Goal: Communication & Community: Answer question/provide support

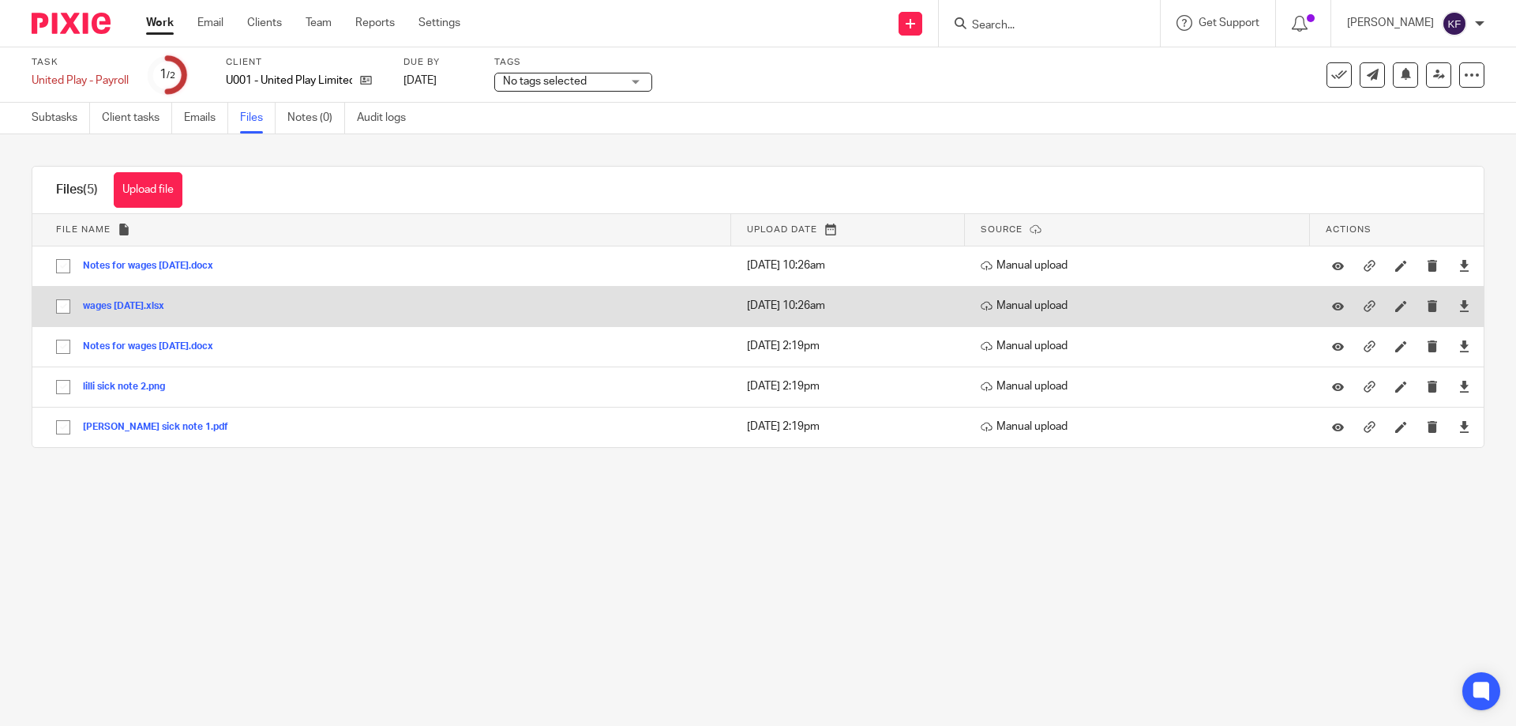
click at [147, 305] on button "wages [DATE].xlsx" at bounding box center [129, 306] width 93 height 11
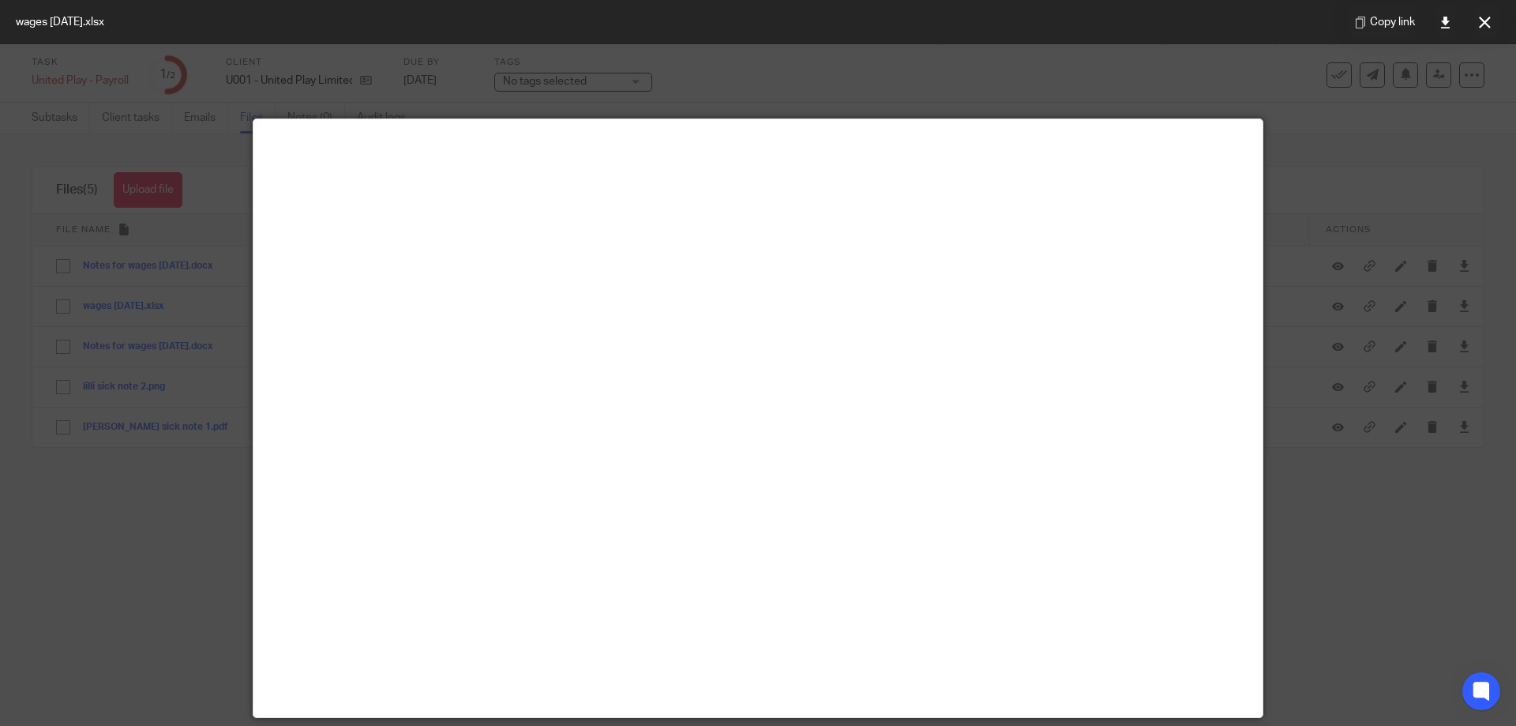
click at [1437, 275] on div at bounding box center [758, 363] width 1516 height 726
click at [156, 594] on div at bounding box center [758, 363] width 1516 height 726
click at [1492, 24] on button at bounding box center [1485, 22] width 32 height 32
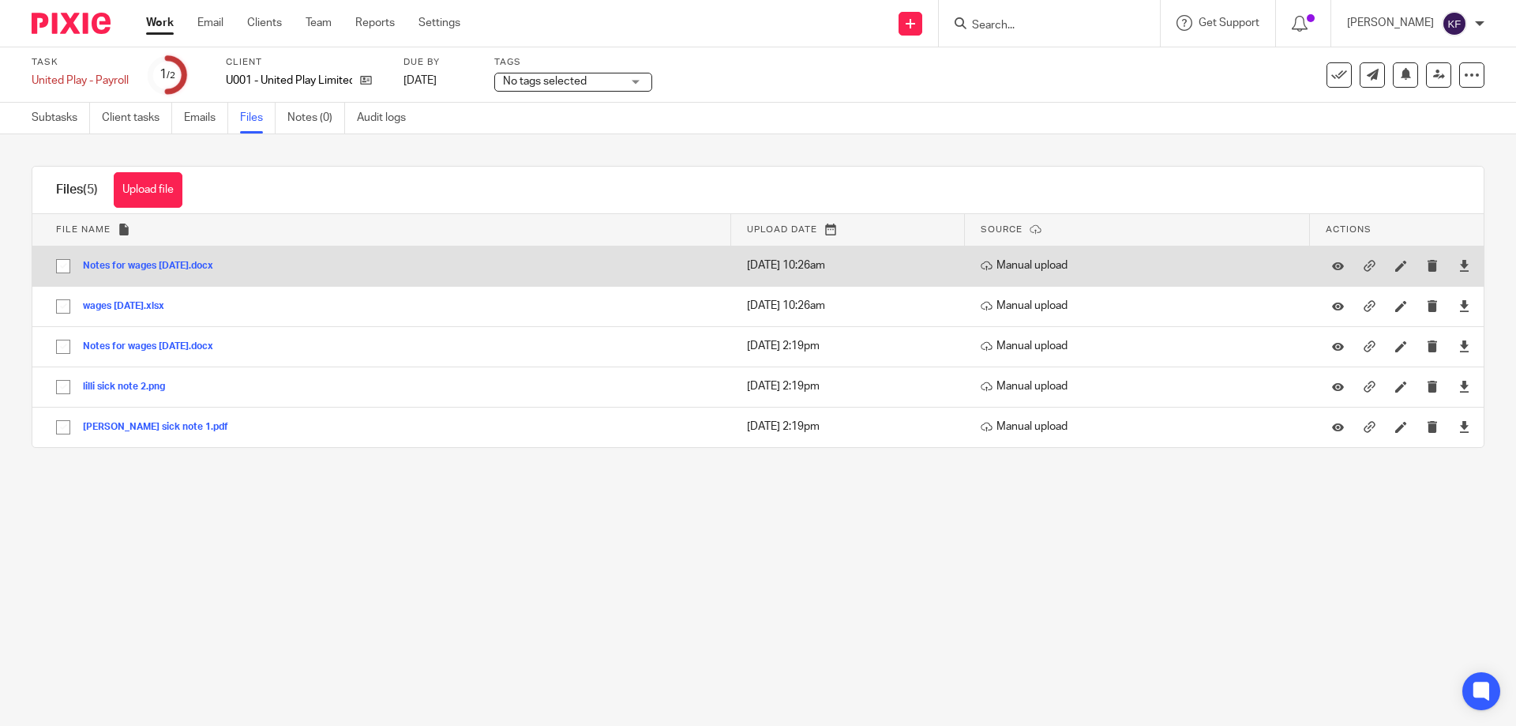
click at [121, 266] on button "Notes for wages aug 25.docx" at bounding box center [154, 266] width 142 height 11
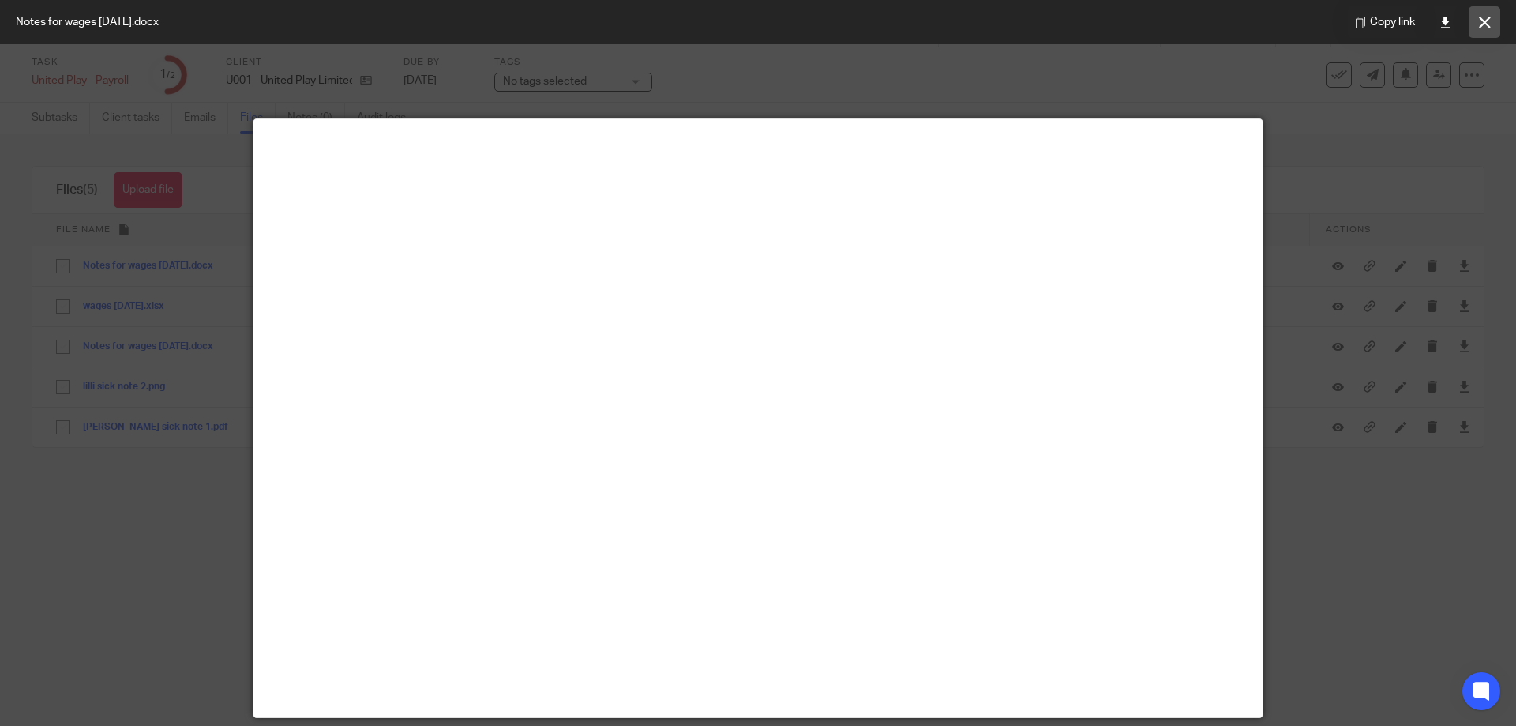
click at [1485, 19] on icon at bounding box center [1485, 23] width 12 height 12
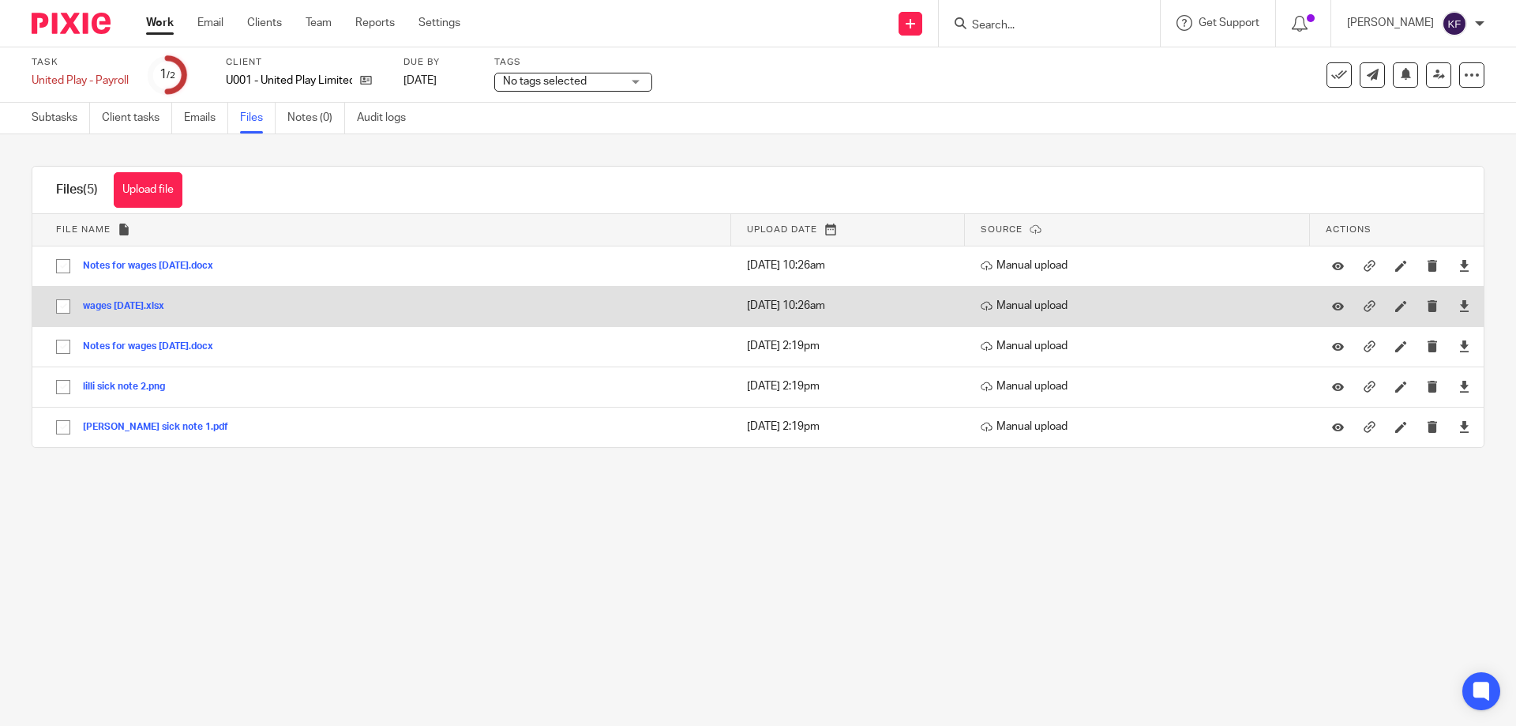
click at [62, 307] on input "checkbox" at bounding box center [63, 306] width 30 height 30
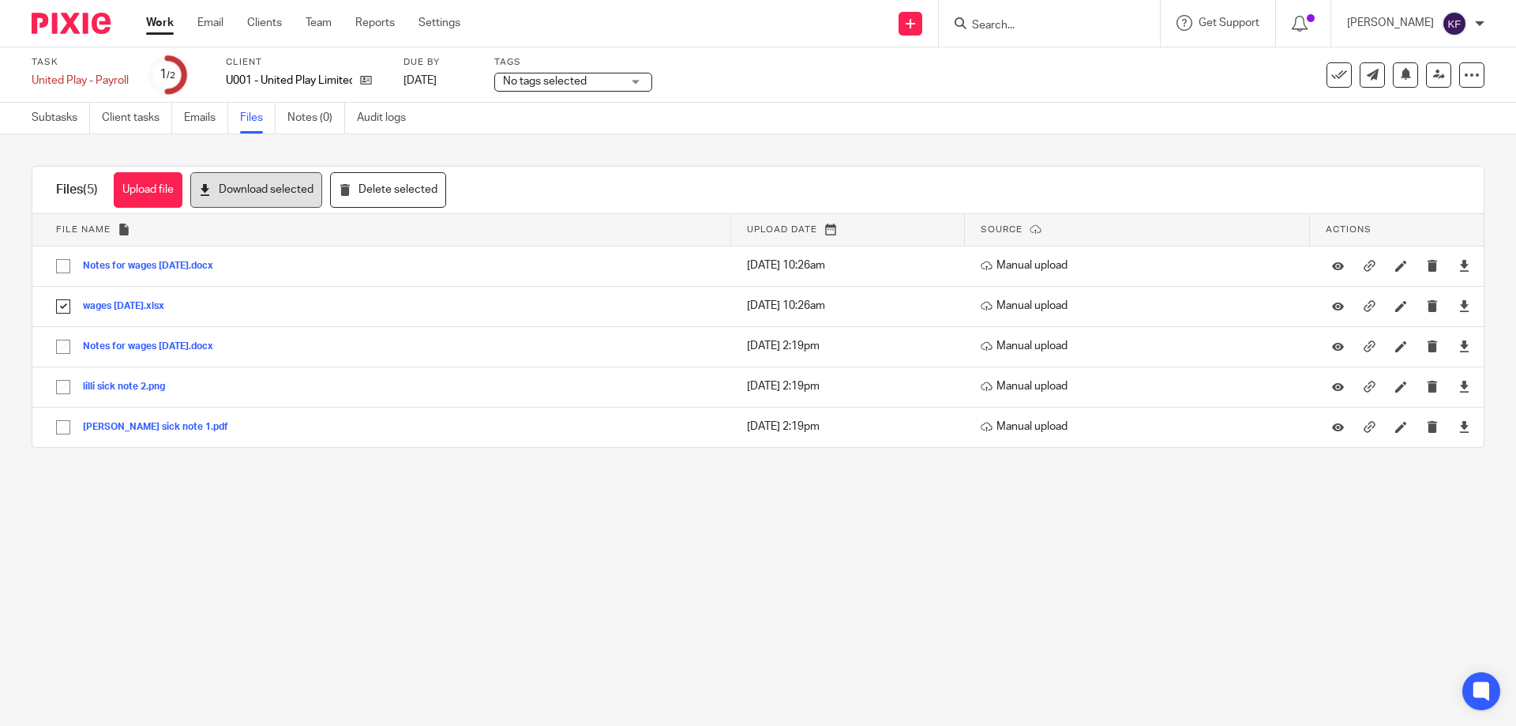
click at [290, 205] on button "Download selected" at bounding box center [256, 190] width 132 height 36
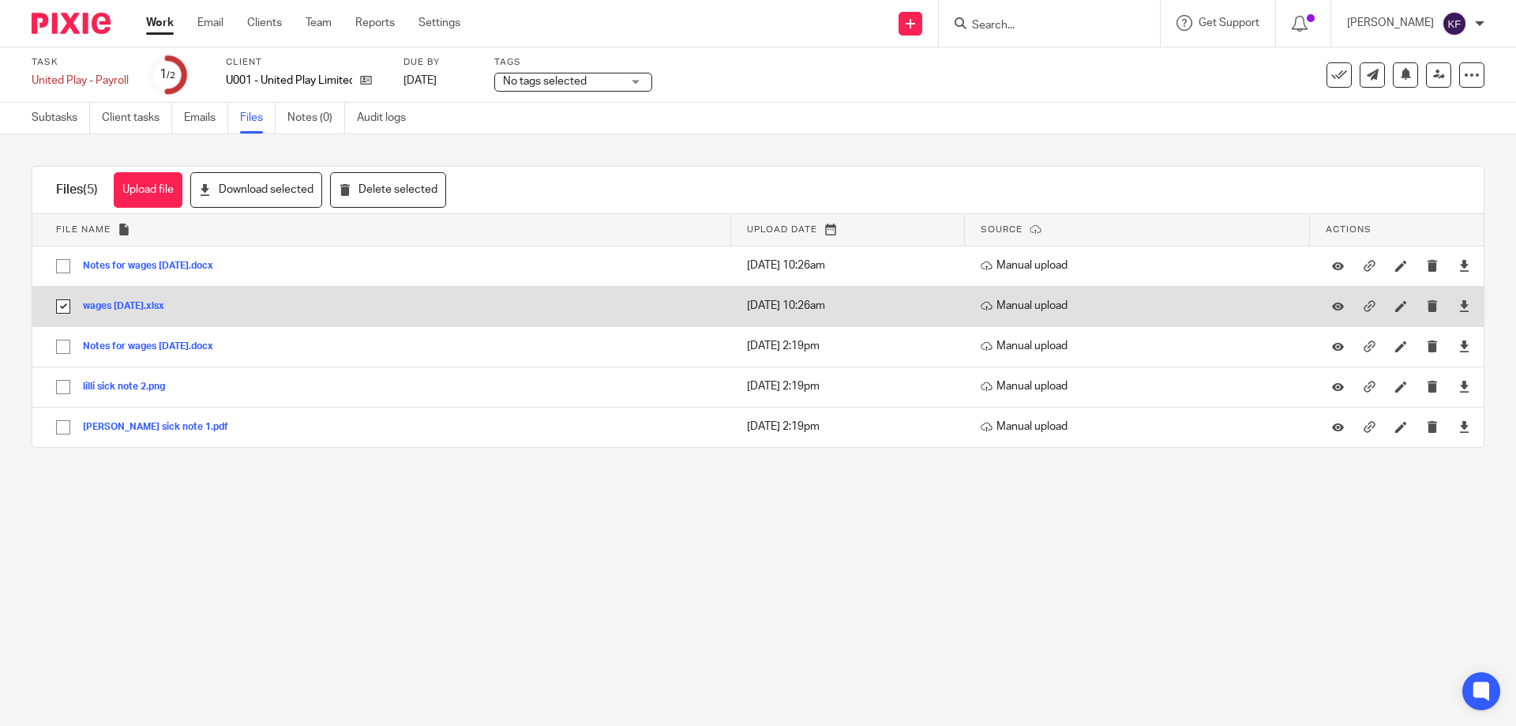
click at [58, 304] on input "checkbox" at bounding box center [63, 306] width 30 height 30
checkbox input "false"
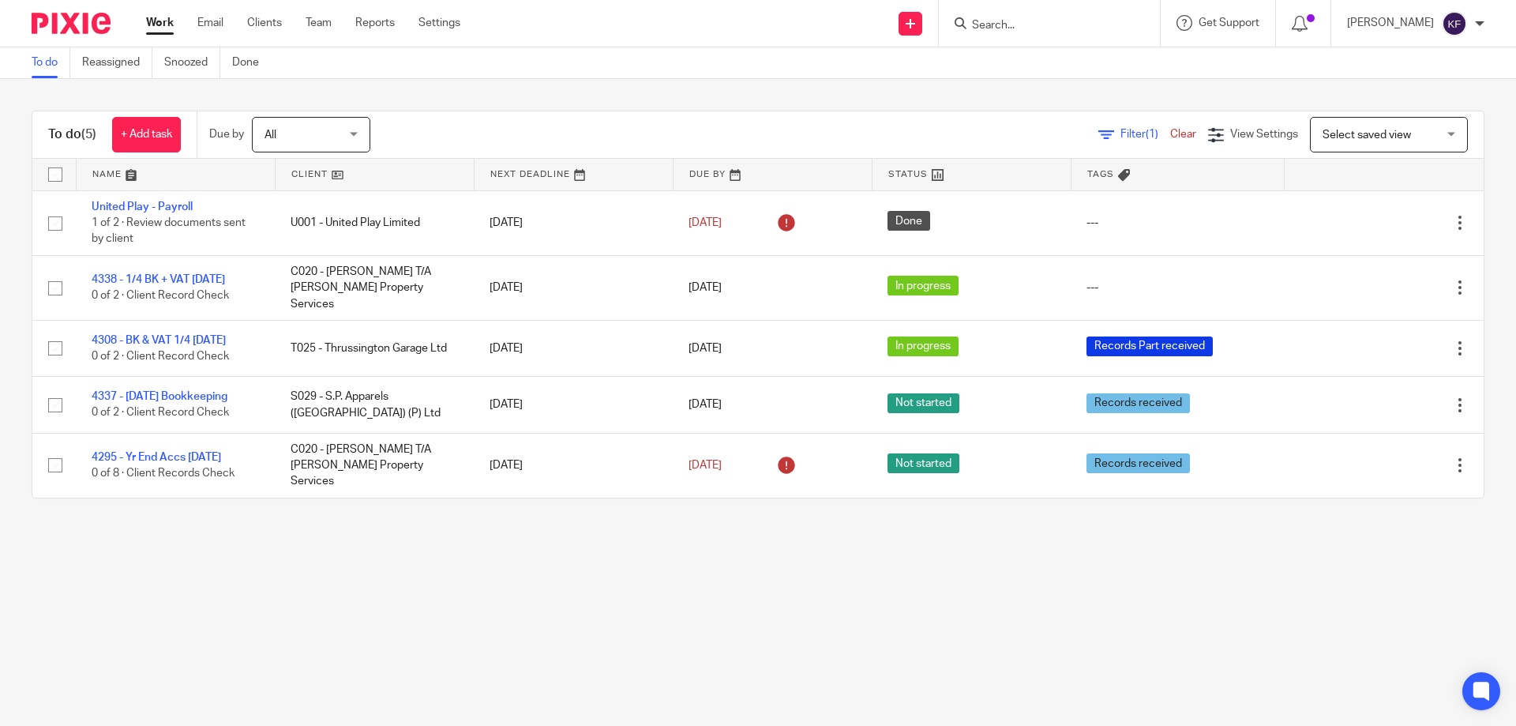
click at [1026, 28] on input "Search" at bounding box center [1042, 26] width 142 height 14
type input "UNITED"
click at [1008, 54] on link at bounding box center [1114, 68] width 295 height 36
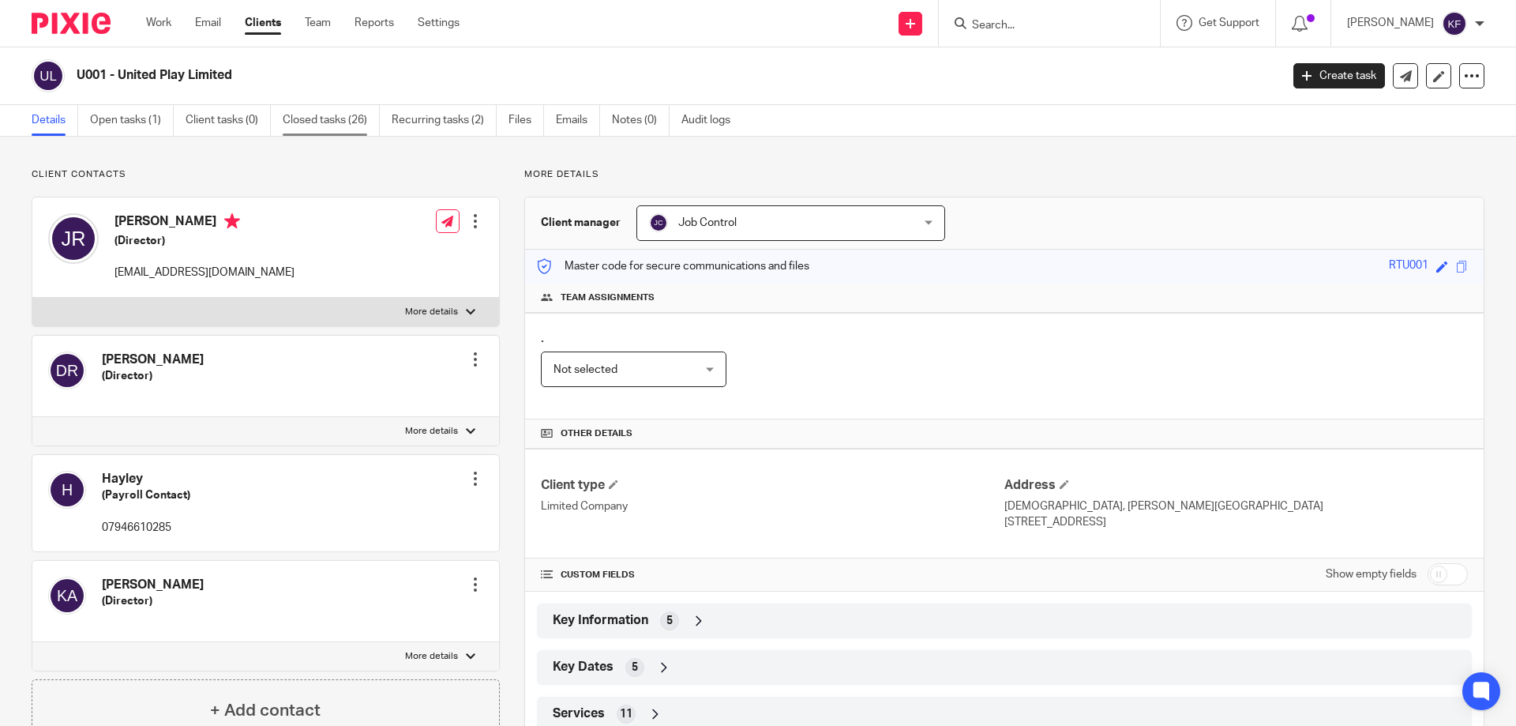
click at [333, 122] on link "Closed tasks (26)" at bounding box center [331, 120] width 97 height 31
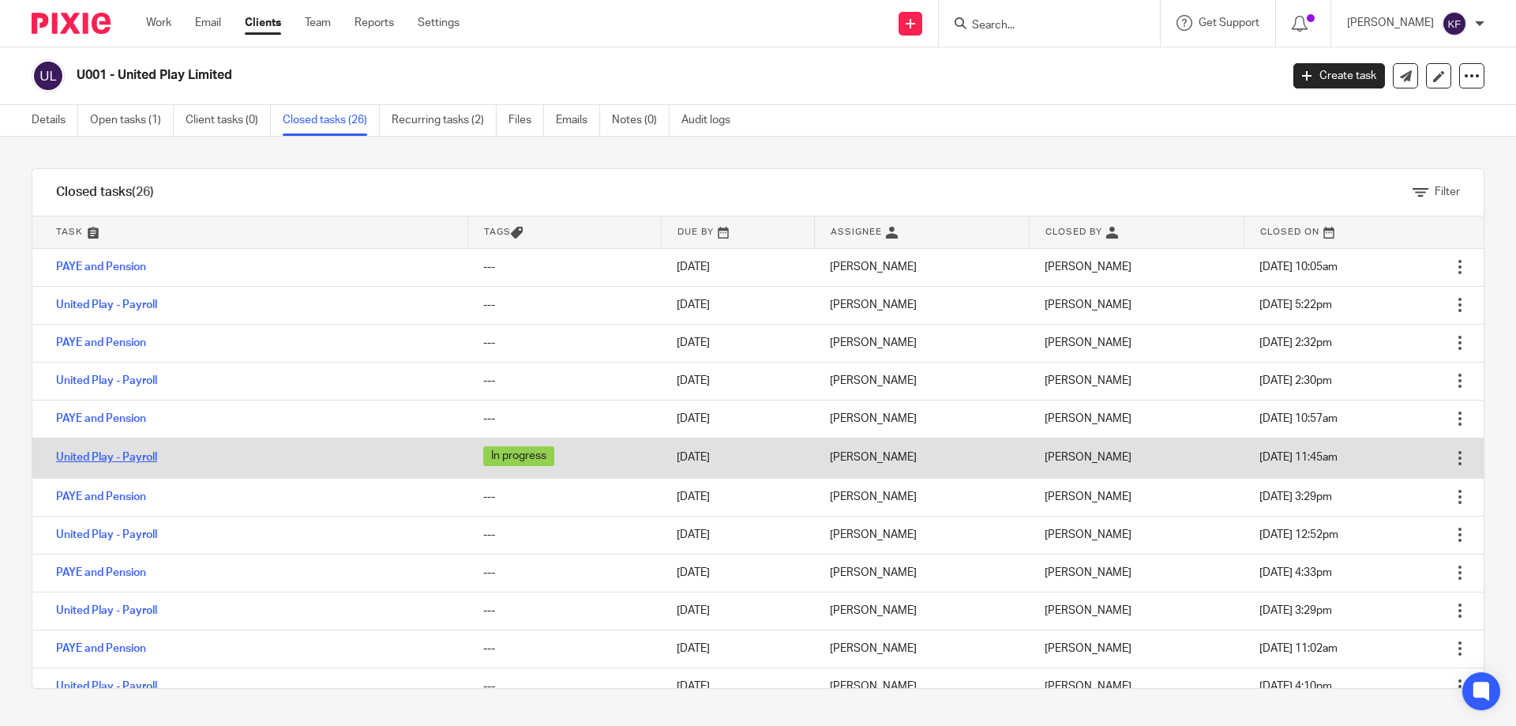
click at [130, 460] on link "United Play - Payroll" at bounding box center [106, 457] width 101 height 11
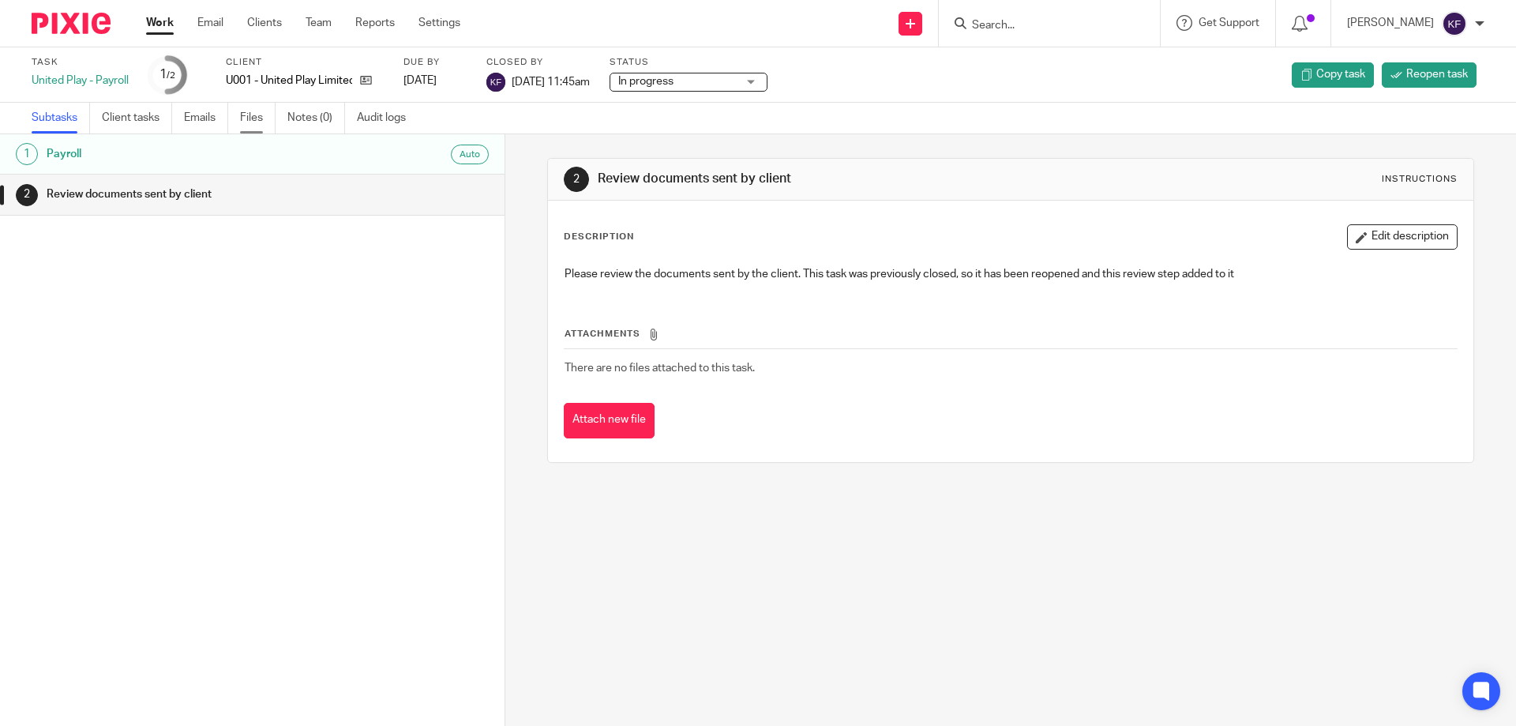
click at [255, 115] on link "Files" at bounding box center [258, 118] width 36 height 31
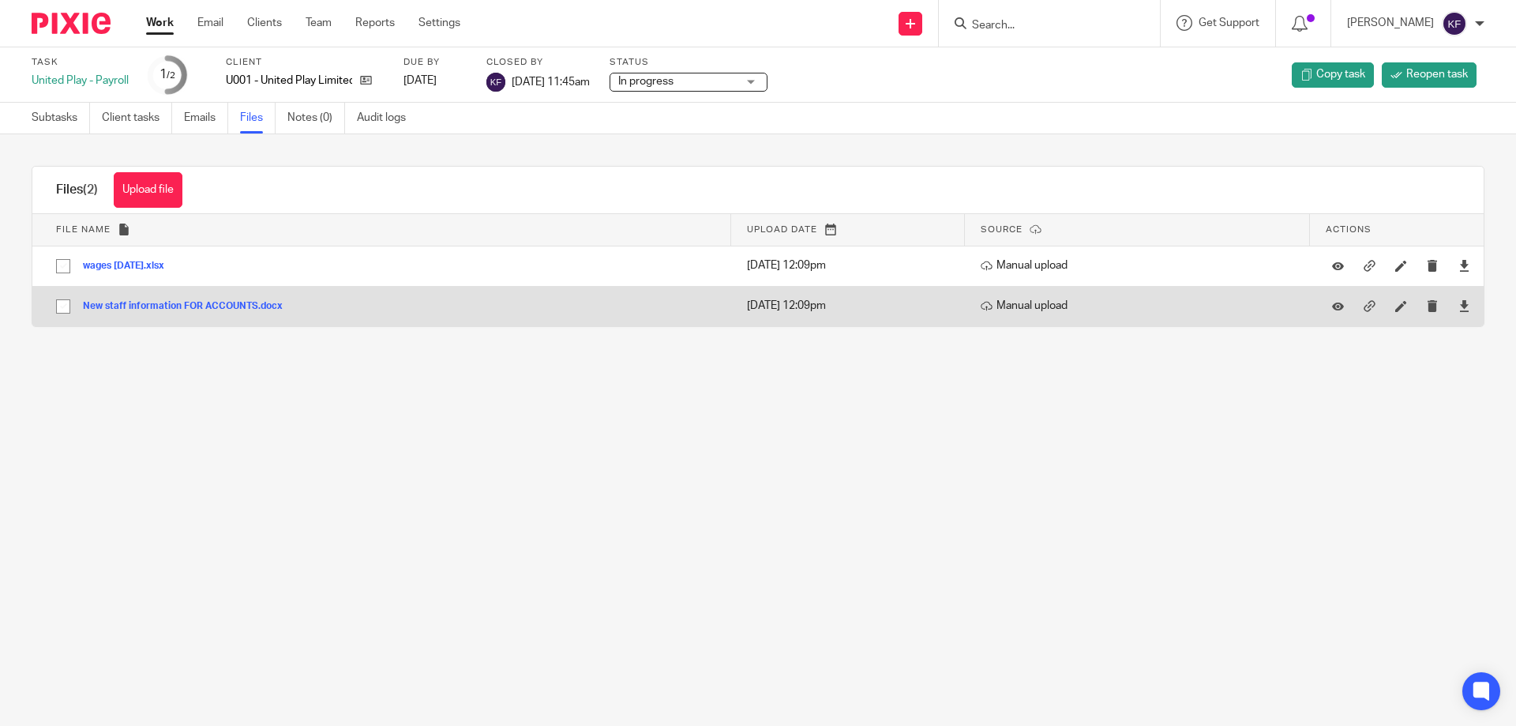
click at [130, 303] on button "New staff information FOR ACCOUNTS.docx" at bounding box center [189, 306] width 212 height 11
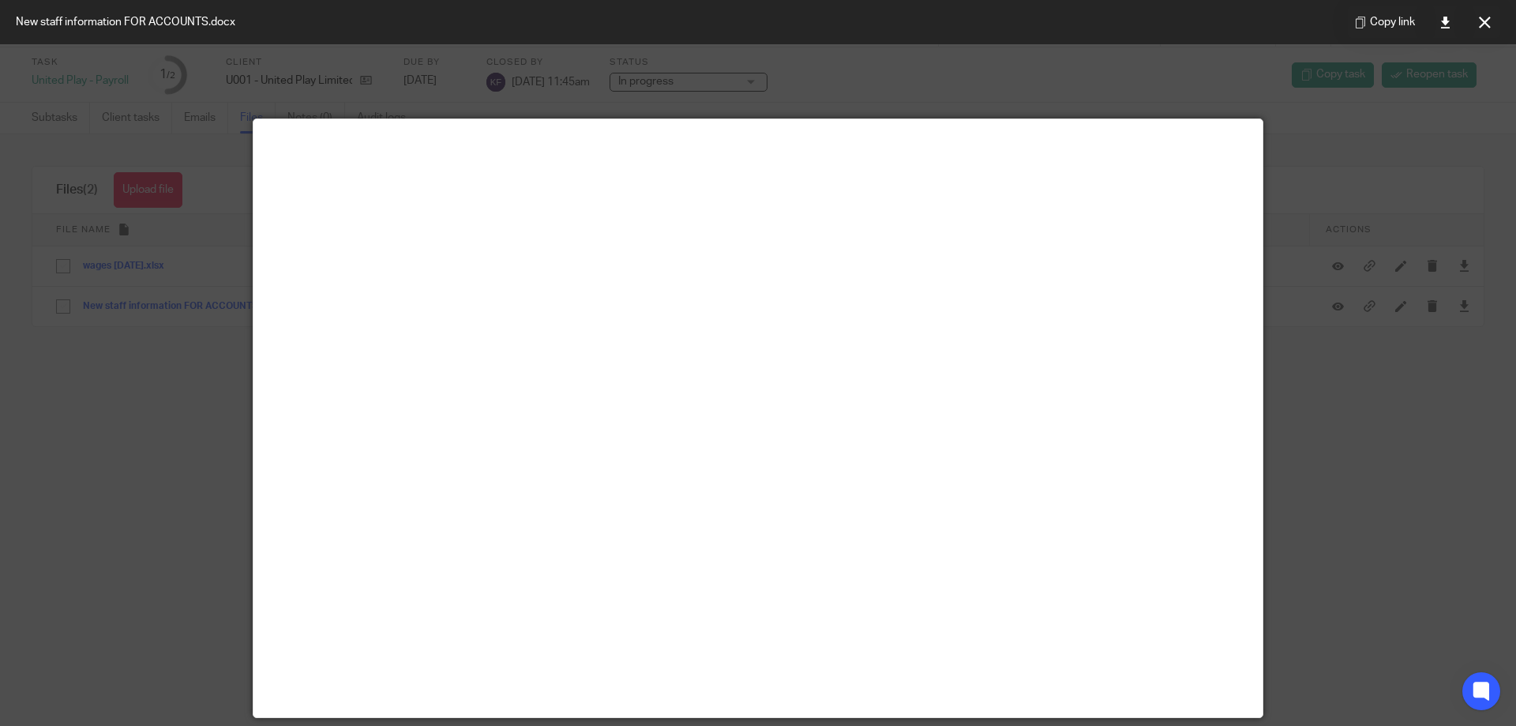
click at [1461, 492] on div at bounding box center [758, 363] width 1516 height 726
click at [1488, 24] on icon at bounding box center [1485, 23] width 12 height 12
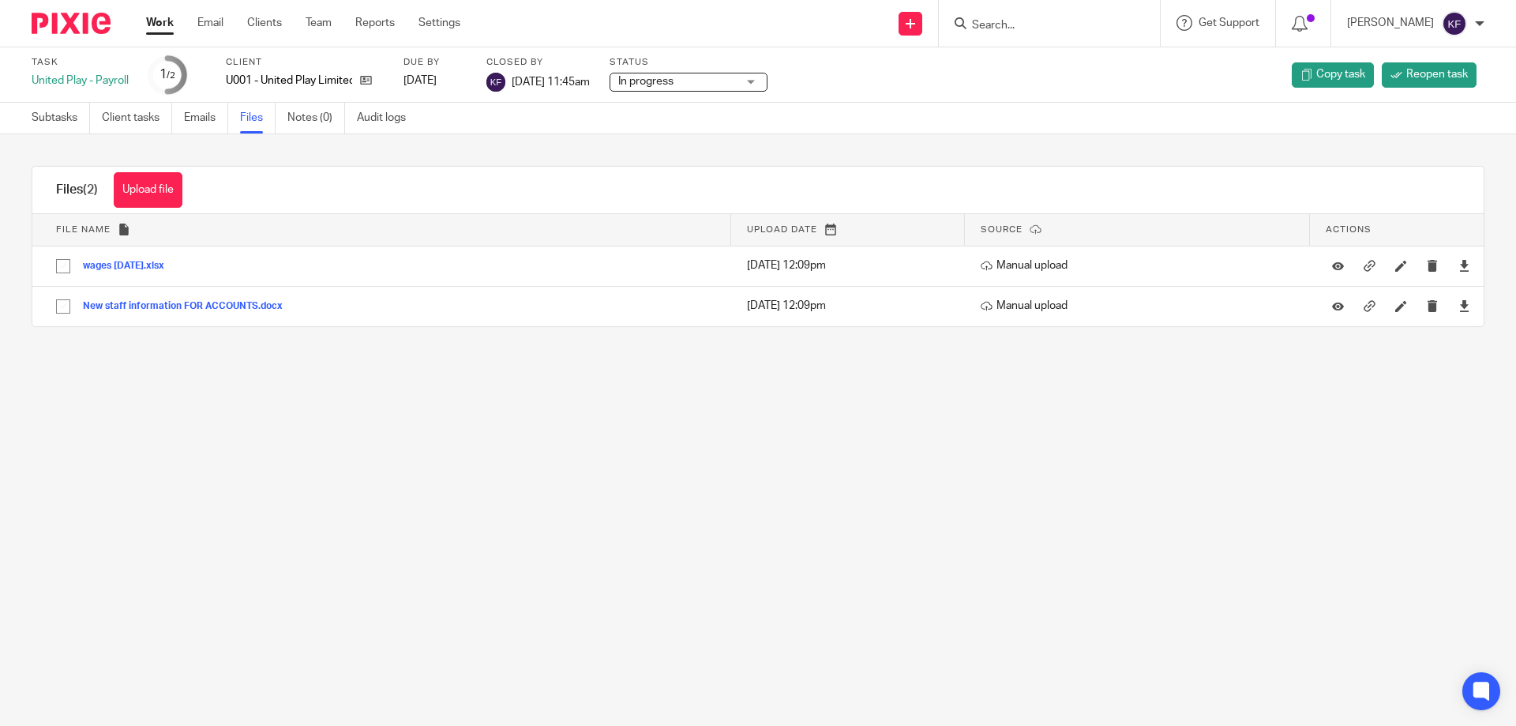
click at [1005, 16] on form at bounding box center [1055, 23] width 168 height 20
click at [997, 24] on input "Search" at bounding box center [1042, 26] width 142 height 14
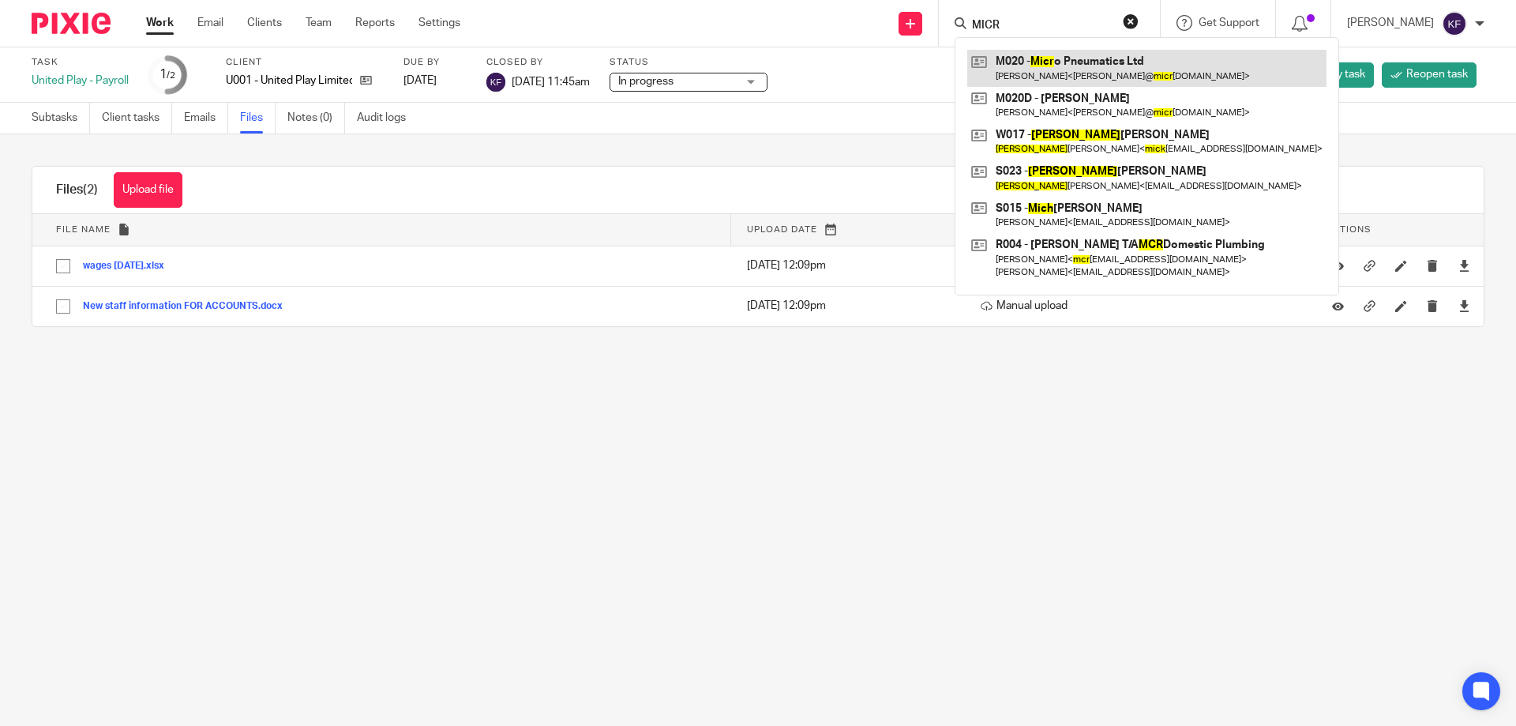
type input "MICR"
click at [1054, 64] on link at bounding box center [1146, 68] width 359 height 36
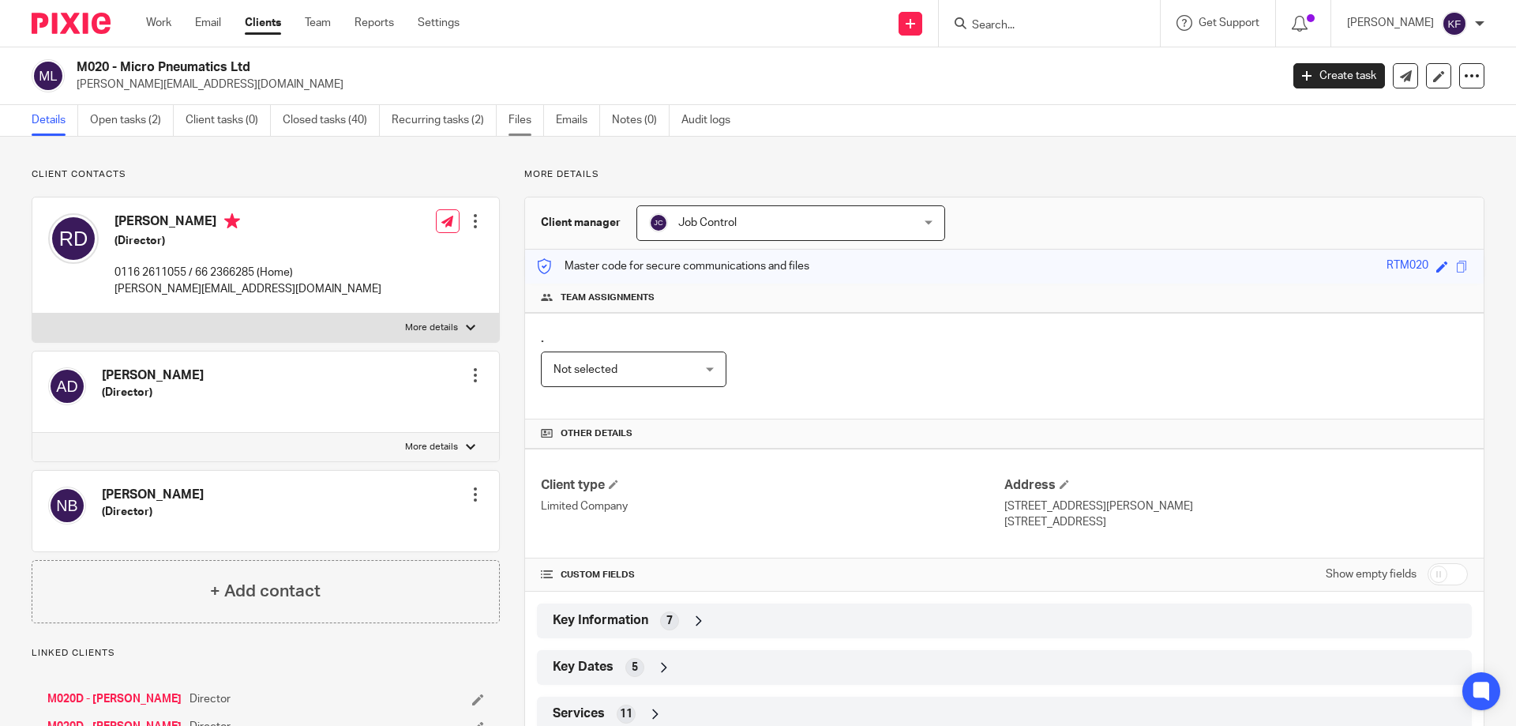
click at [520, 111] on link "Files" at bounding box center [527, 120] width 36 height 31
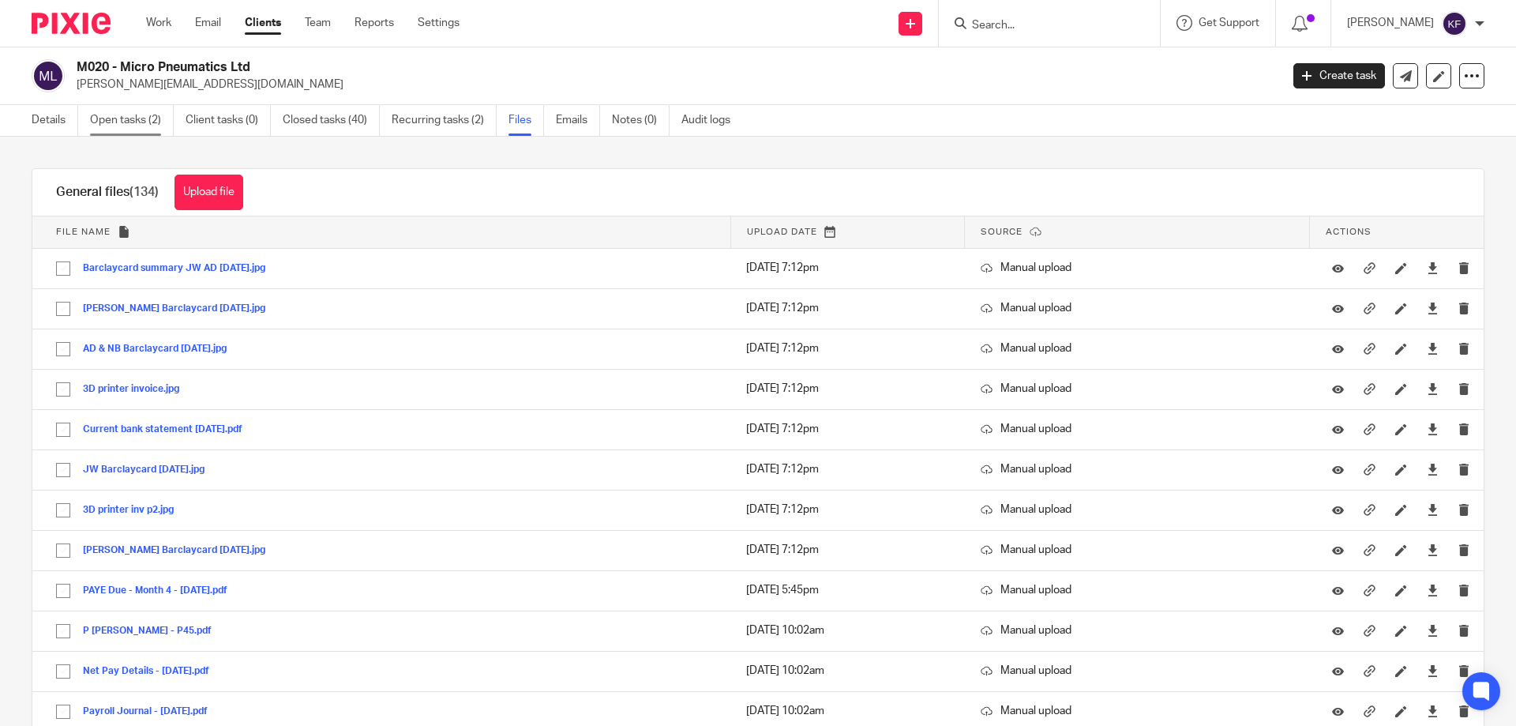
click at [139, 119] on link "Open tasks (2)" at bounding box center [132, 120] width 84 height 31
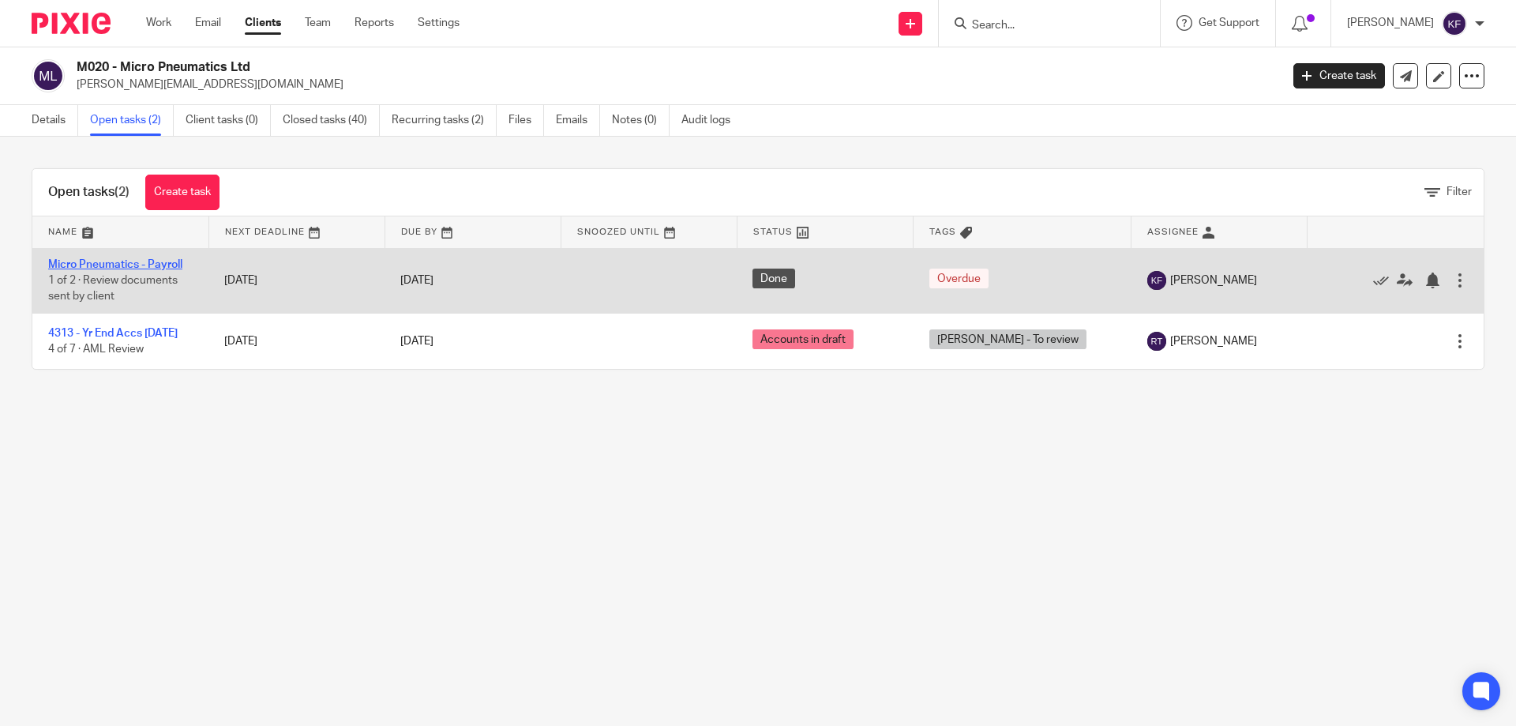
click at [139, 263] on link "Micro Pneumatics - Payroll" at bounding box center [115, 264] width 134 height 11
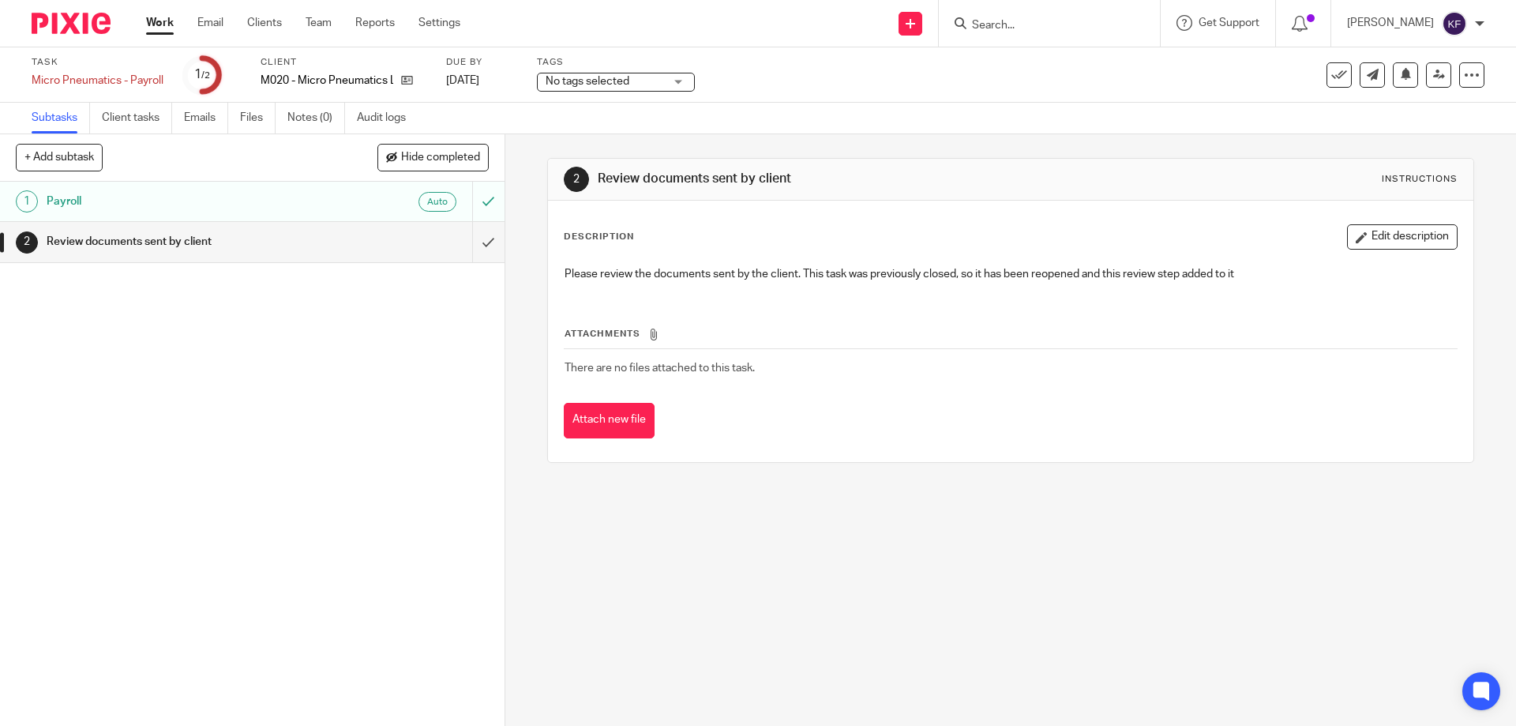
click at [167, 245] on h1 "Review documents sent by client" at bounding box center [183, 242] width 273 height 24
click at [250, 125] on link "Files" at bounding box center [258, 118] width 36 height 31
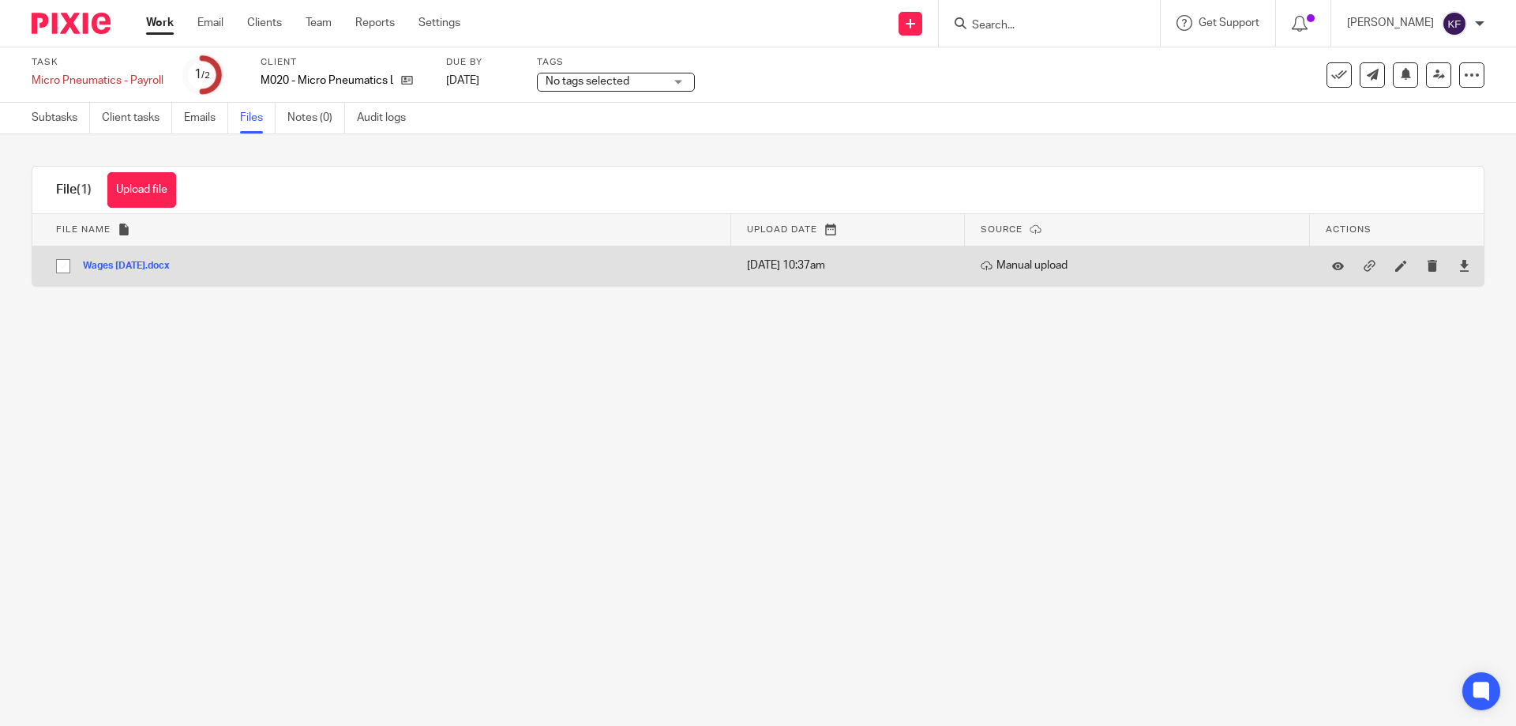
click at [168, 265] on button "Wages [DATE].docx" at bounding box center [132, 266] width 99 height 11
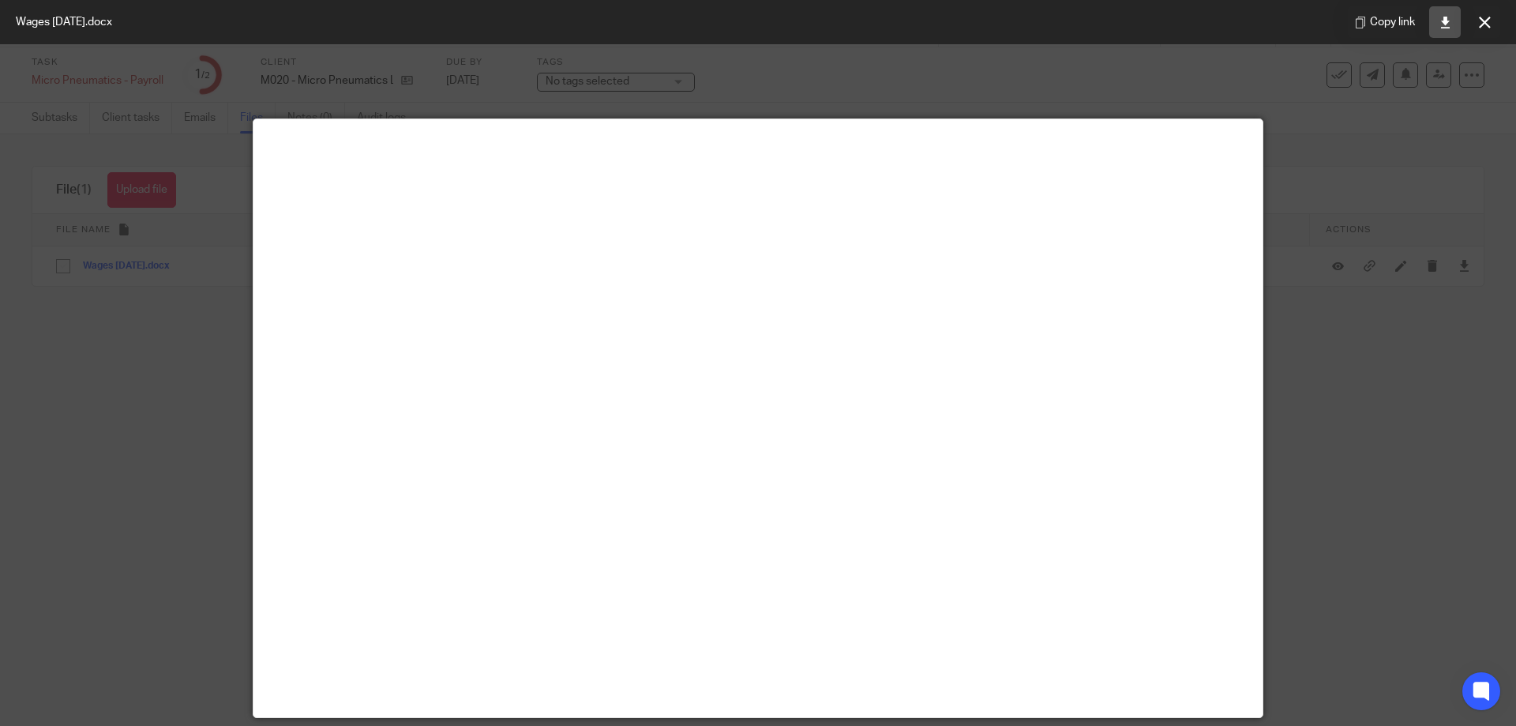
click at [1452, 26] on link at bounding box center [1445, 22] width 32 height 32
click at [1485, 15] on button at bounding box center [1485, 22] width 32 height 32
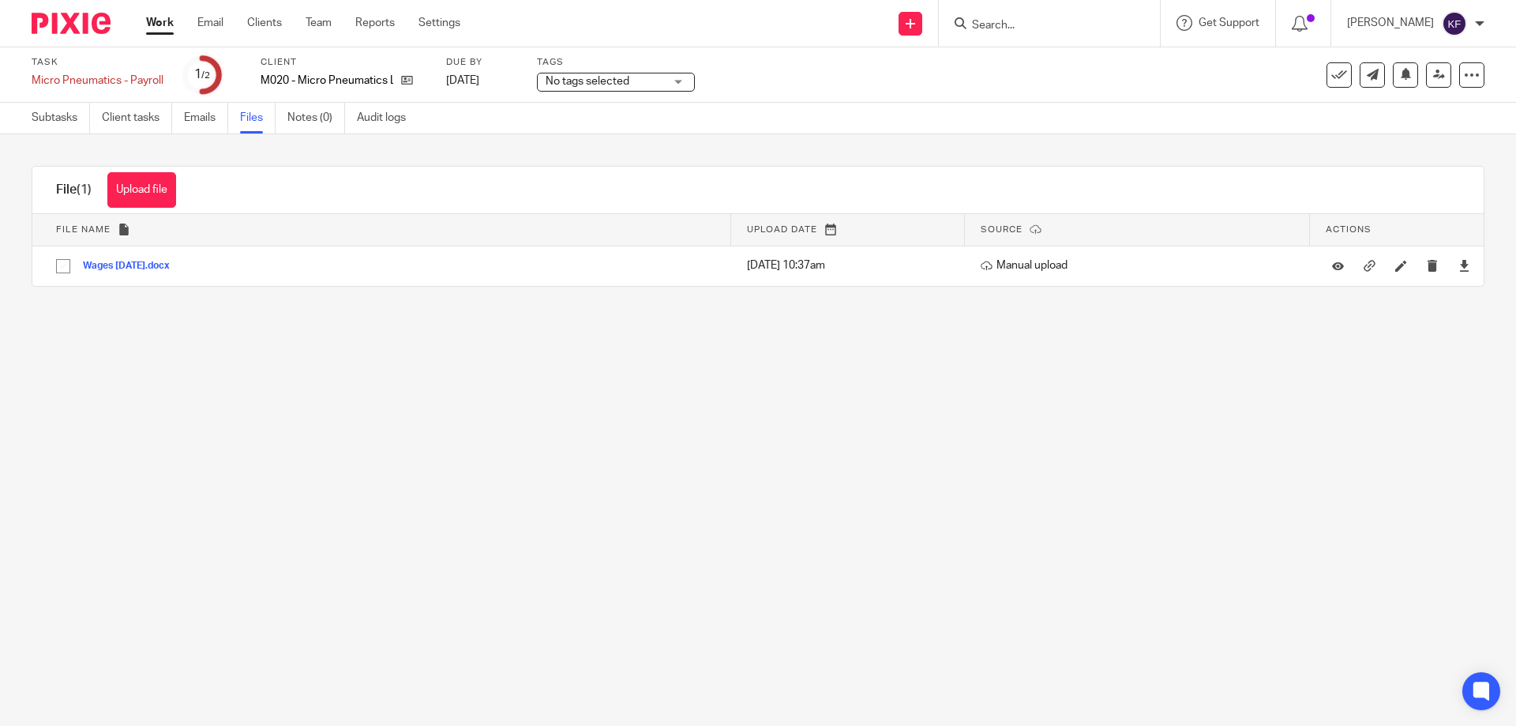
click at [58, 25] on img at bounding box center [71, 23] width 79 height 21
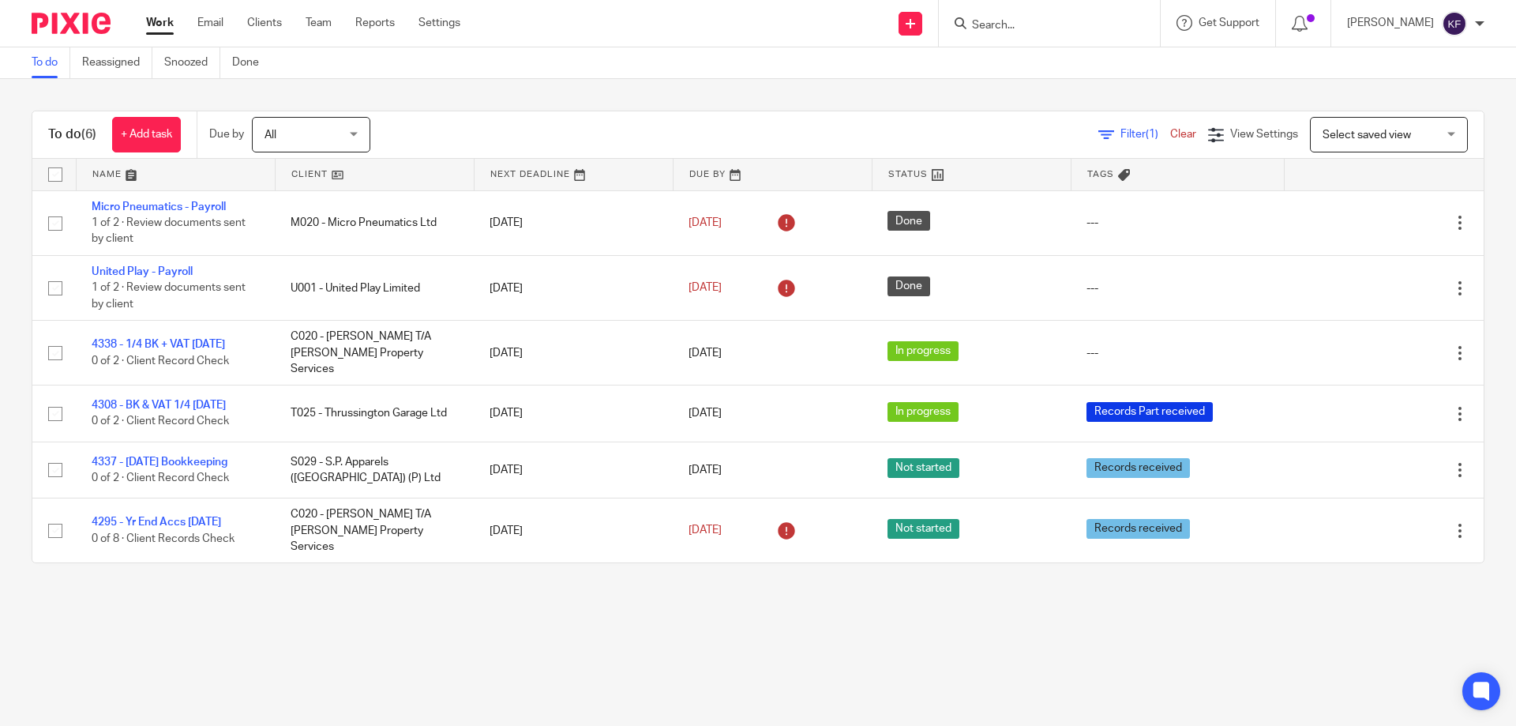
click at [1014, 27] on input "Search" at bounding box center [1042, 26] width 142 height 14
type input "UNITED"
click at [1006, 65] on link at bounding box center [1114, 68] width 295 height 36
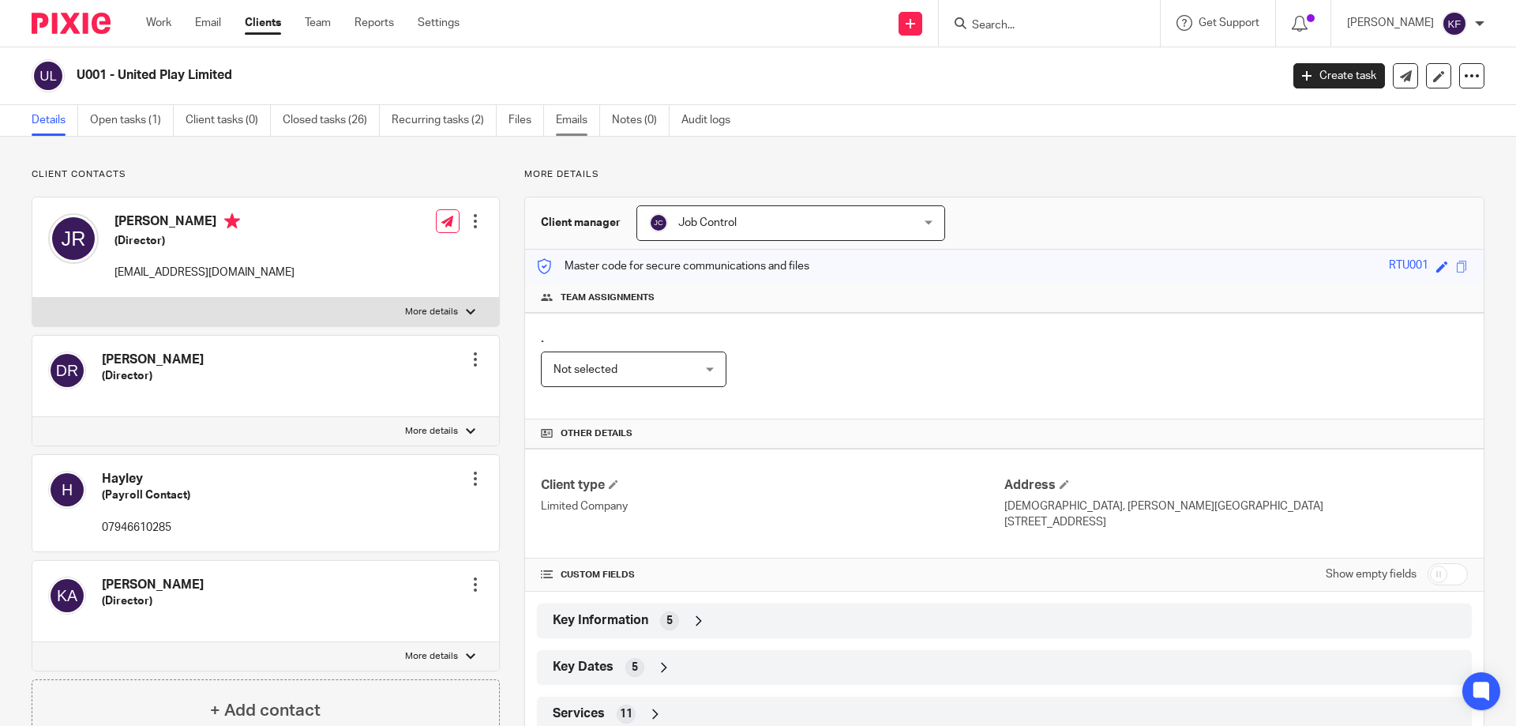
click at [578, 120] on link "Emails" at bounding box center [578, 120] width 44 height 31
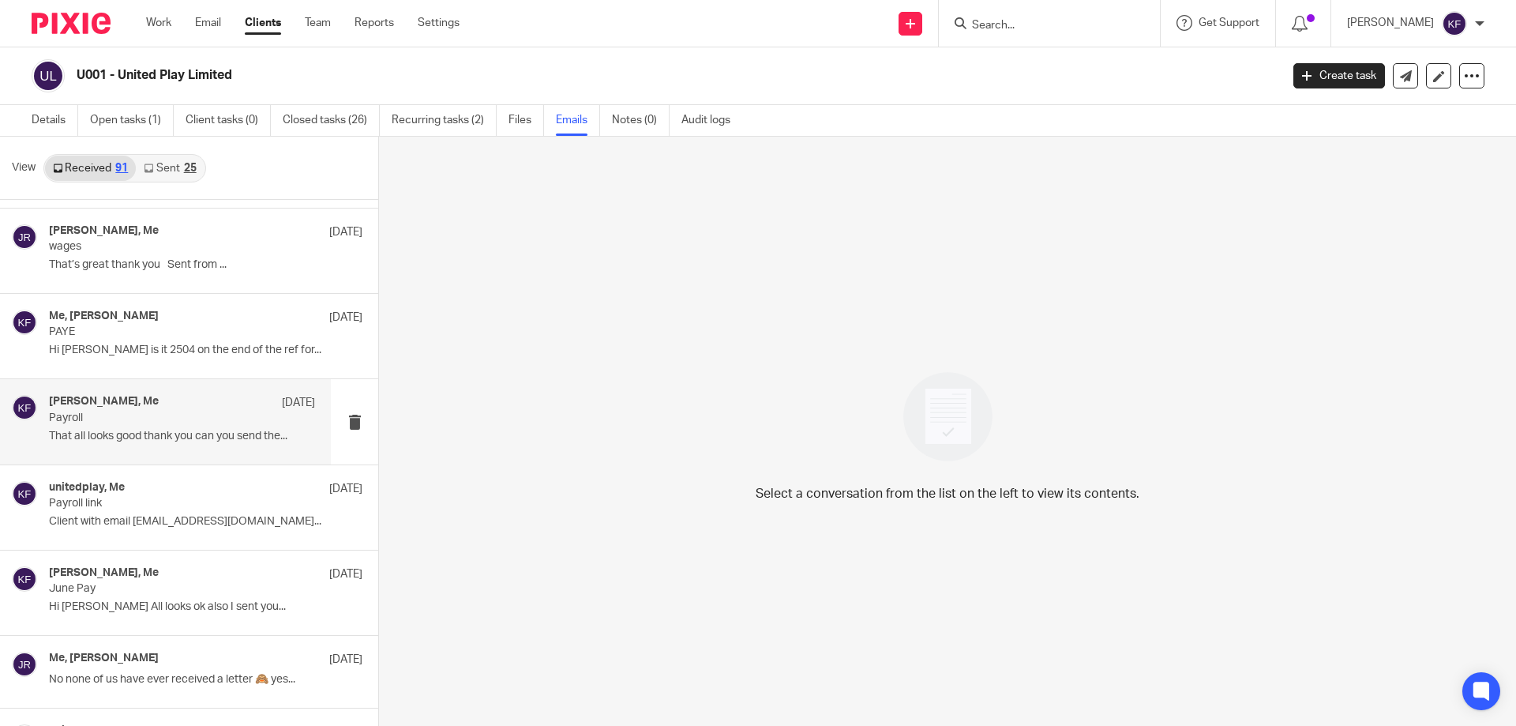
scroll to position [5208, 0]
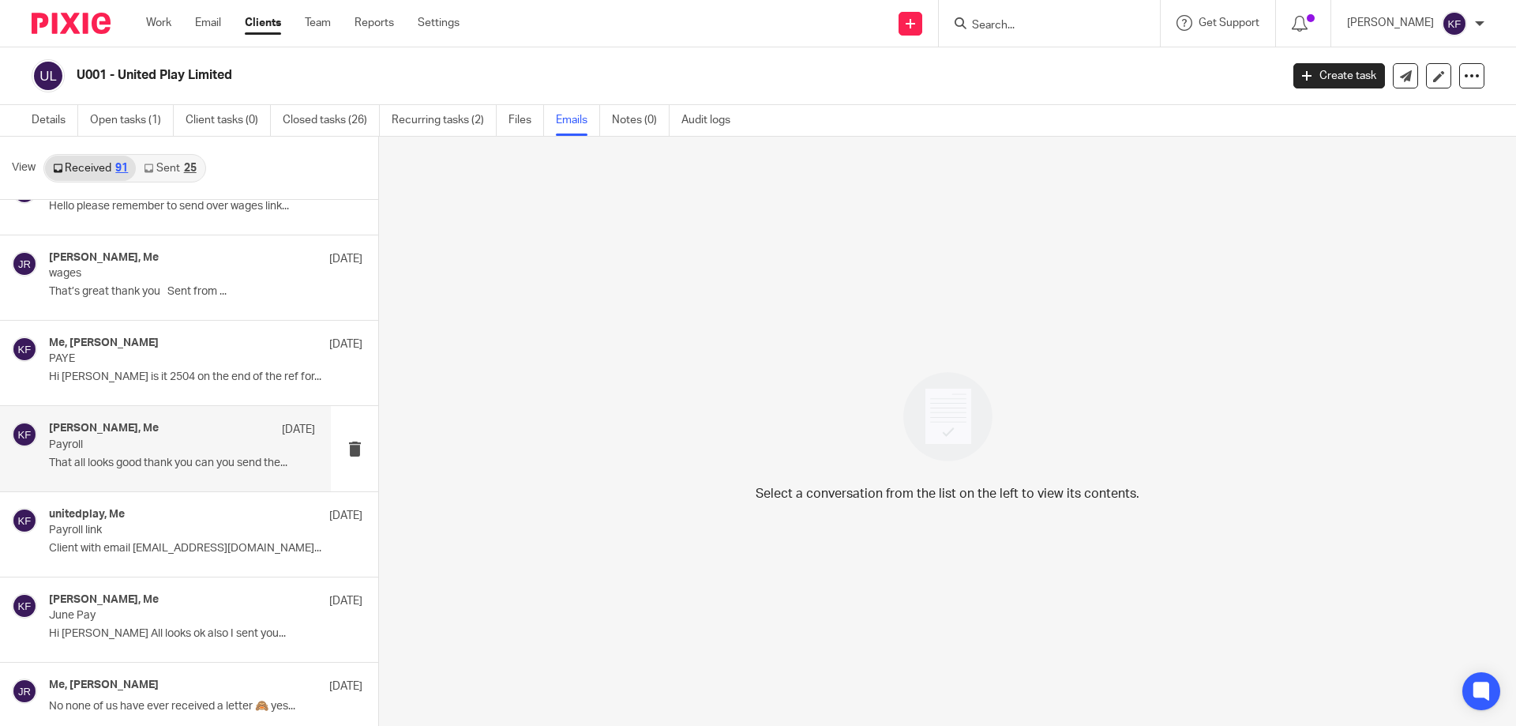
click at [167, 437] on div "Jane riley, Me 23 Jul 2024" at bounding box center [182, 430] width 266 height 16
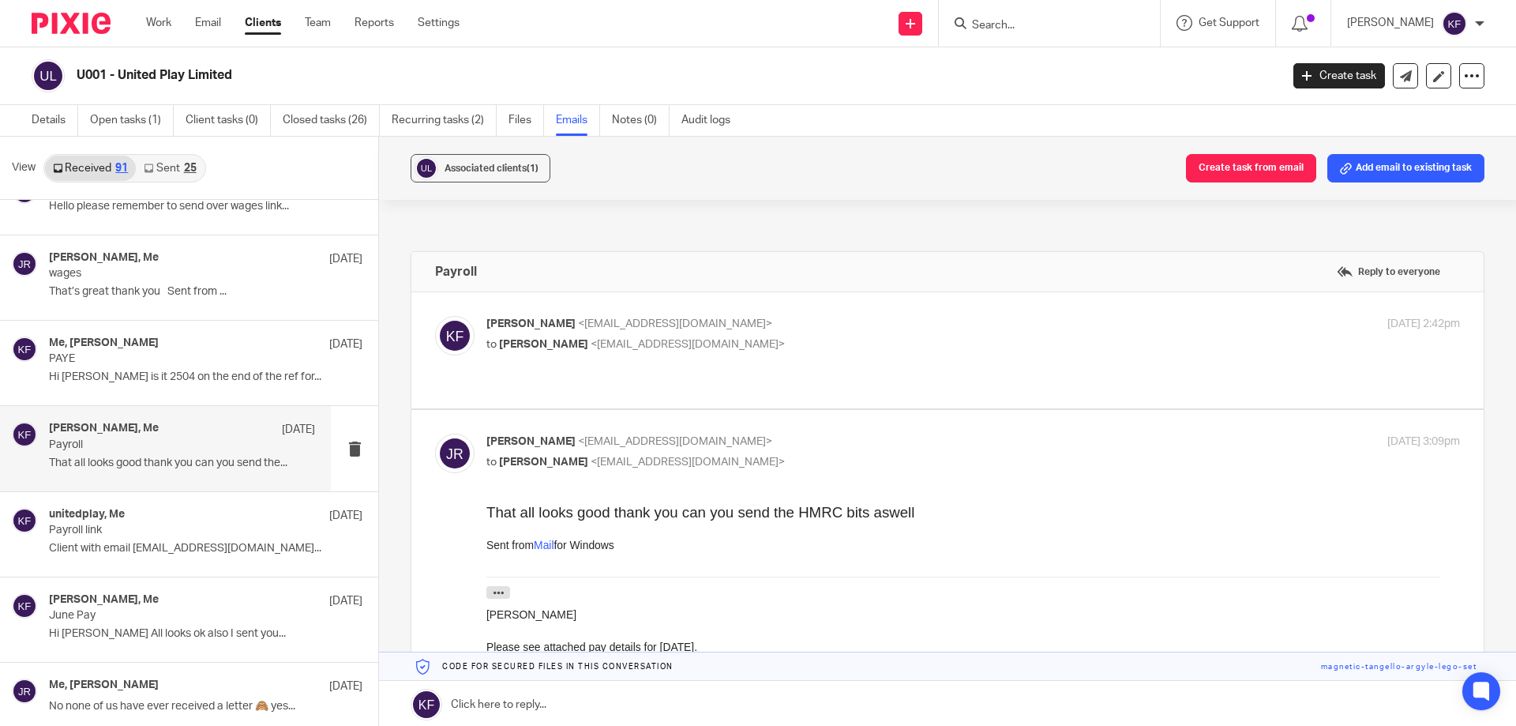
scroll to position [0, 0]
click at [689, 354] on div "Kayley Furborough <kayley@rtaccountancyservices.co.uk> to Jane Riley <unitedpla…" at bounding box center [973, 335] width 974 height 39
checkbox input "true"
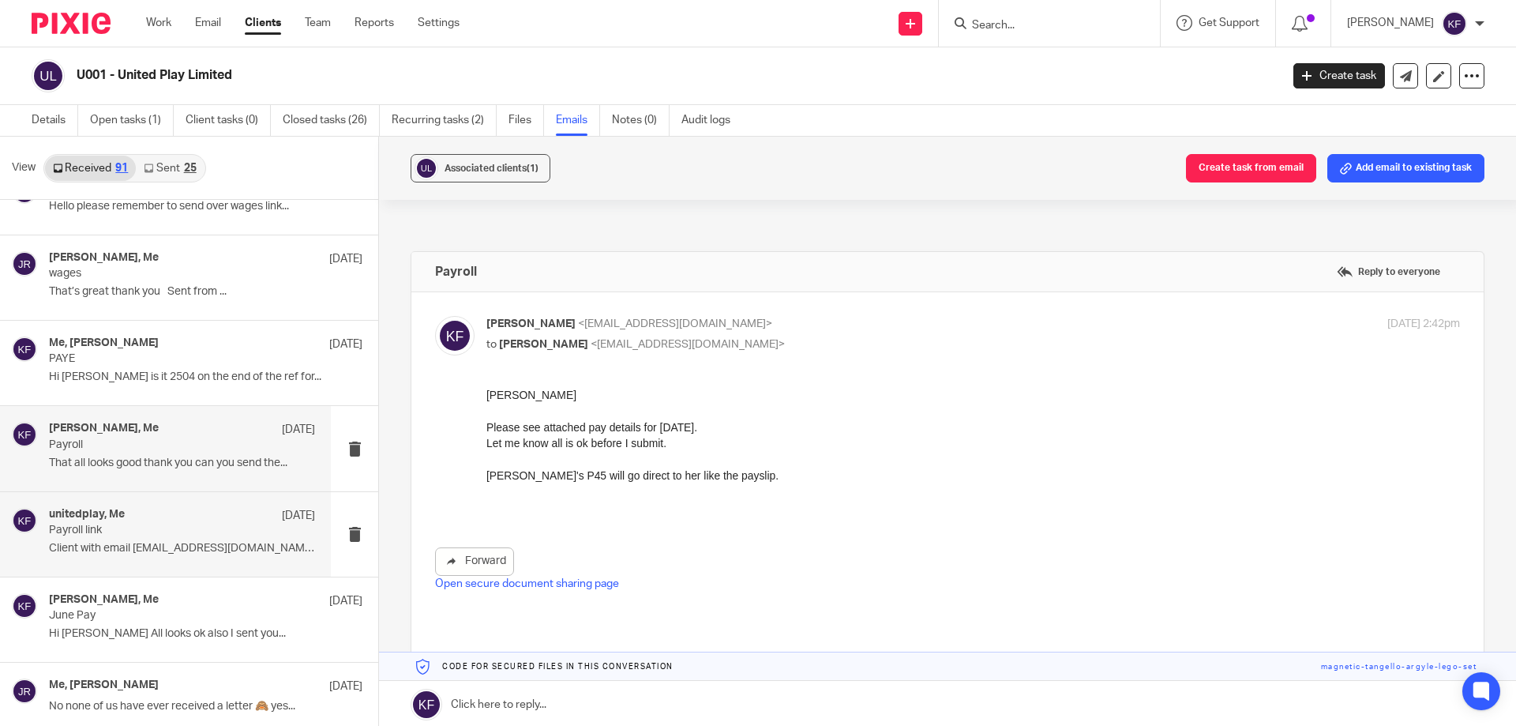
click at [175, 521] on div "unitedplay, Me 23 Jul 2024" at bounding box center [182, 516] width 266 height 16
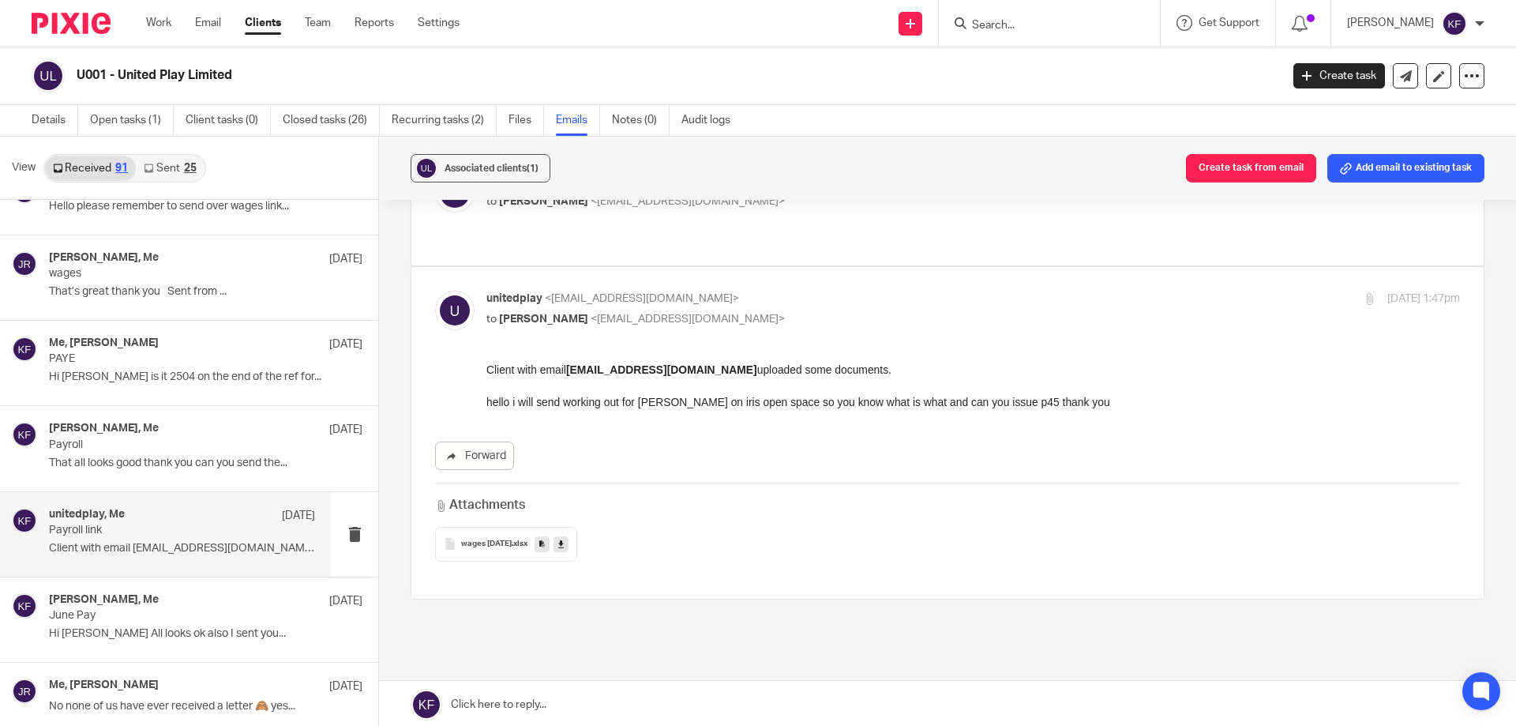
scroll to position [158, 0]
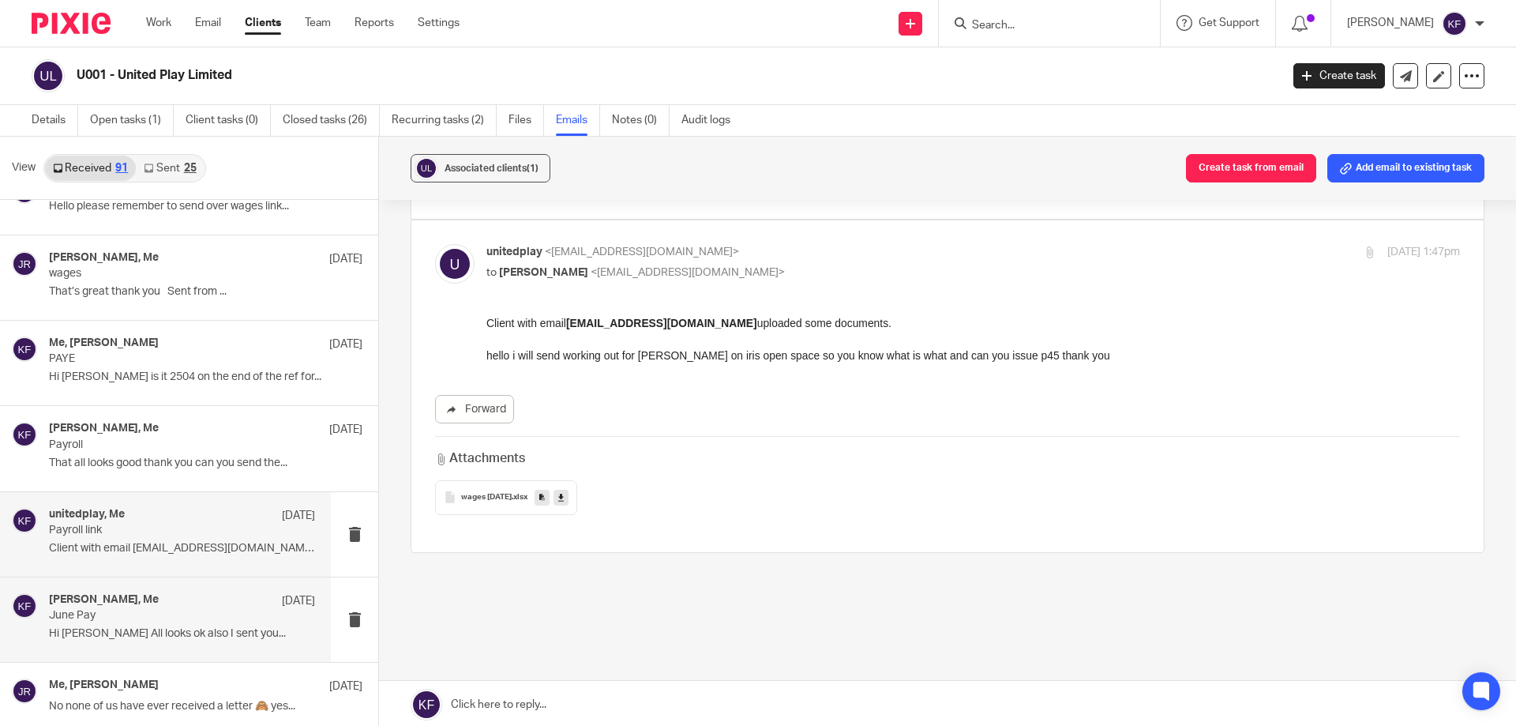
click at [144, 615] on p "June Pay" at bounding box center [155, 615] width 213 height 13
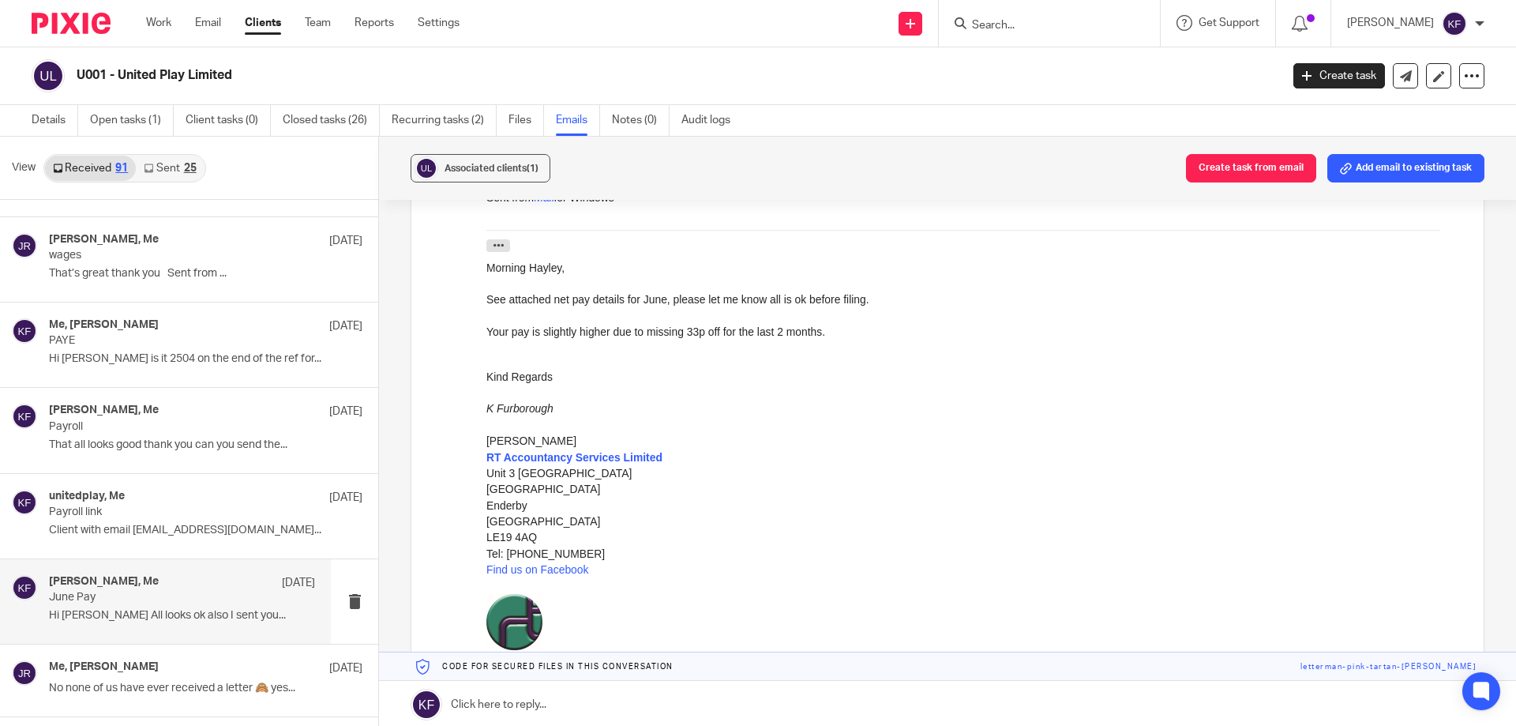
scroll to position [5208, 0]
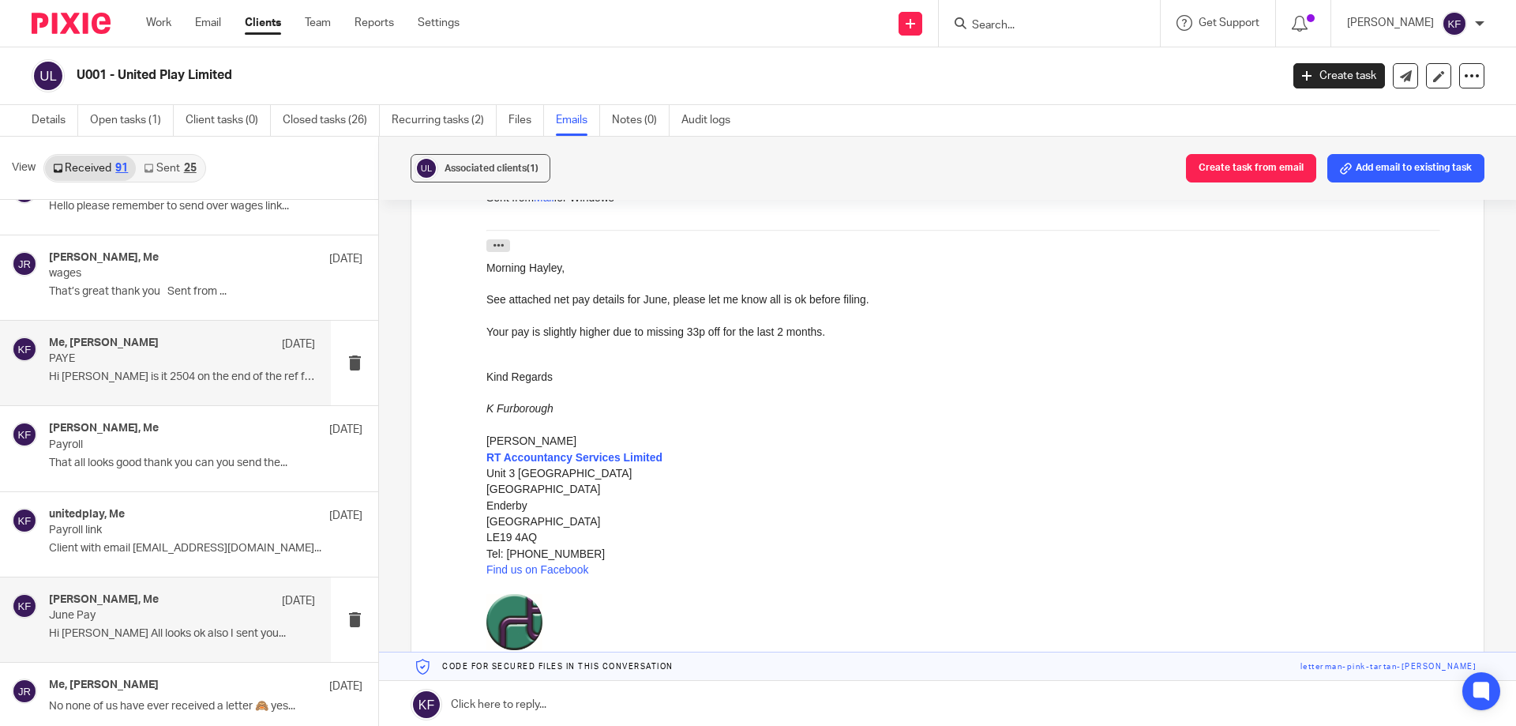
click at [182, 374] on p "Hi Kayley is it 2504 on the end of the ref for..." at bounding box center [182, 376] width 266 height 13
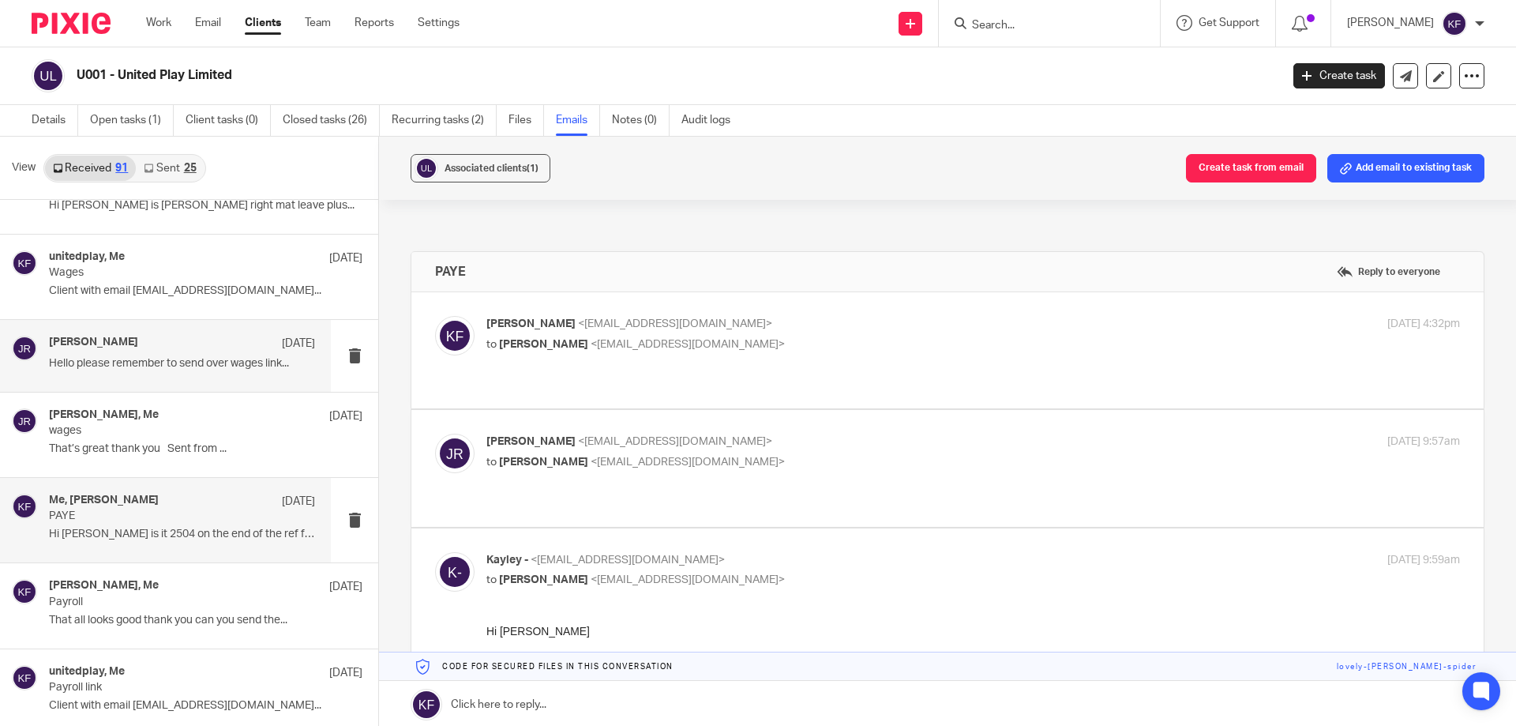
scroll to position [5051, 0]
click at [180, 374] on div "Jane riley 27 Aug Hello please remember to send over wages link..." at bounding box center [182, 355] width 266 height 39
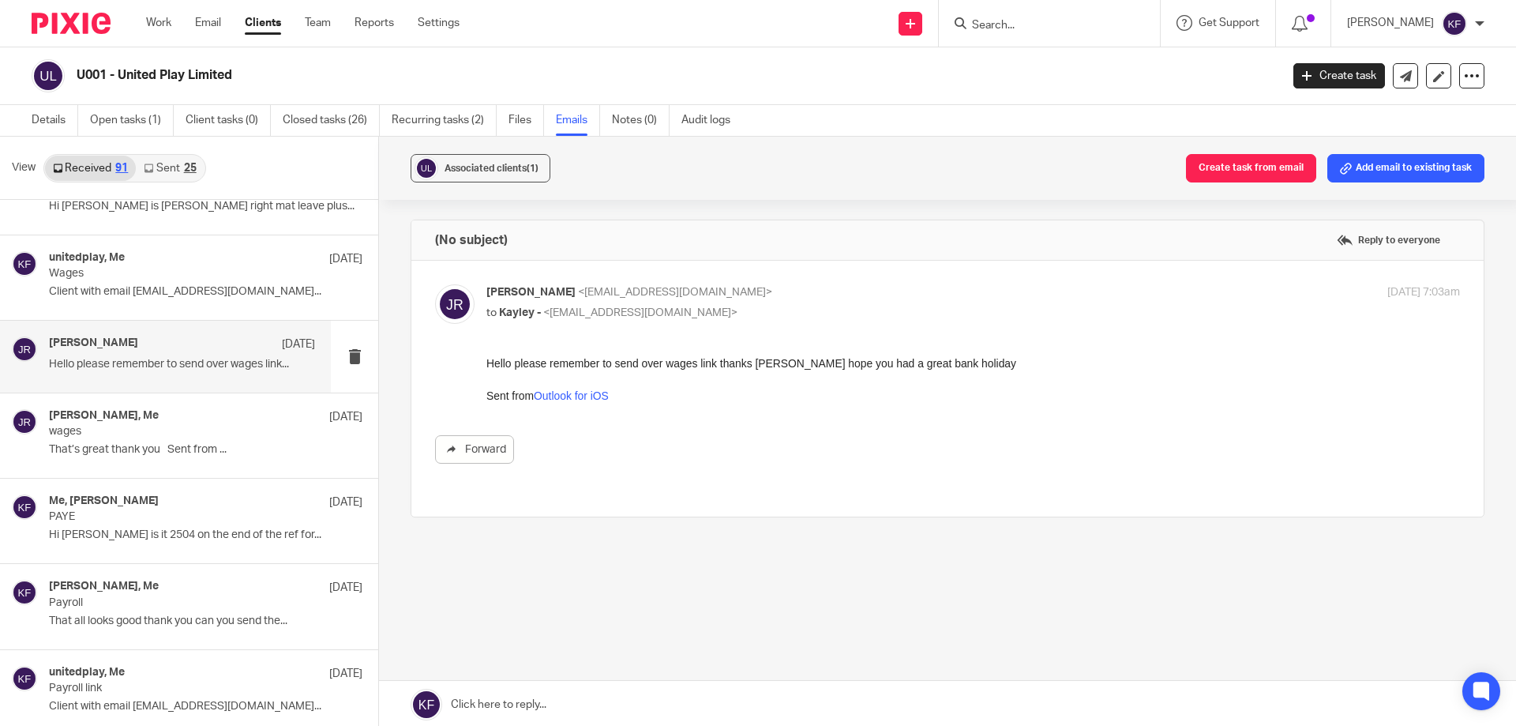
scroll to position [0, 0]
click at [331, 126] on link "Closed tasks (26)" at bounding box center [331, 120] width 97 height 31
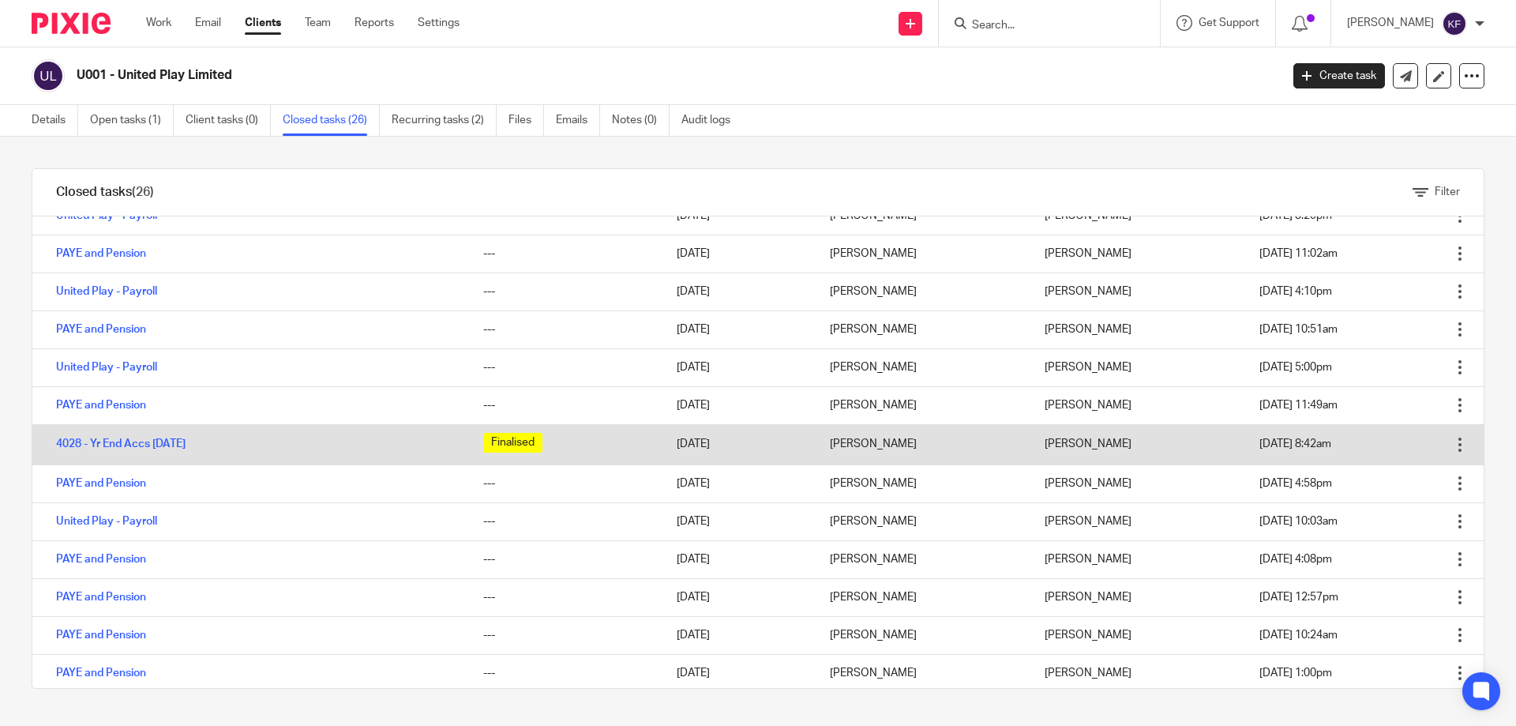
scroll to position [316, 0]
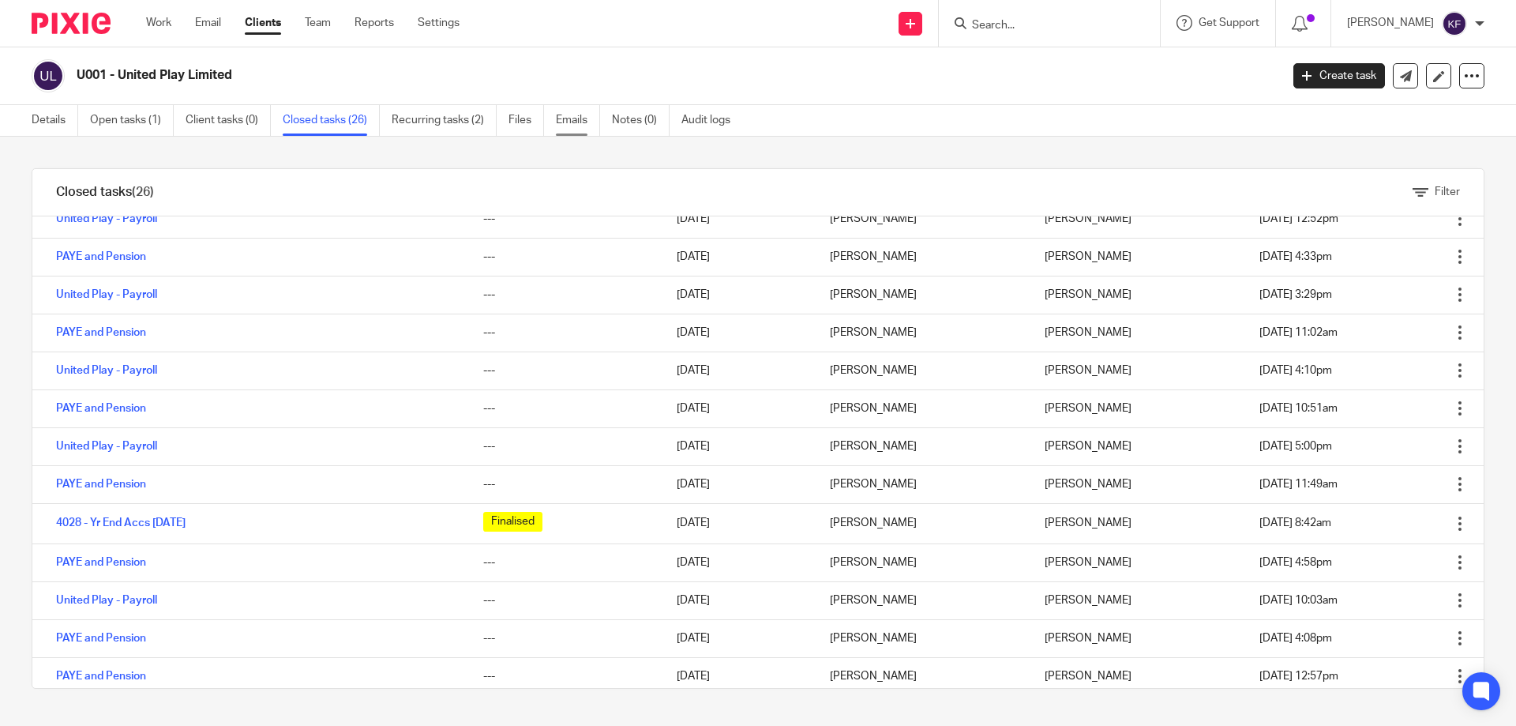
click at [577, 126] on link "Emails" at bounding box center [578, 120] width 44 height 31
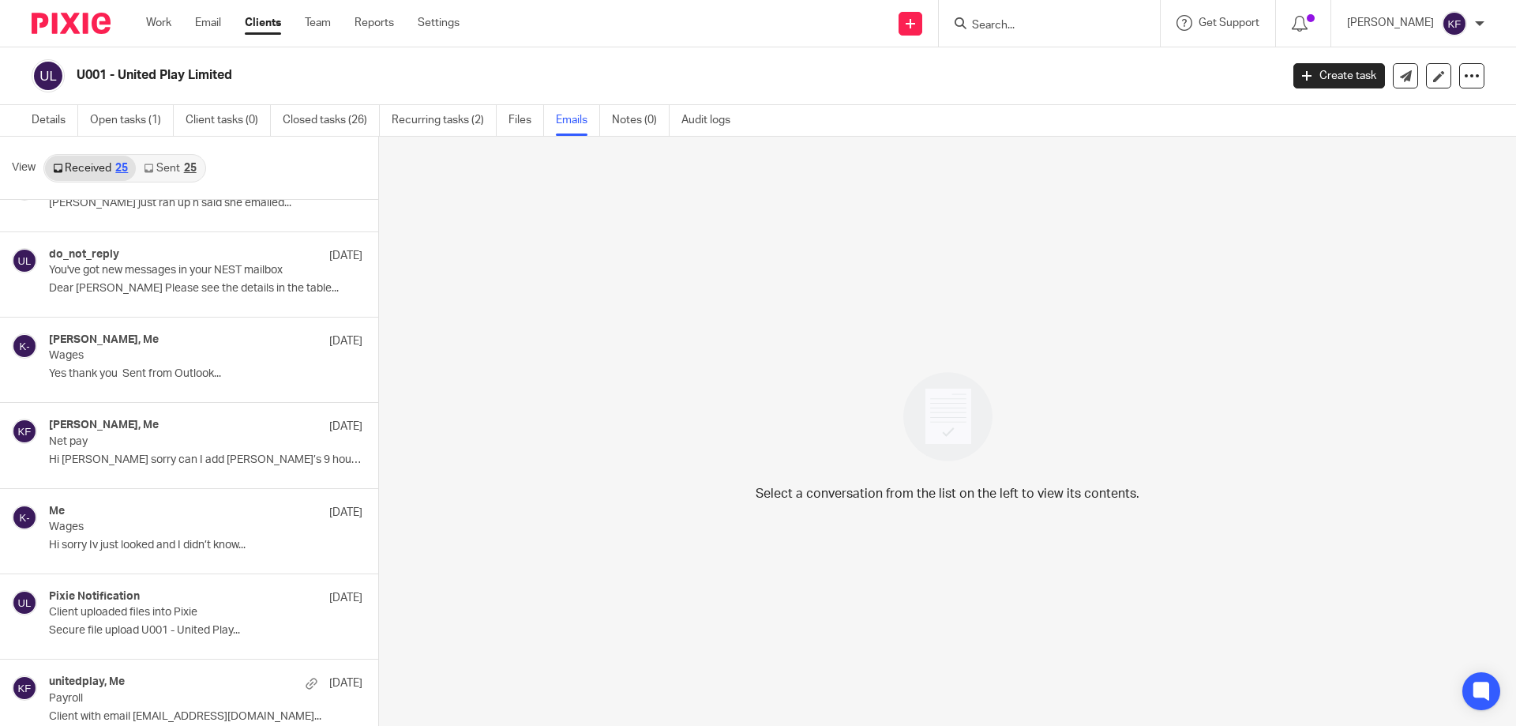
scroll to position [948, 0]
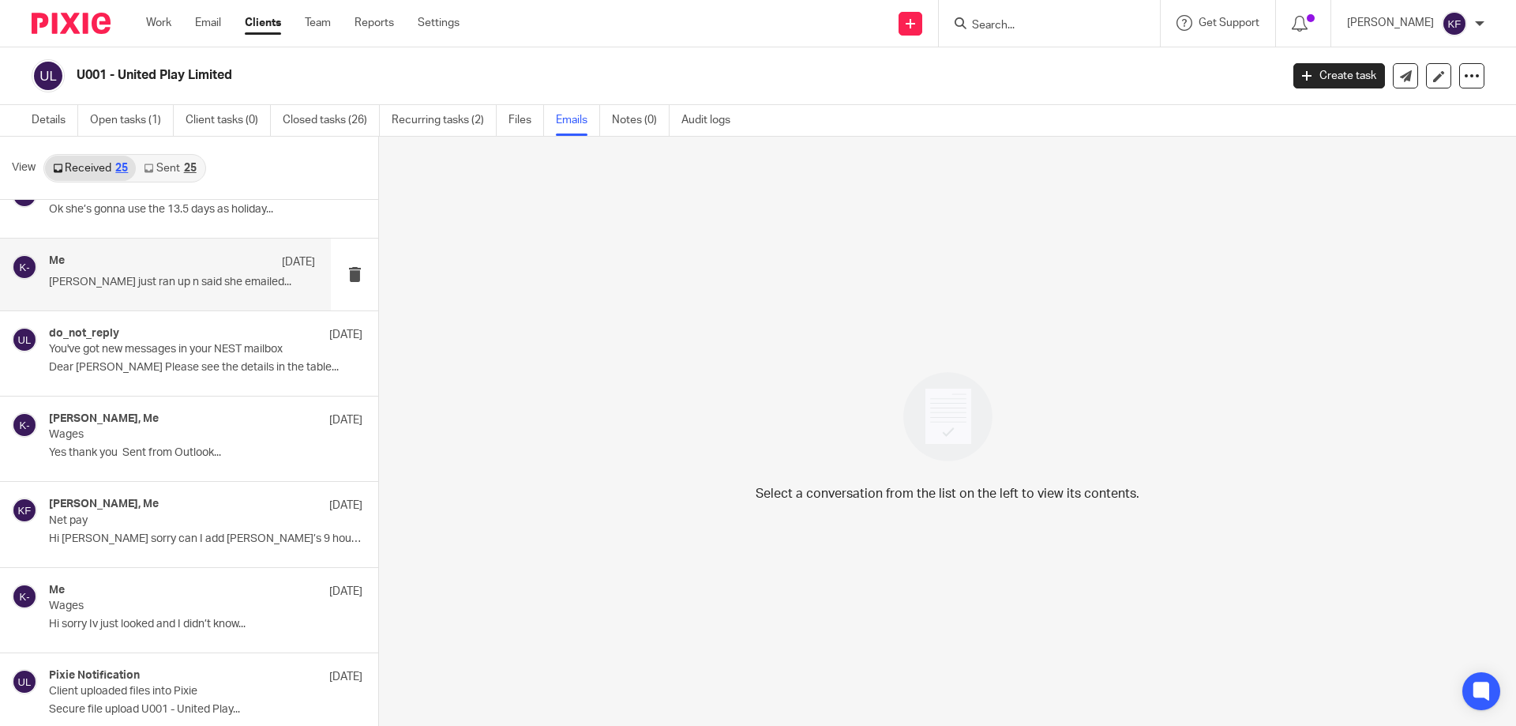
click at [199, 287] on p "[PERSON_NAME] just ran up n said she emailed..." at bounding box center [182, 282] width 266 height 13
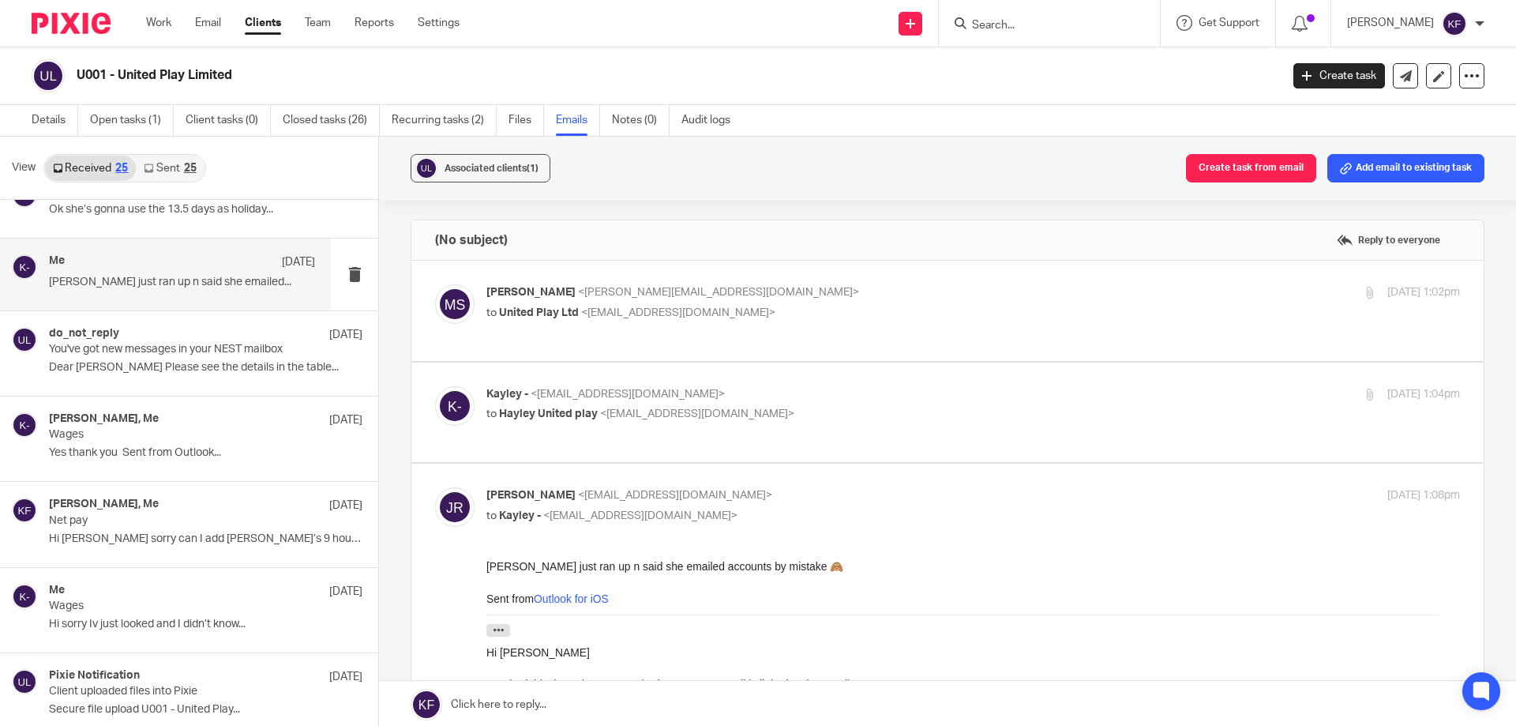
scroll to position [0, 0]
click at [725, 393] on span "<[EMAIL_ADDRESS][DOMAIN_NAME]>" at bounding box center [628, 394] width 194 height 11
checkbox input "true"
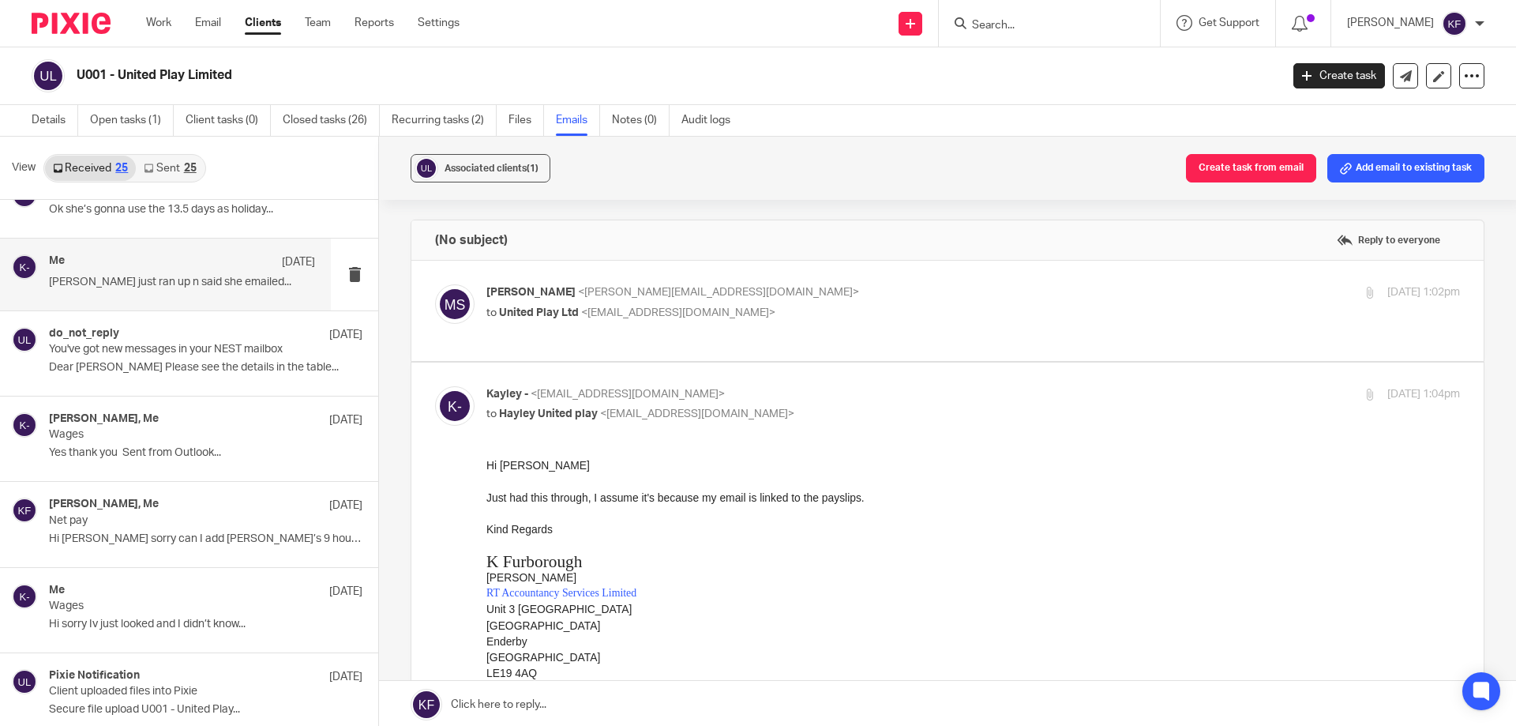
click at [789, 325] on div "Melissa Seal <millie.seal@icloud.com> to United Play Ltd <kayley@rtaccountancys…" at bounding box center [947, 310] width 1025 height 53
click at [783, 303] on div "Melissa Seal <millie.seal@icloud.com> to United Play Ltd <kayley@rtaccountancys…" at bounding box center [810, 302] width 649 height 36
checkbox input "true"
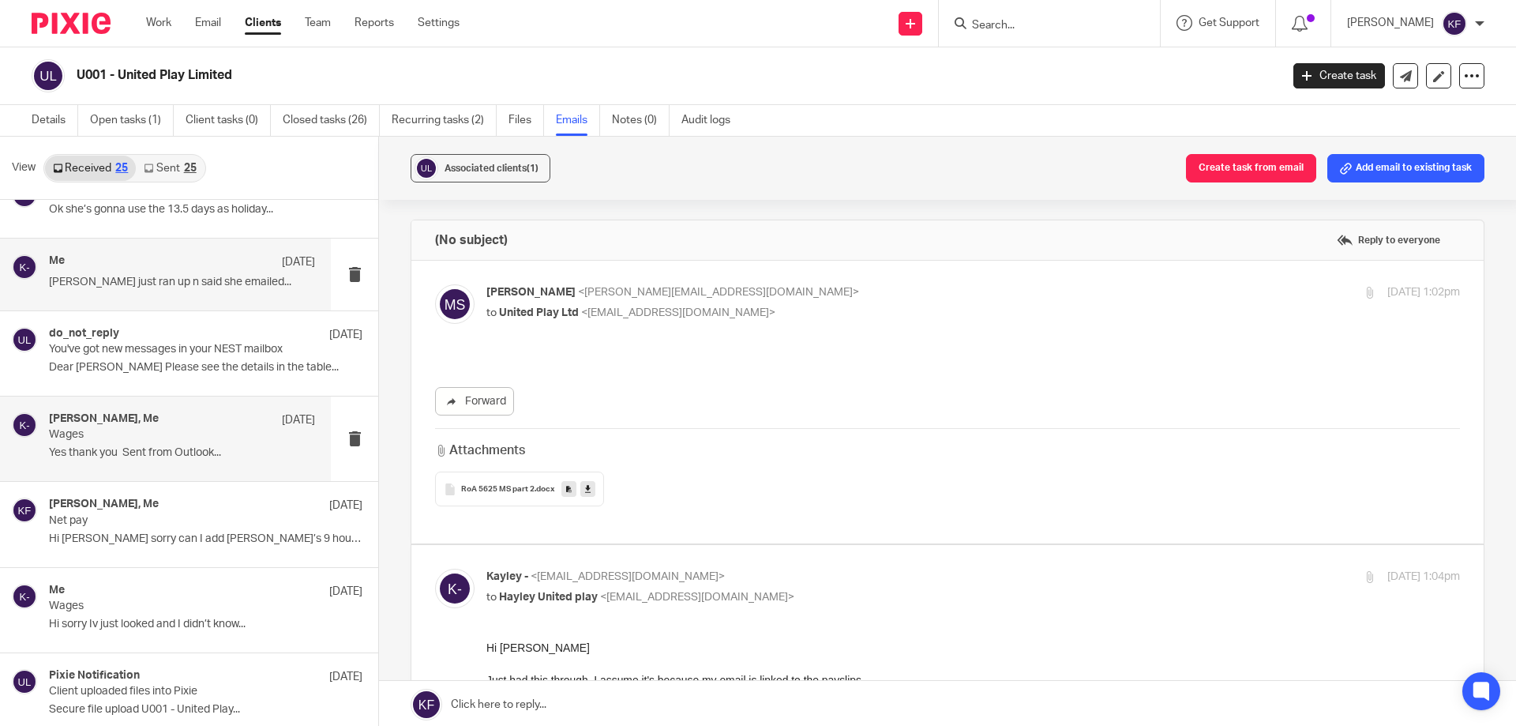
click at [220, 424] on div "Jane riley, Me 27 May" at bounding box center [182, 420] width 266 height 16
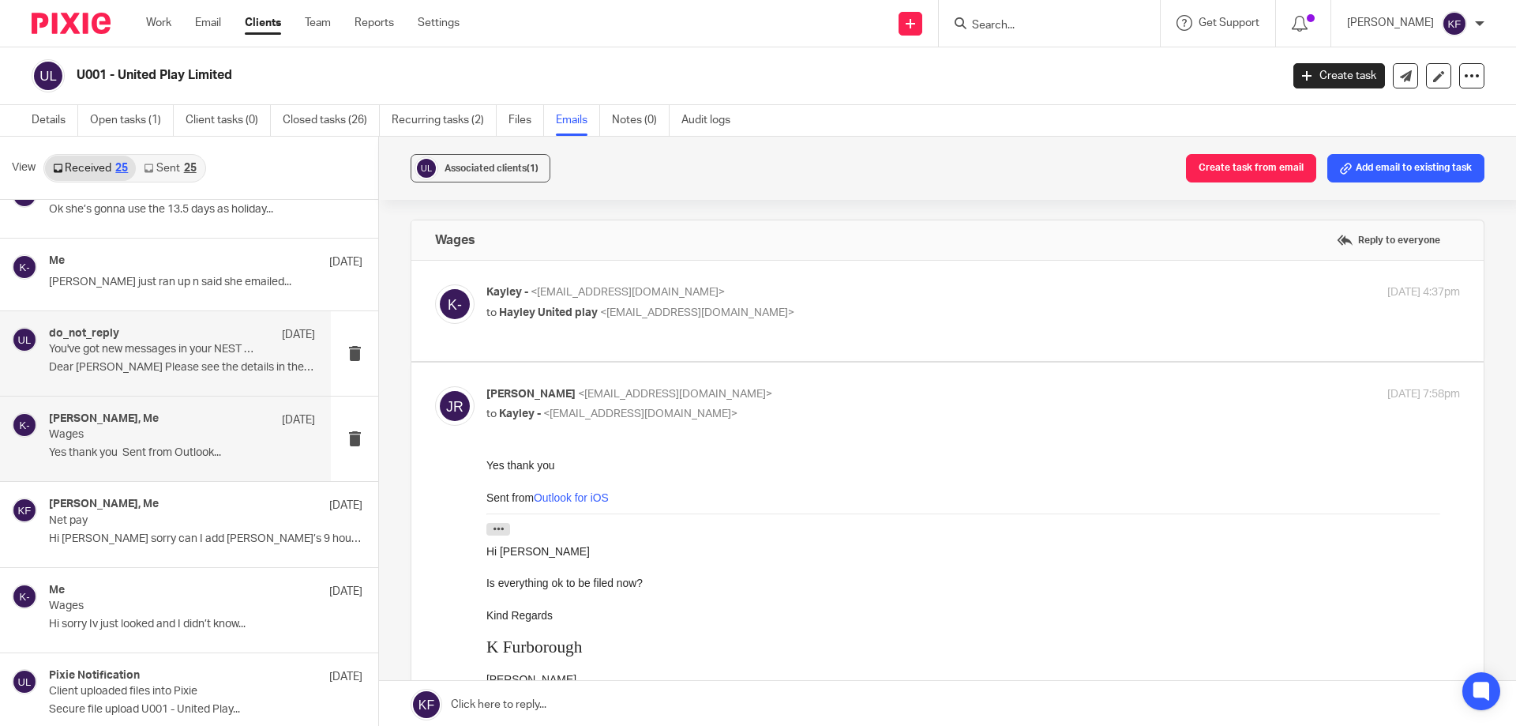
click at [214, 375] on div "do_not_reply 29 May You've got new messages in your NEST mailbox Dear Jane Plea…" at bounding box center [182, 353] width 266 height 53
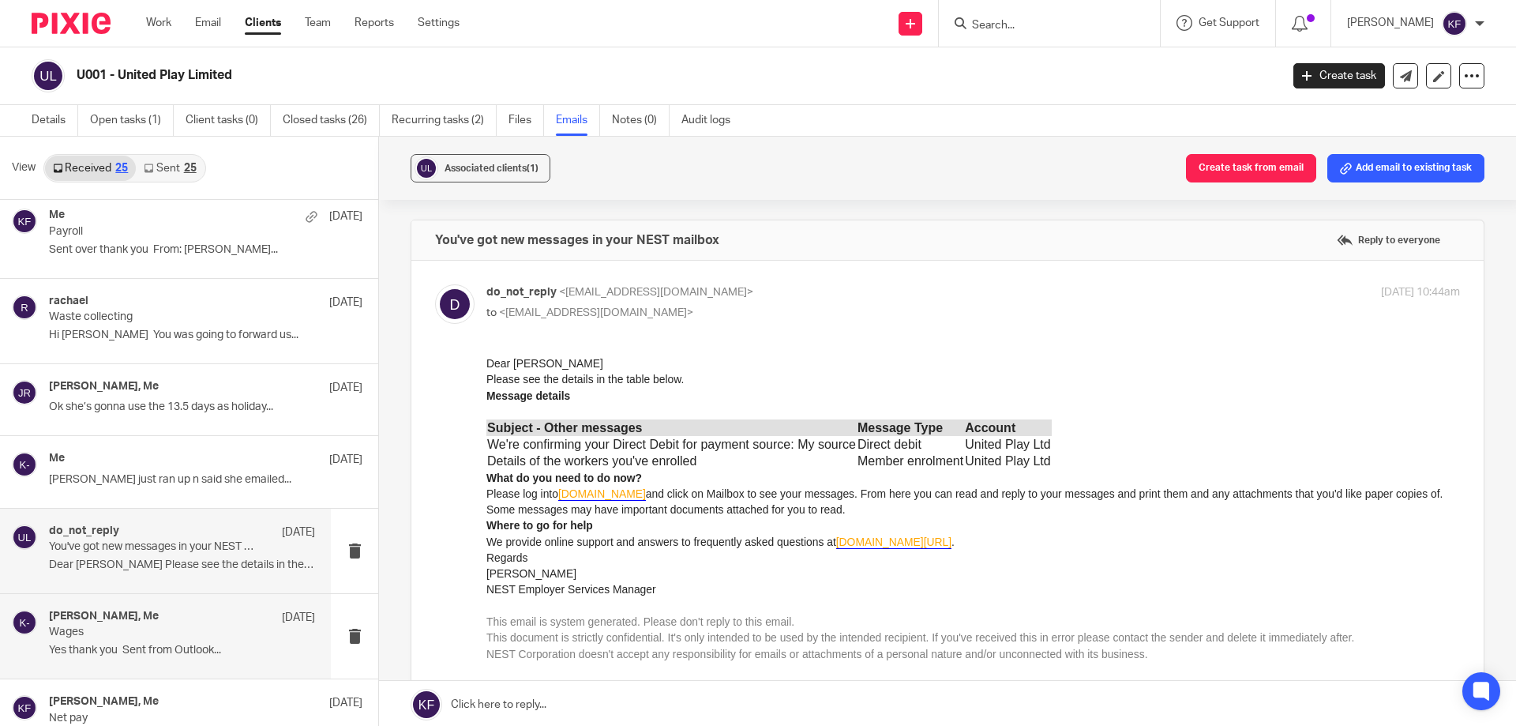
scroll to position [711, 0]
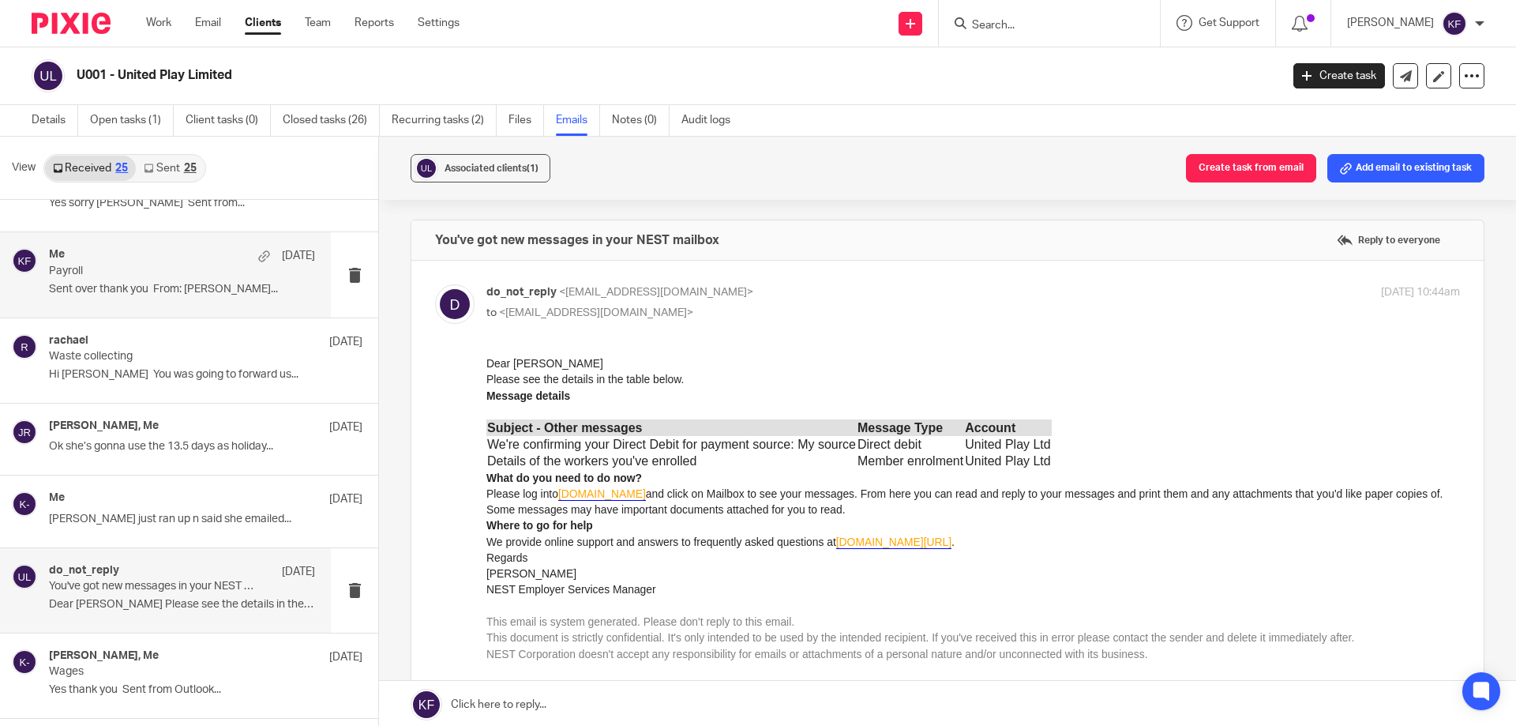
click at [209, 284] on p "Sent over thank you From: Kayley..." at bounding box center [182, 289] width 266 height 13
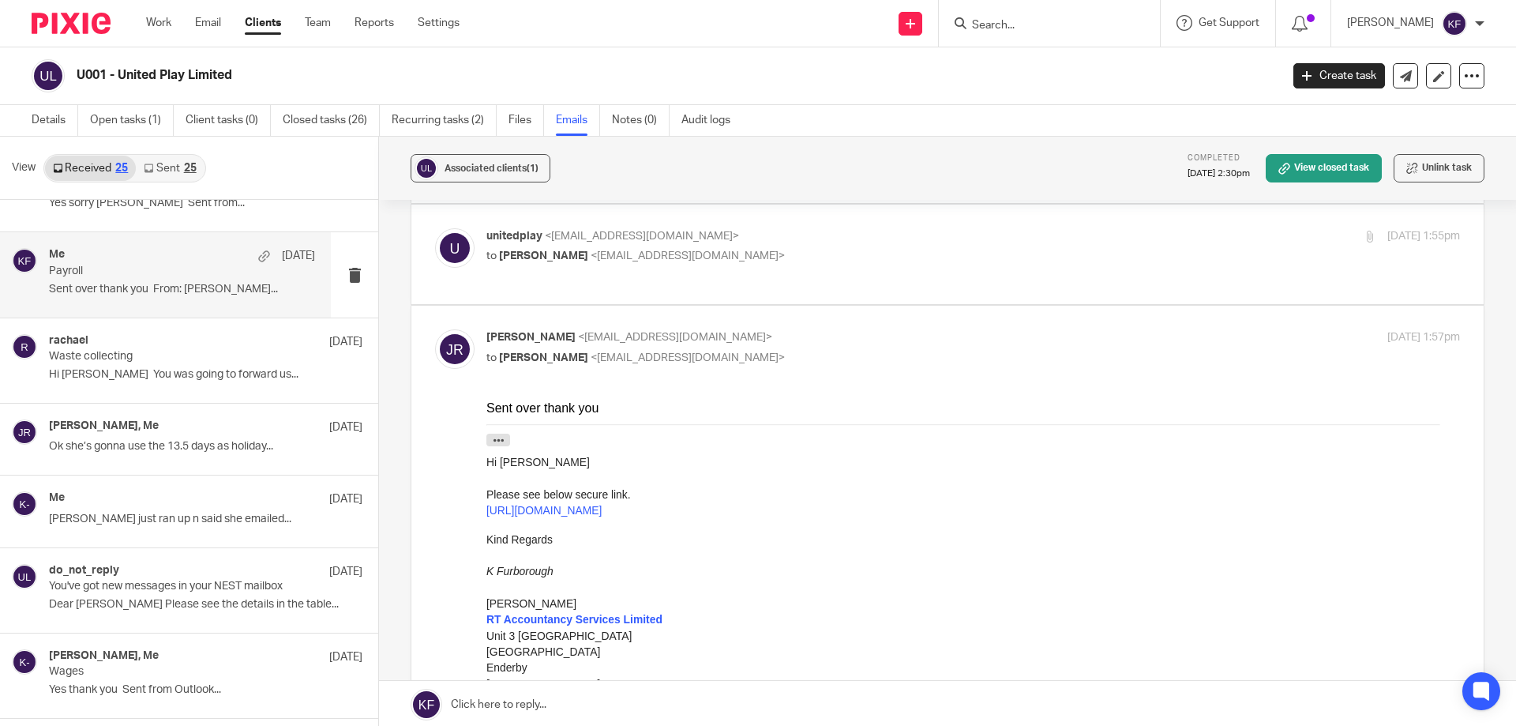
scroll to position [79, 0]
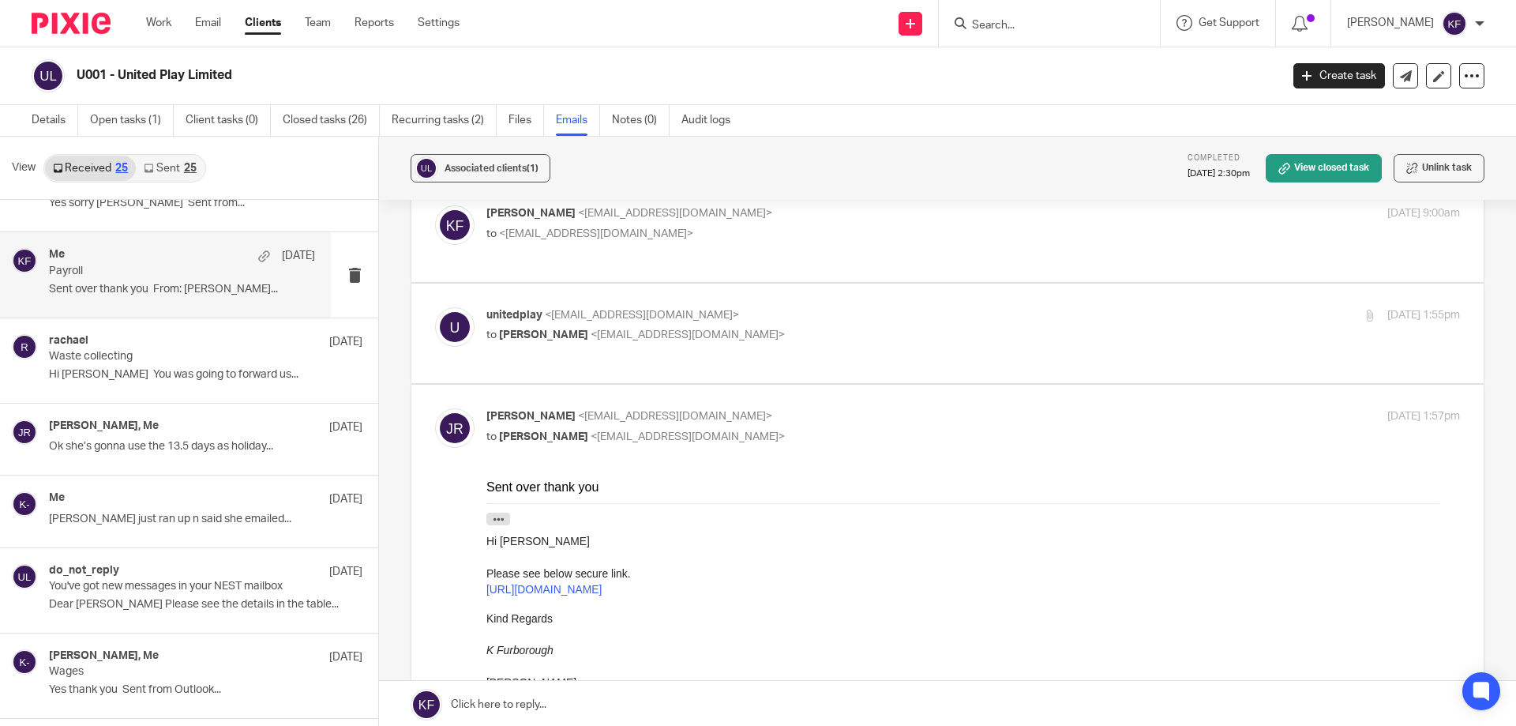
click at [676, 336] on span "<kayley@rtaccountancyservices.co.uk>" at bounding box center [688, 334] width 194 height 11
checkbox input "true"
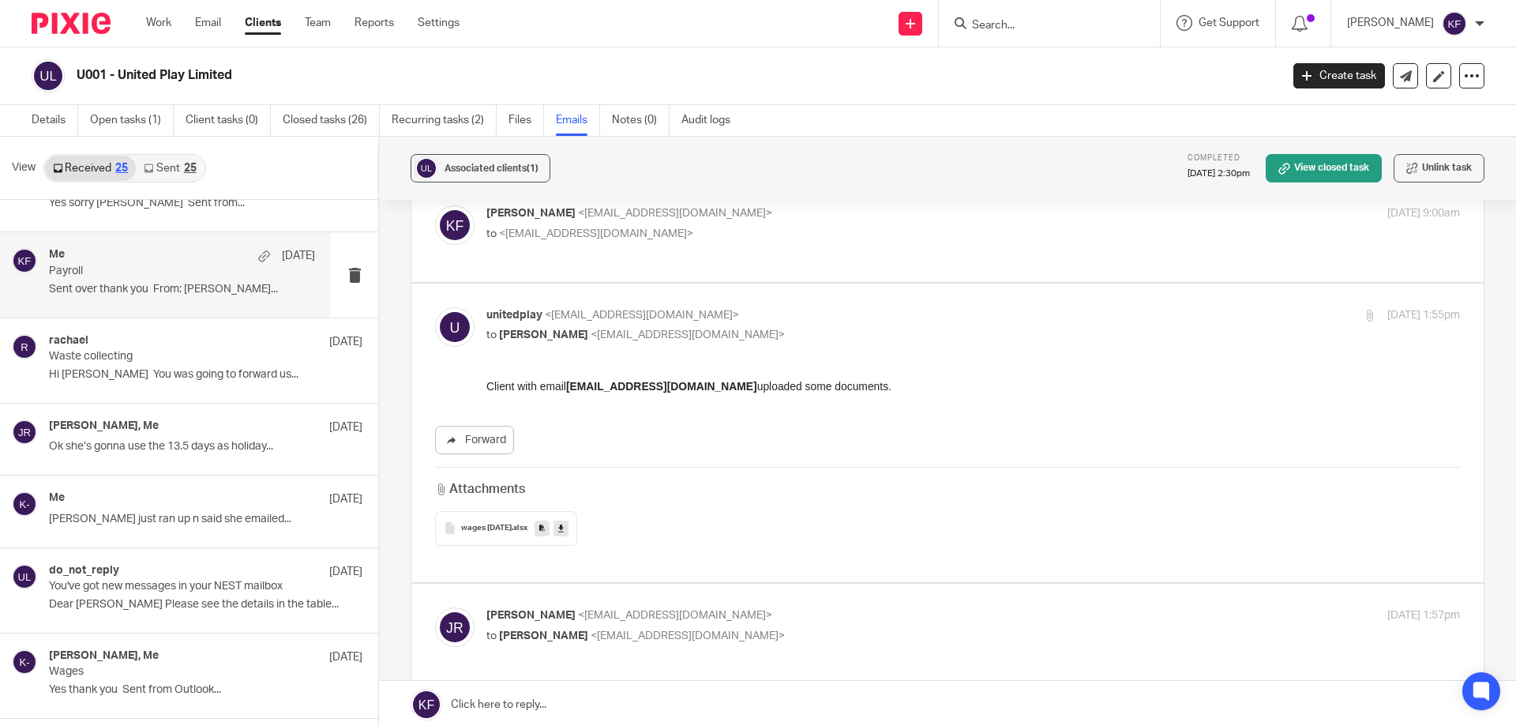
scroll to position [0, 0]
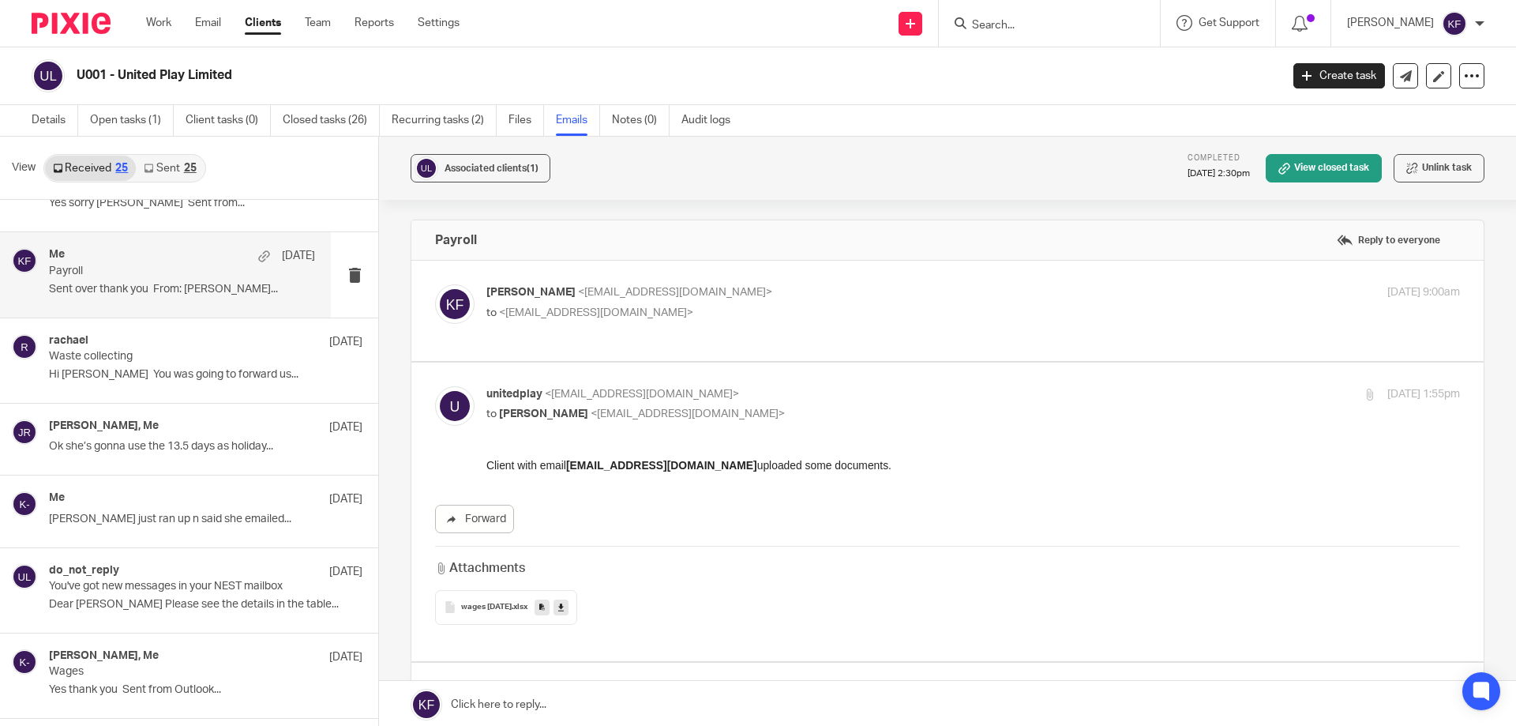
click at [697, 315] on p "to <unitedplay@hotmail.co.uk>" at bounding box center [810, 313] width 649 height 17
checkbox input "true"
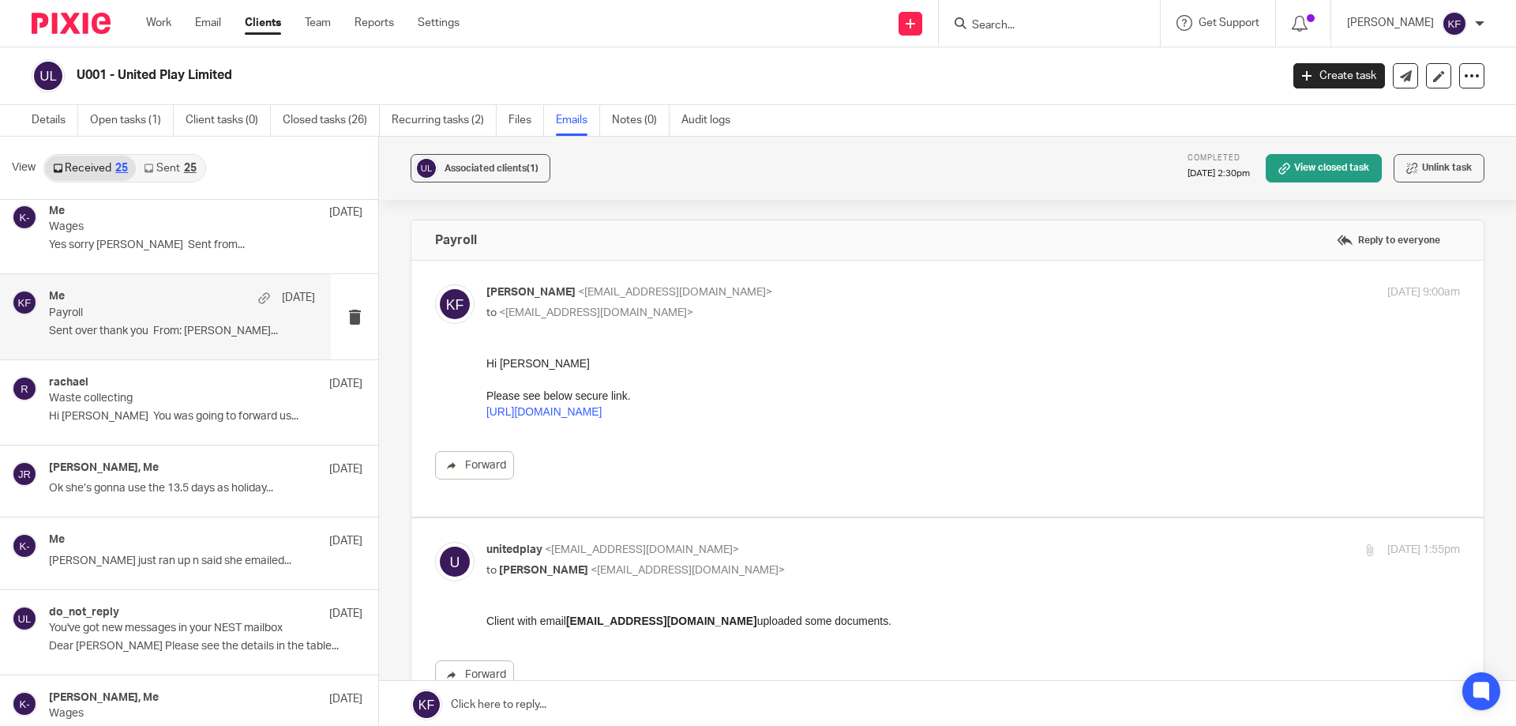
scroll to position [632, 0]
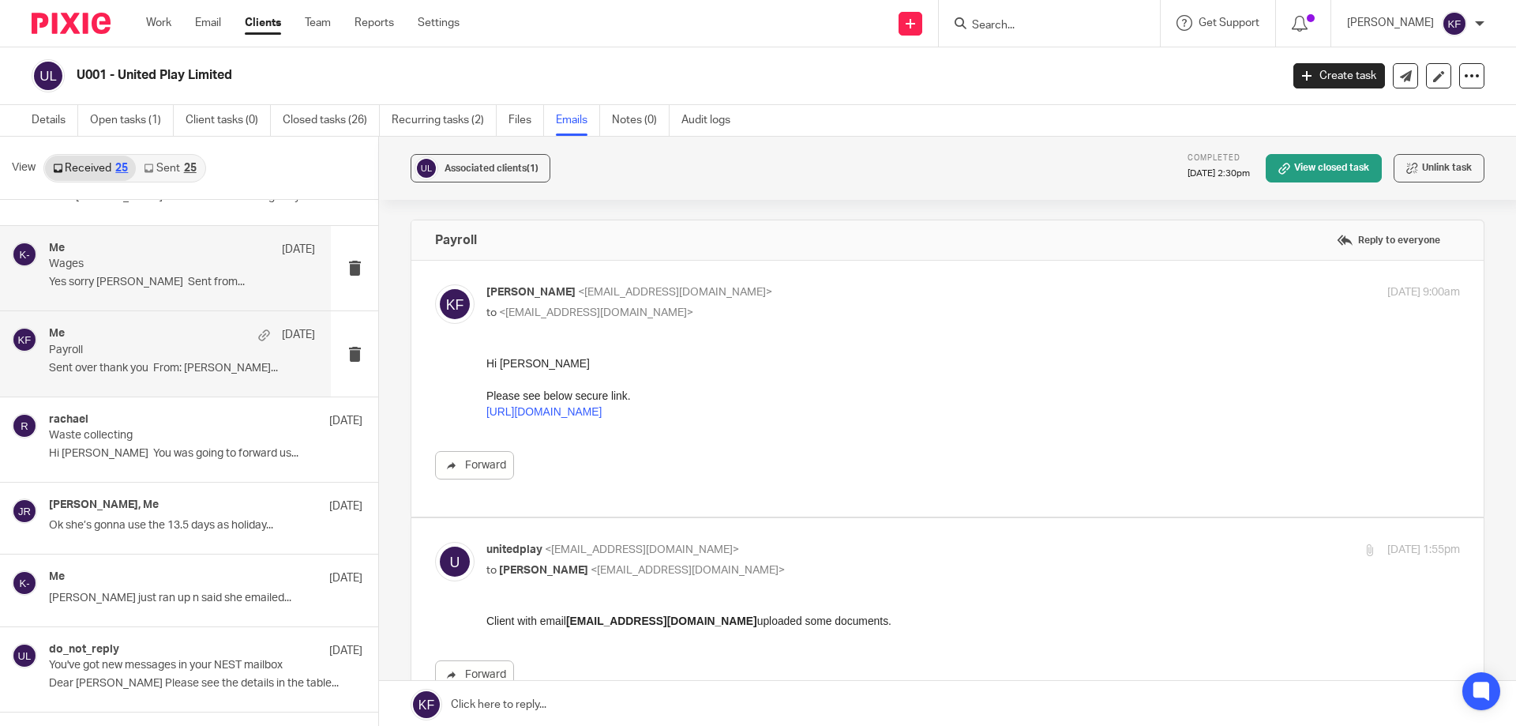
click at [216, 285] on p "Yes sorry Kayley Sent from..." at bounding box center [182, 282] width 266 height 13
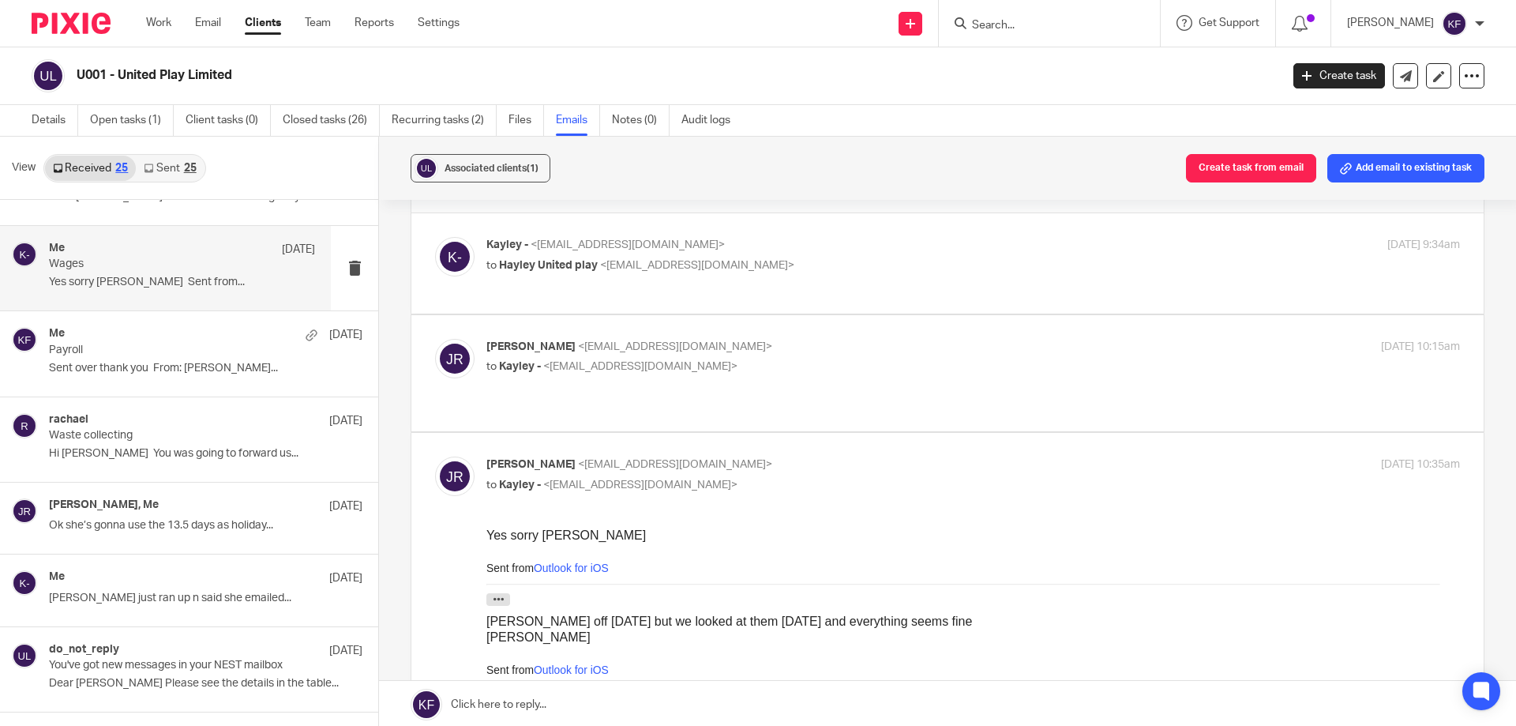
scroll to position [0, 0]
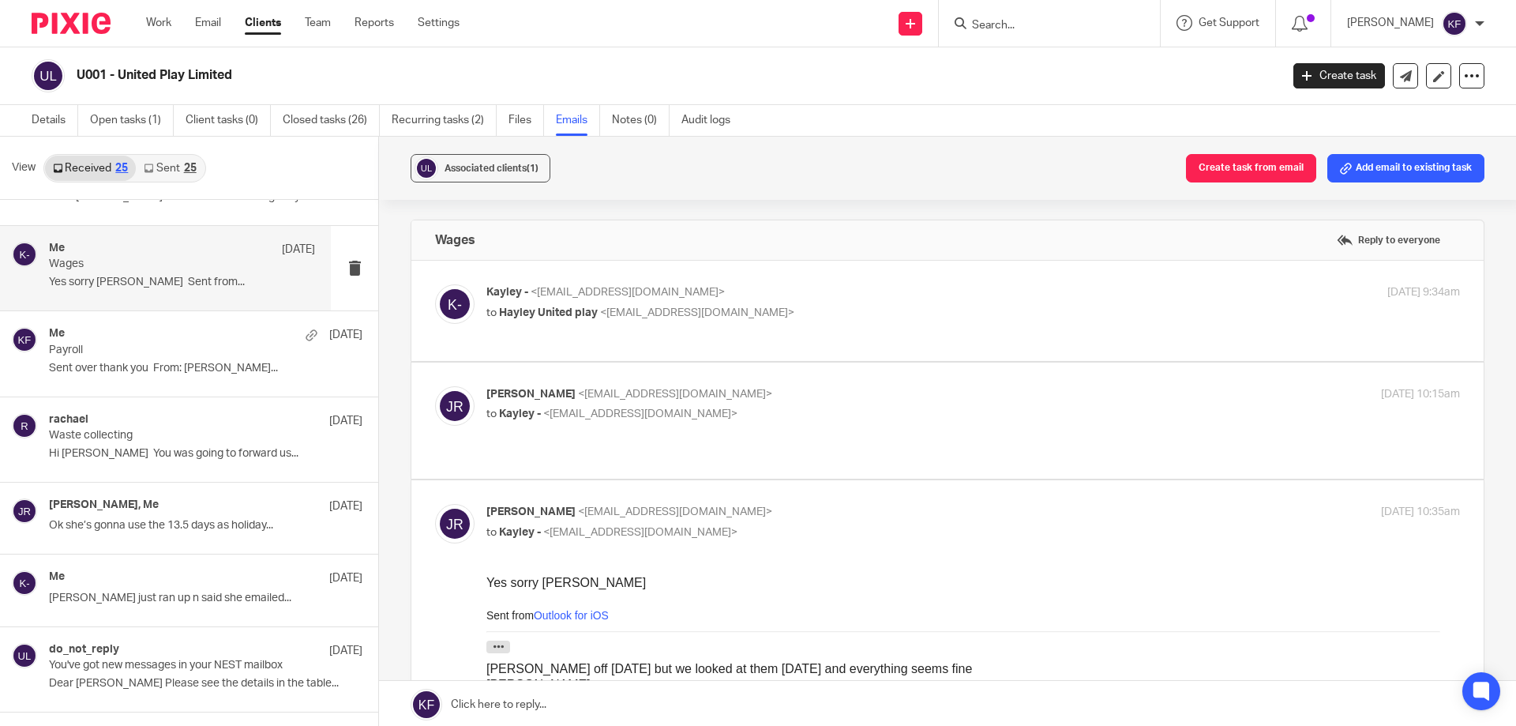
click at [749, 423] on p "to Kayley - <kayley@rtaccountancyservices.co.uk>" at bounding box center [810, 414] width 649 height 17
checkbox input "true"
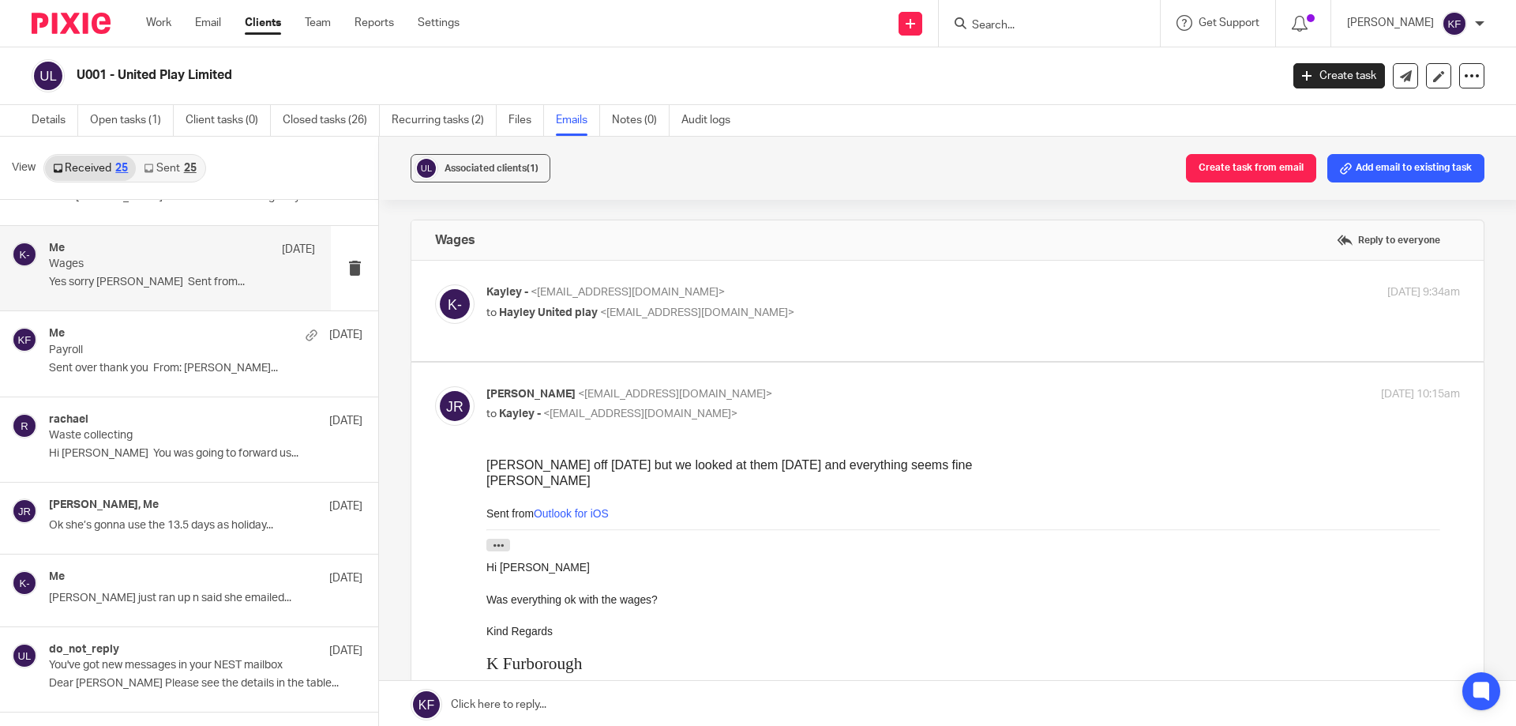
click at [751, 326] on div "Kayley - <kayley@rtaccountancyservices.co.uk> to Hayley United play <unitedplay…" at bounding box center [947, 310] width 1025 height 53
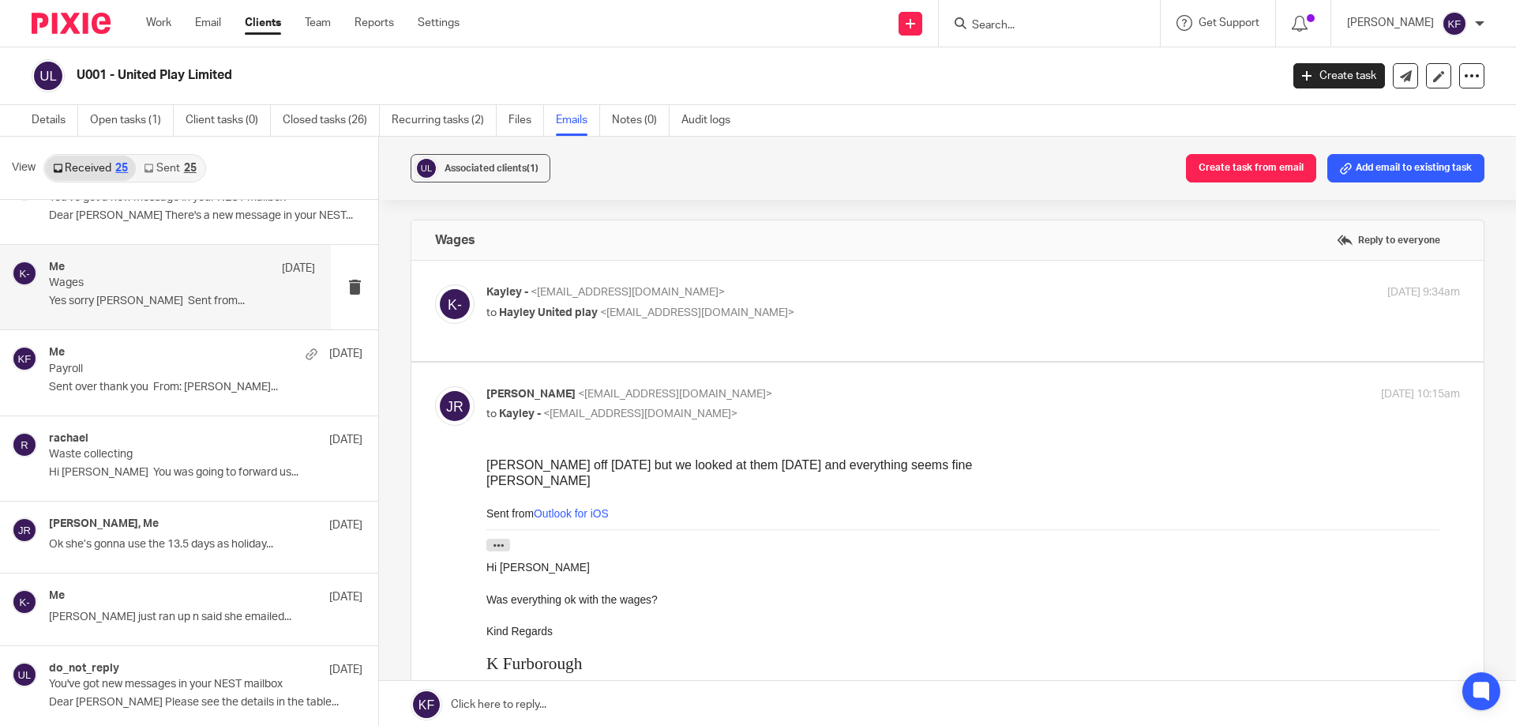
scroll to position [474, 0]
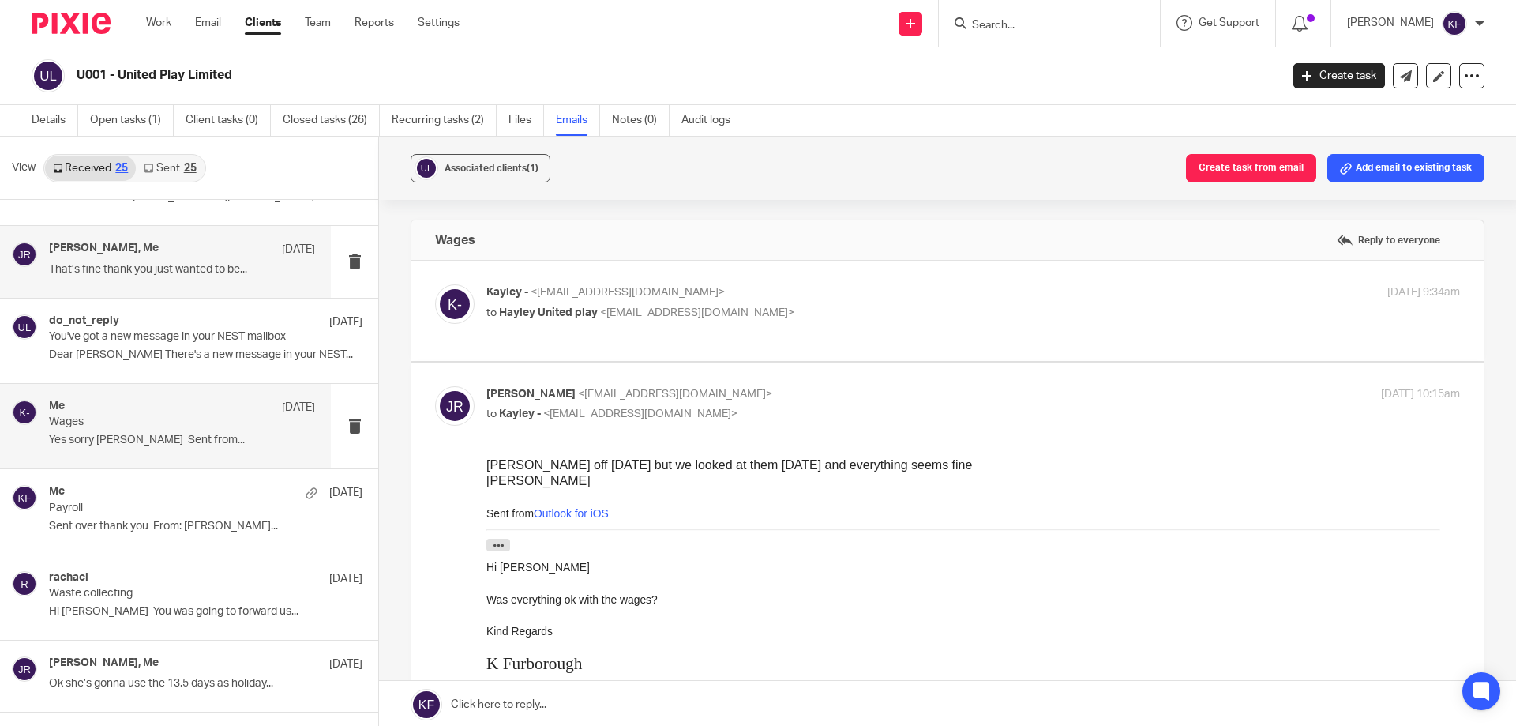
click at [228, 251] on div "Jane riley, Me 4 Jul" at bounding box center [182, 250] width 266 height 16
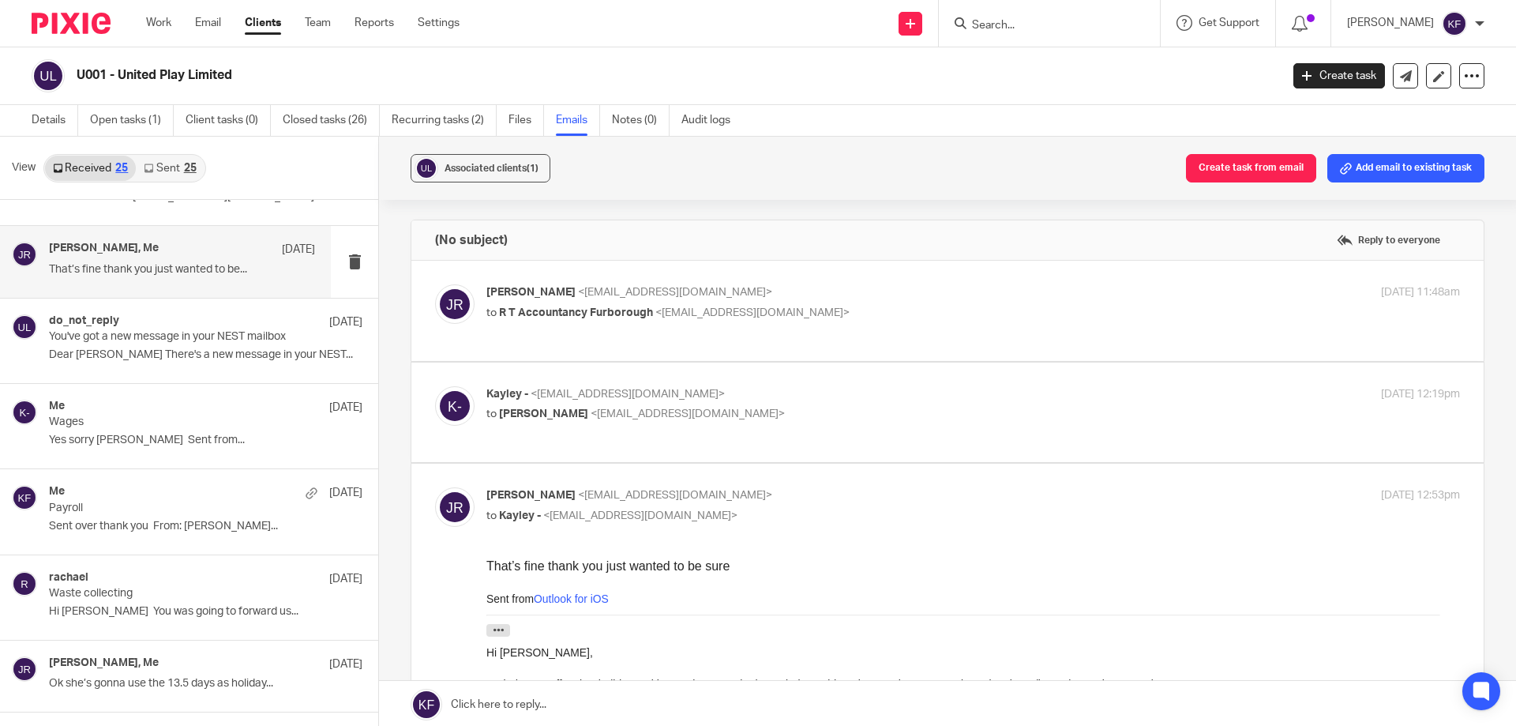
scroll to position [0, 0]
click at [756, 411] on p "to Jane riley <unitedplay@hotmail.co.uk>" at bounding box center [810, 414] width 649 height 17
checkbox input "true"
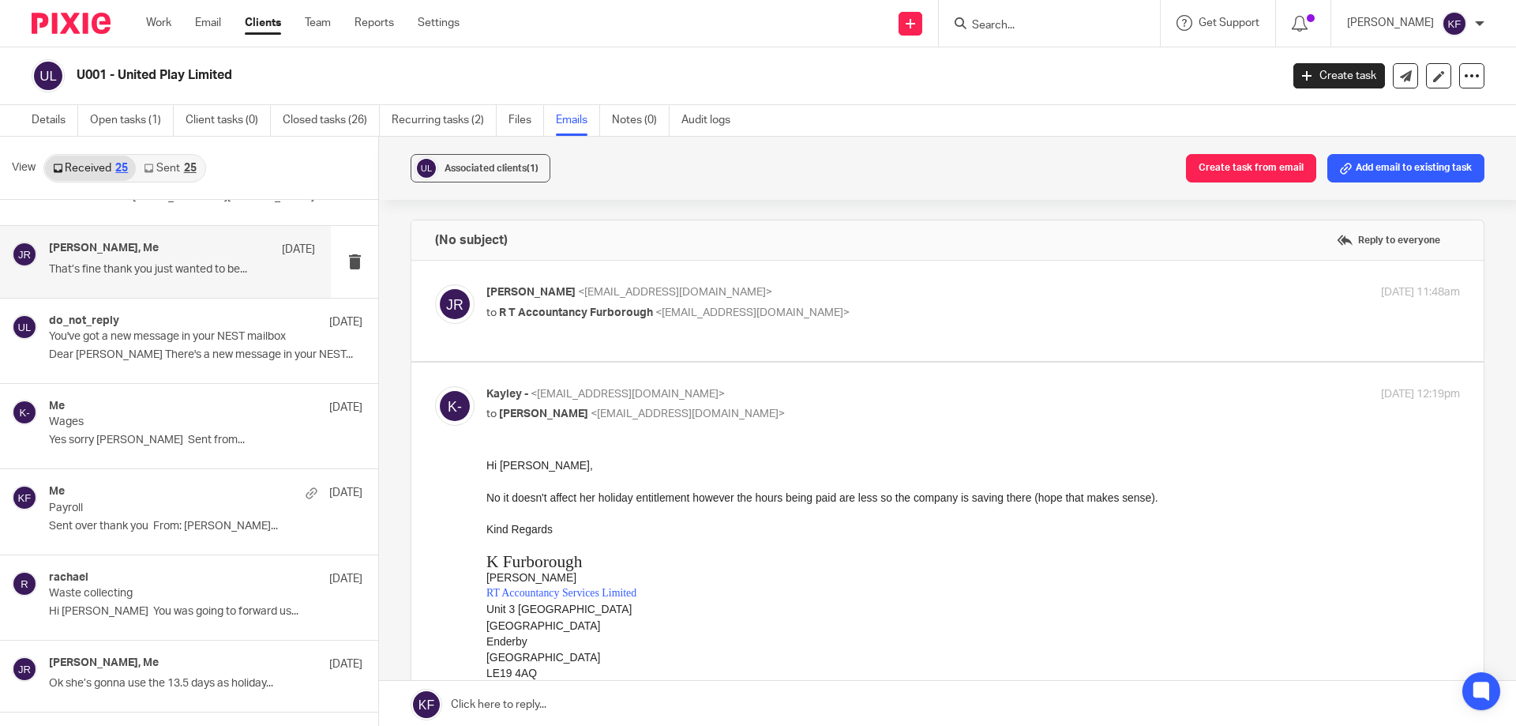
click at [828, 293] on p "Jane riley <unitedplay@hotmail.co.uk>" at bounding box center [810, 292] width 649 height 17
checkbox input "true"
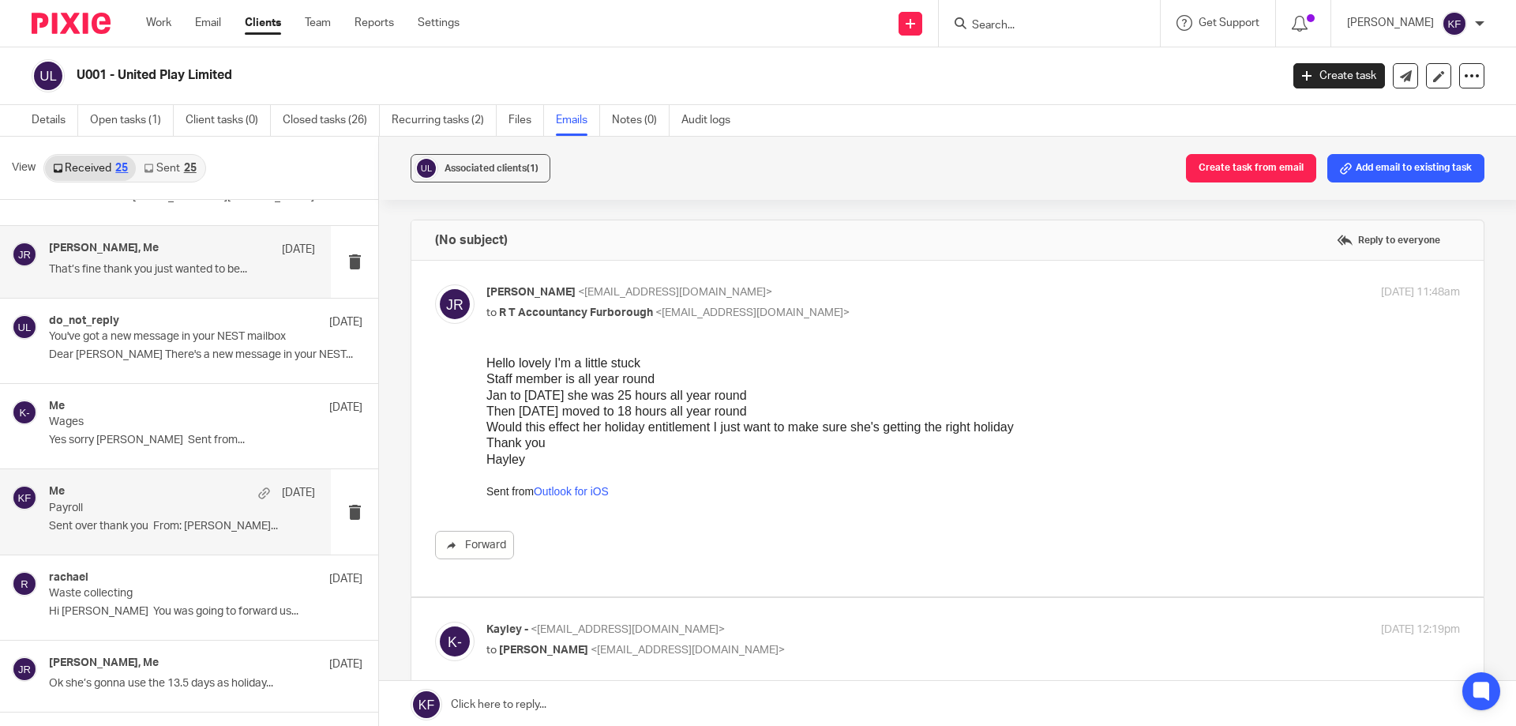
click at [201, 516] on div "Me 23 Jun Payroll Sent over thank you From: Kayley..." at bounding box center [182, 511] width 266 height 53
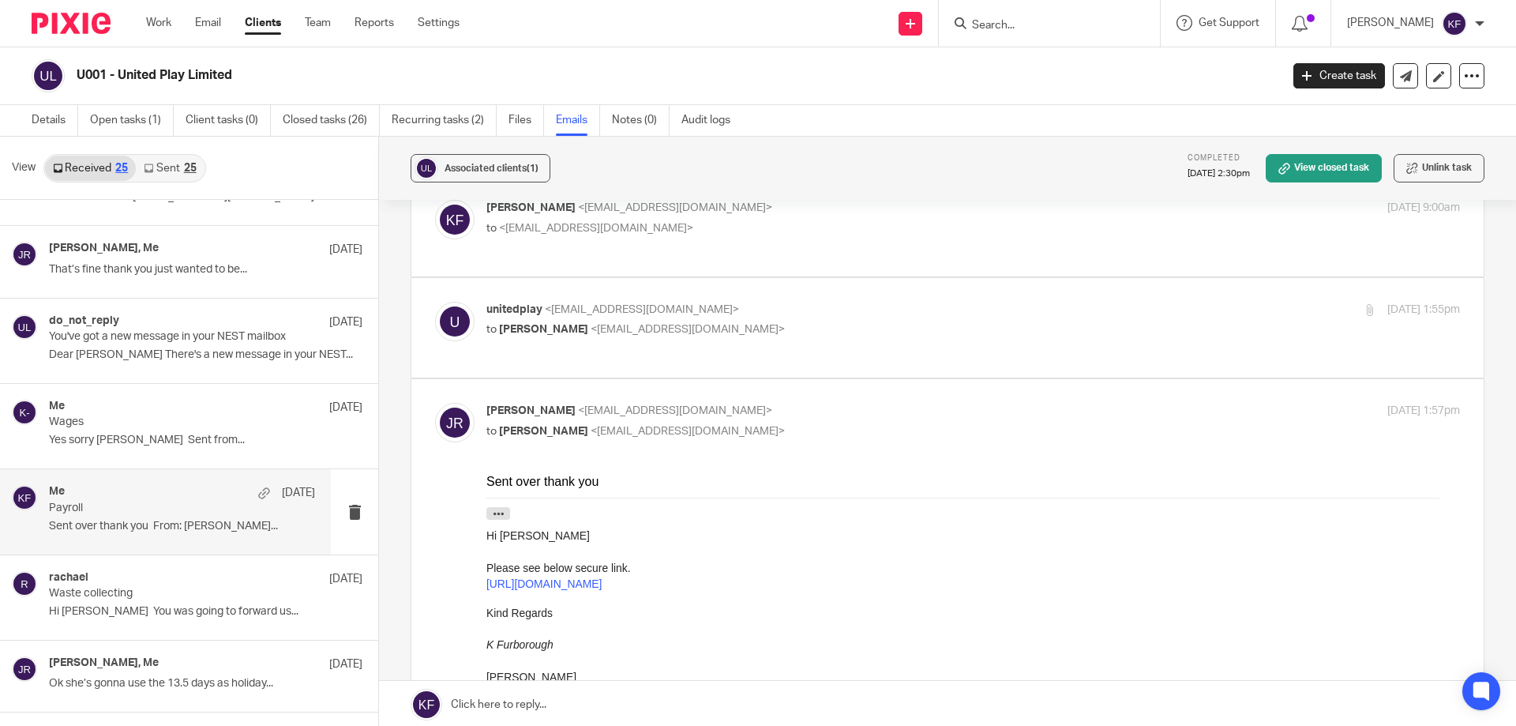
scroll to position [158, 0]
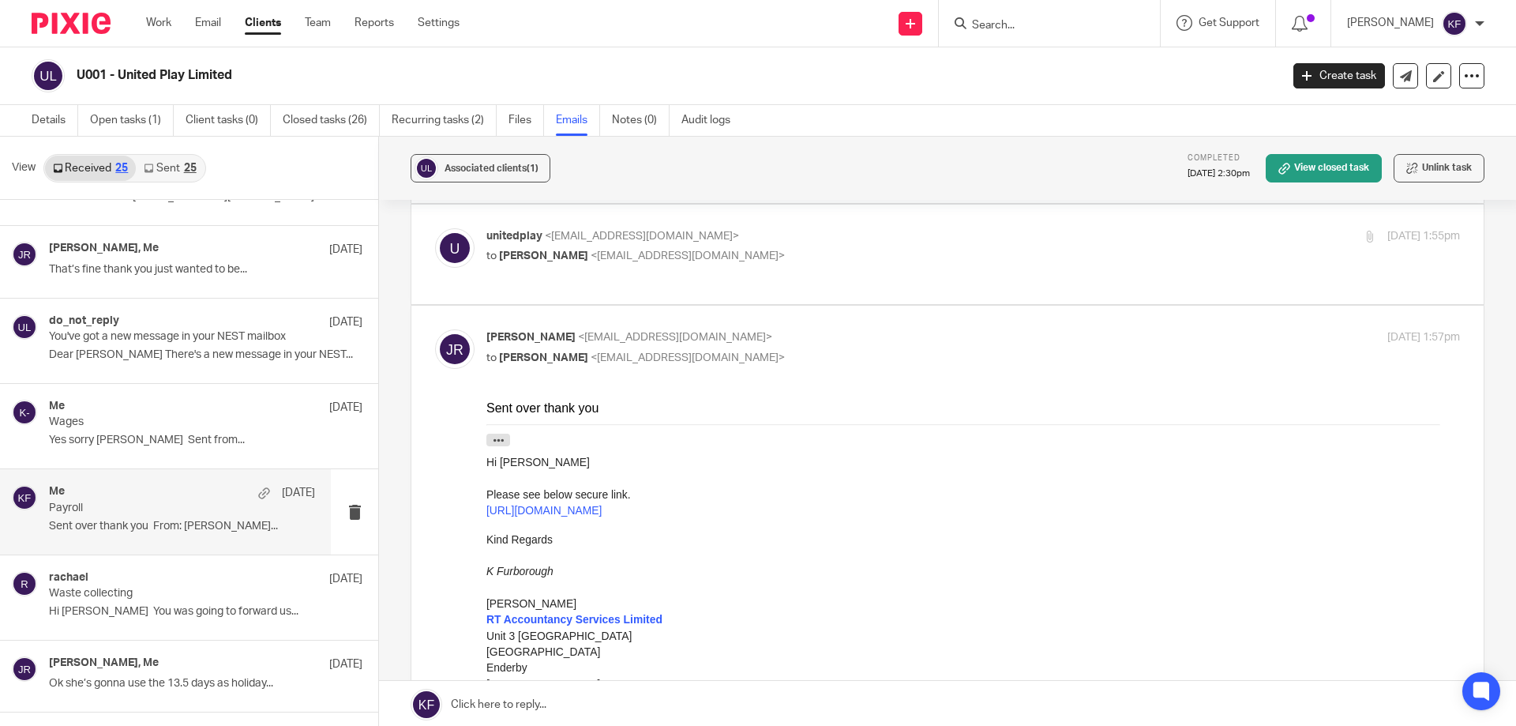
click at [576, 265] on div "unitedplay <unitedplay@hotmail.co.uk> to Kayley Furborough <kayley@rtaccountanc…" at bounding box center [973, 247] width 974 height 39
checkbox input "true"
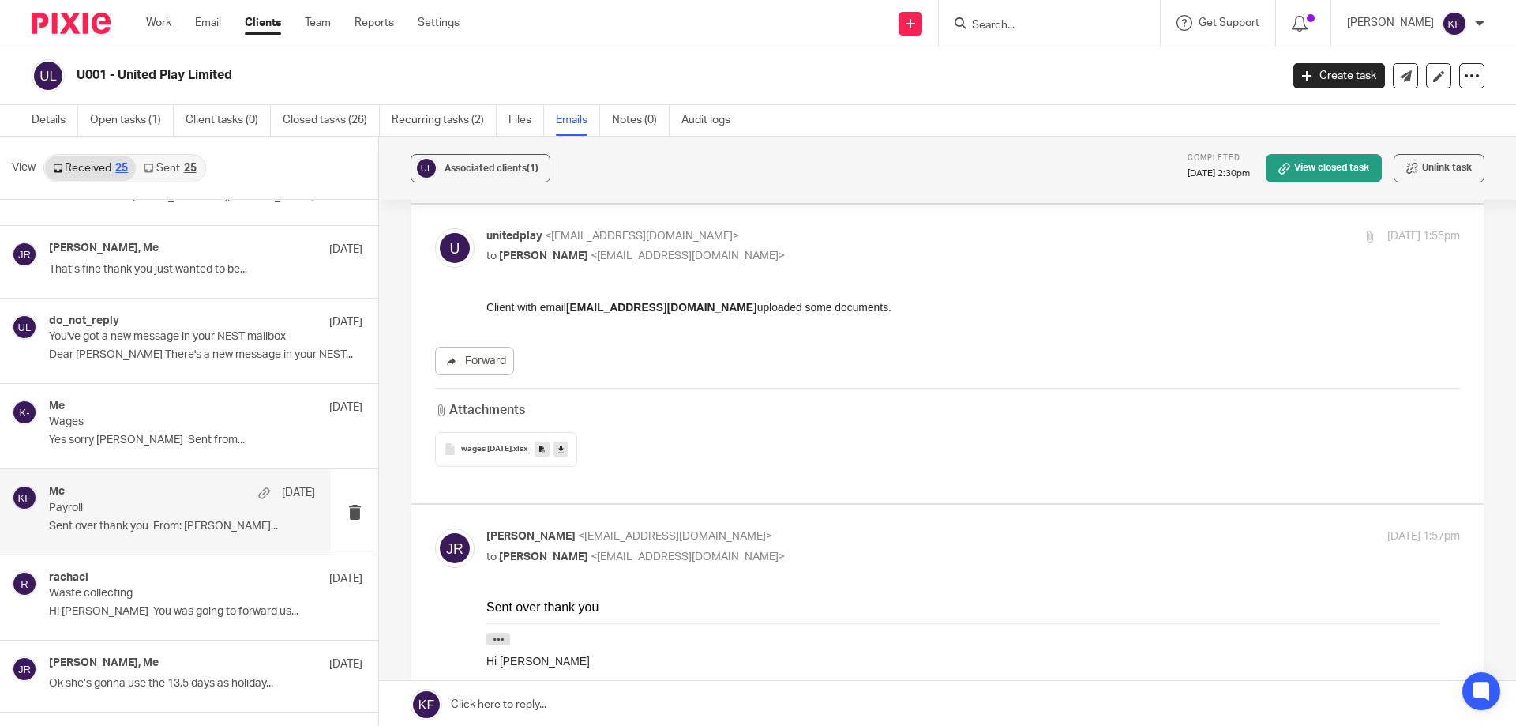
scroll to position [0, 0]
click at [495, 450] on span "wages JUNE 25" at bounding box center [486, 449] width 51 height 9
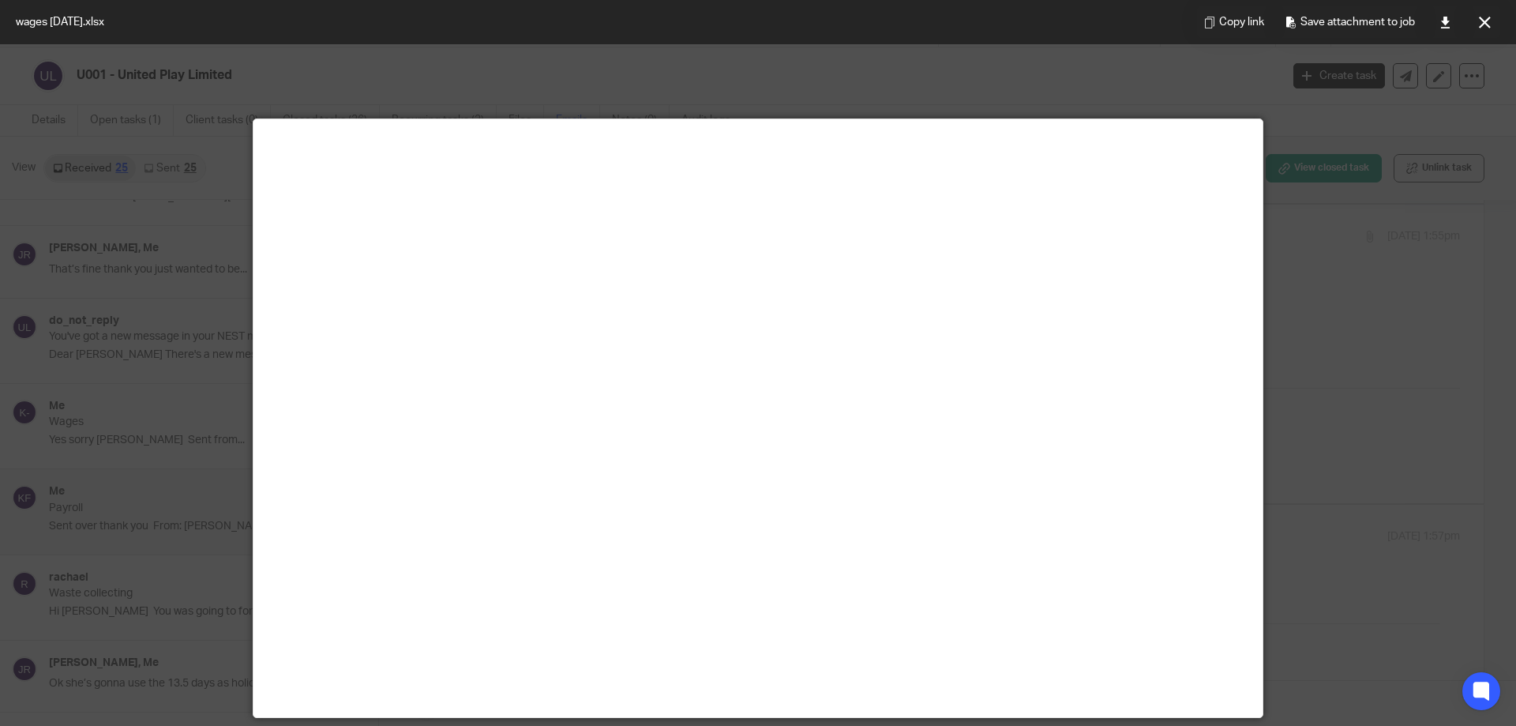
click at [1450, 323] on div at bounding box center [758, 363] width 1516 height 726
click at [1454, 34] on link at bounding box center [1445, 22] width 32 height 32
click at [1479, 28] on button at bounding box center [1485, 22] width 32 height 32
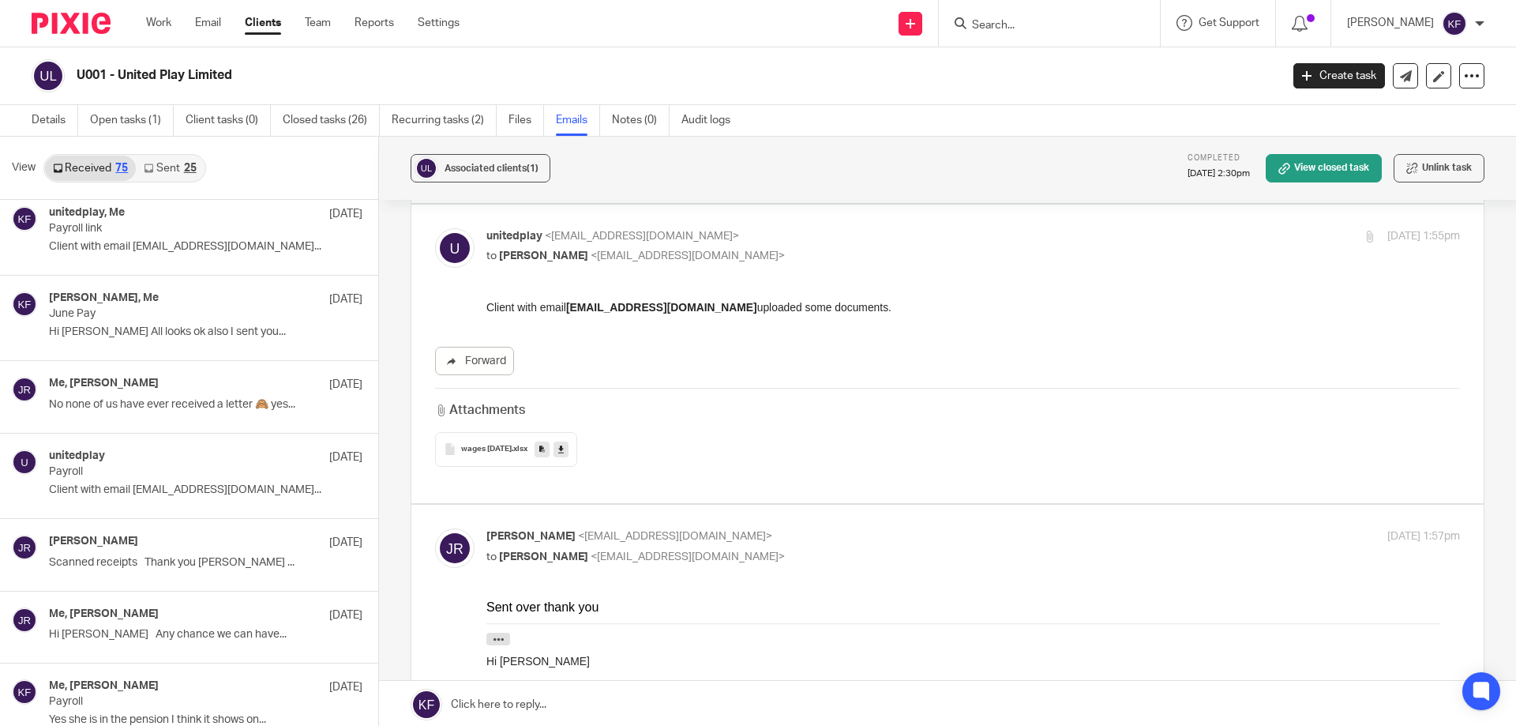
scroll to position [5524, 0]
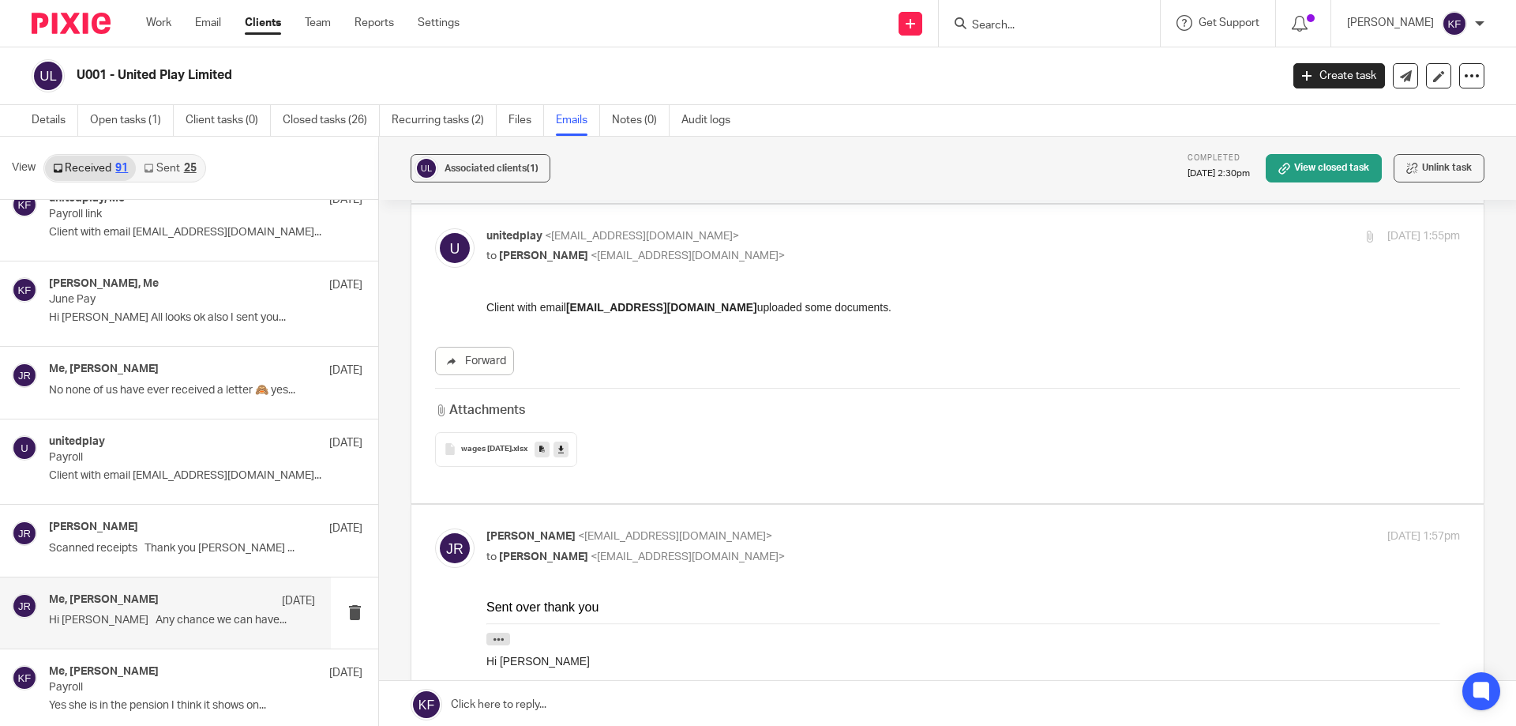
click at [213, 621] on p "Hi Kayley Any chance we can have..." at bounding box center [182, 620] width 266 height 13
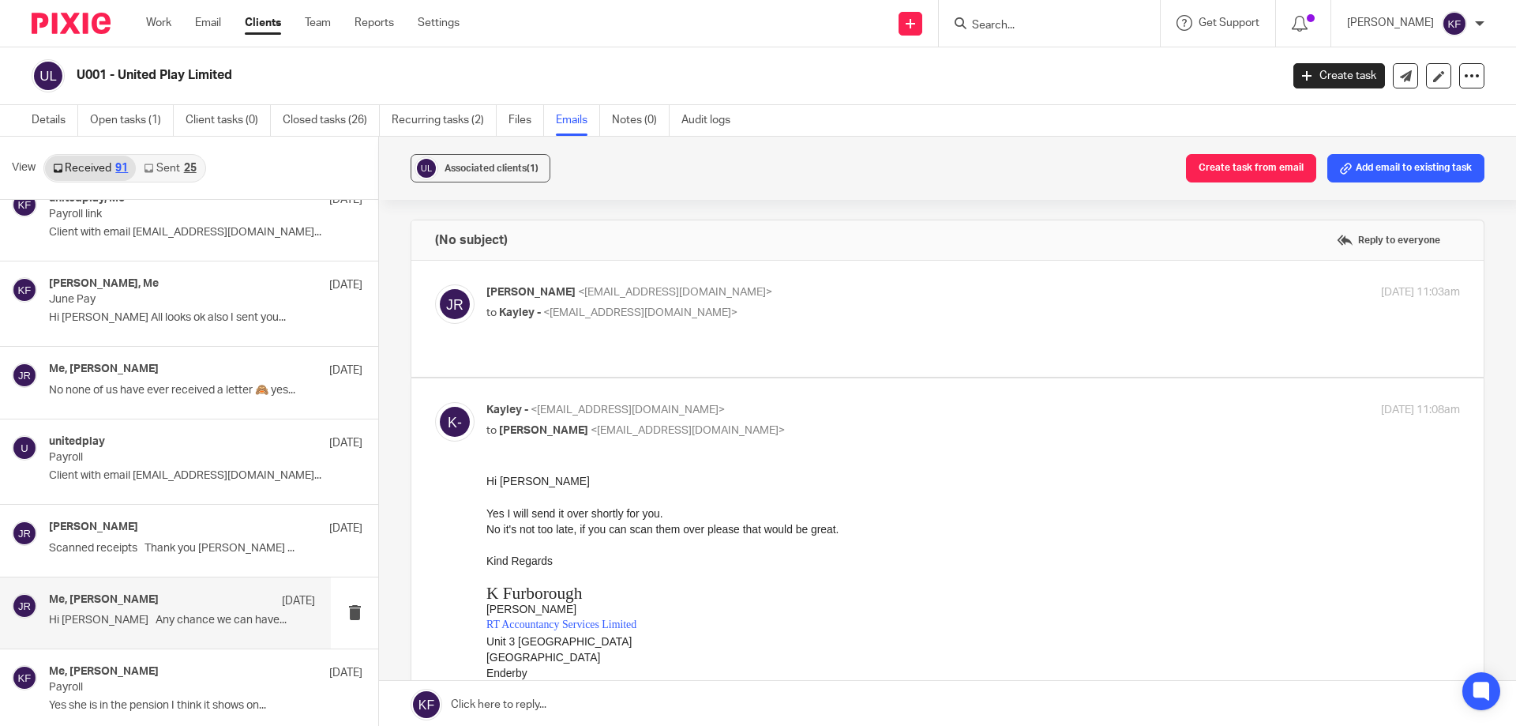
scroll to position [0, 0]
click at [890, 308] on p "to Kayley - <kayley@rtaccountancyservices.co.uk>" at bounding box center [810, 313] width 649 height 17
checkbox input "true"
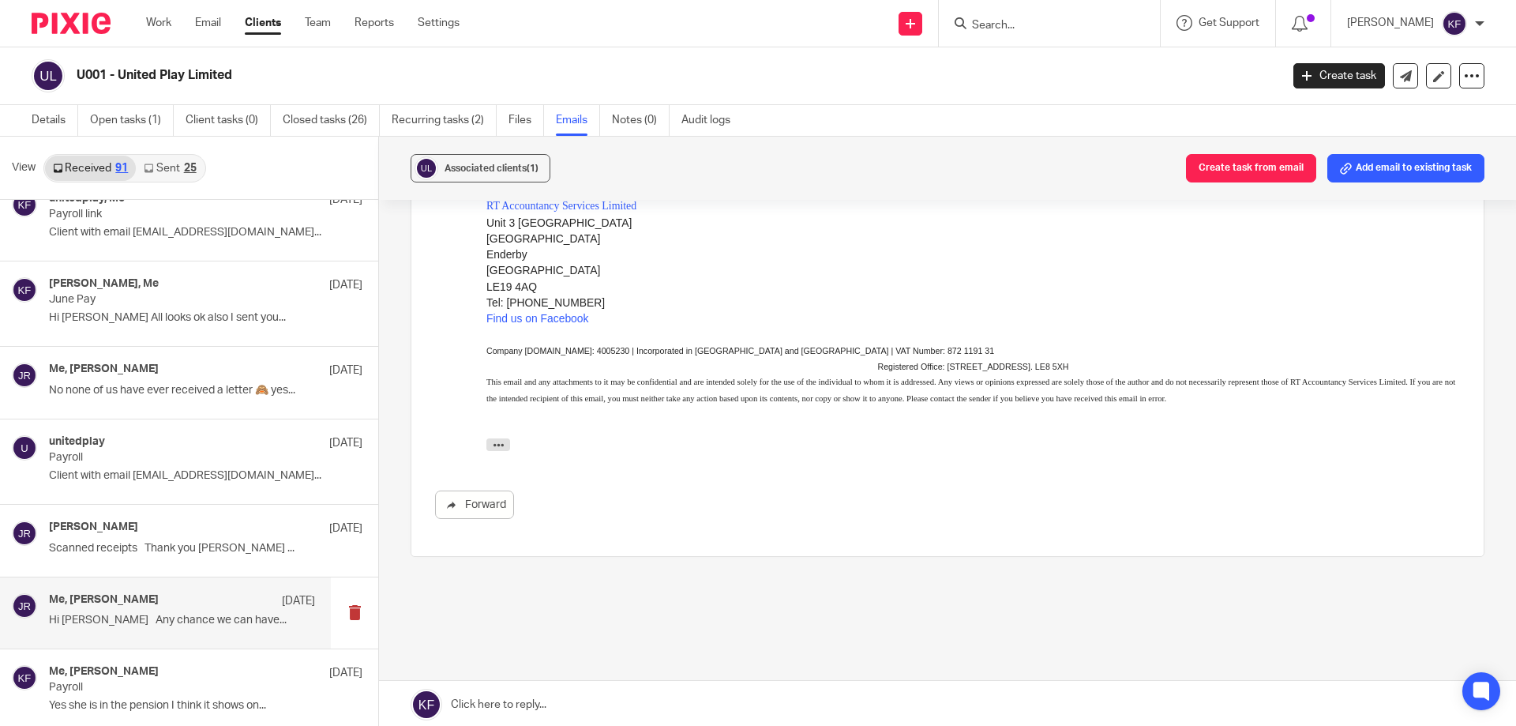
scroll to position [672, 0]
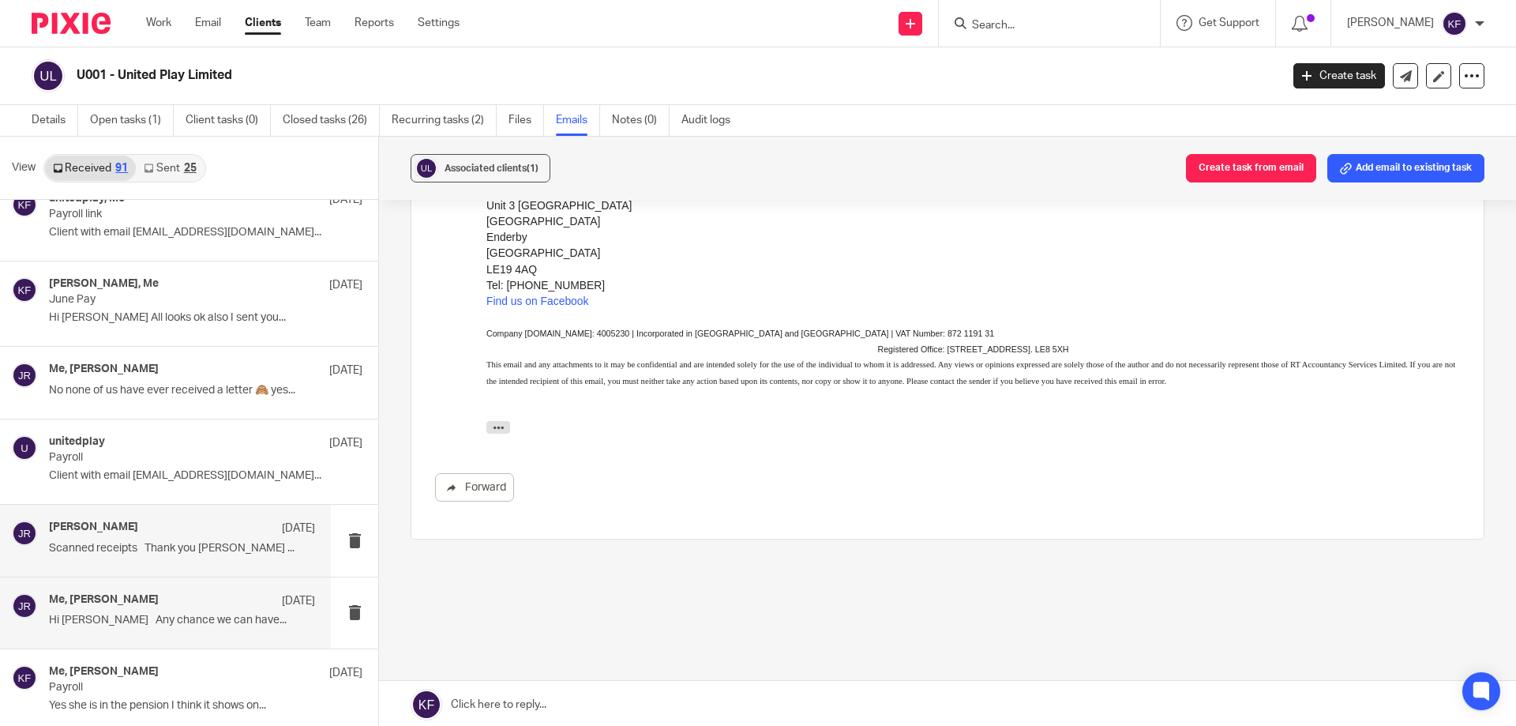
click at [240, 546] on p "Scanned receipts Thank you hayley ..." at bounding box center [182, 548] width 266 height 13
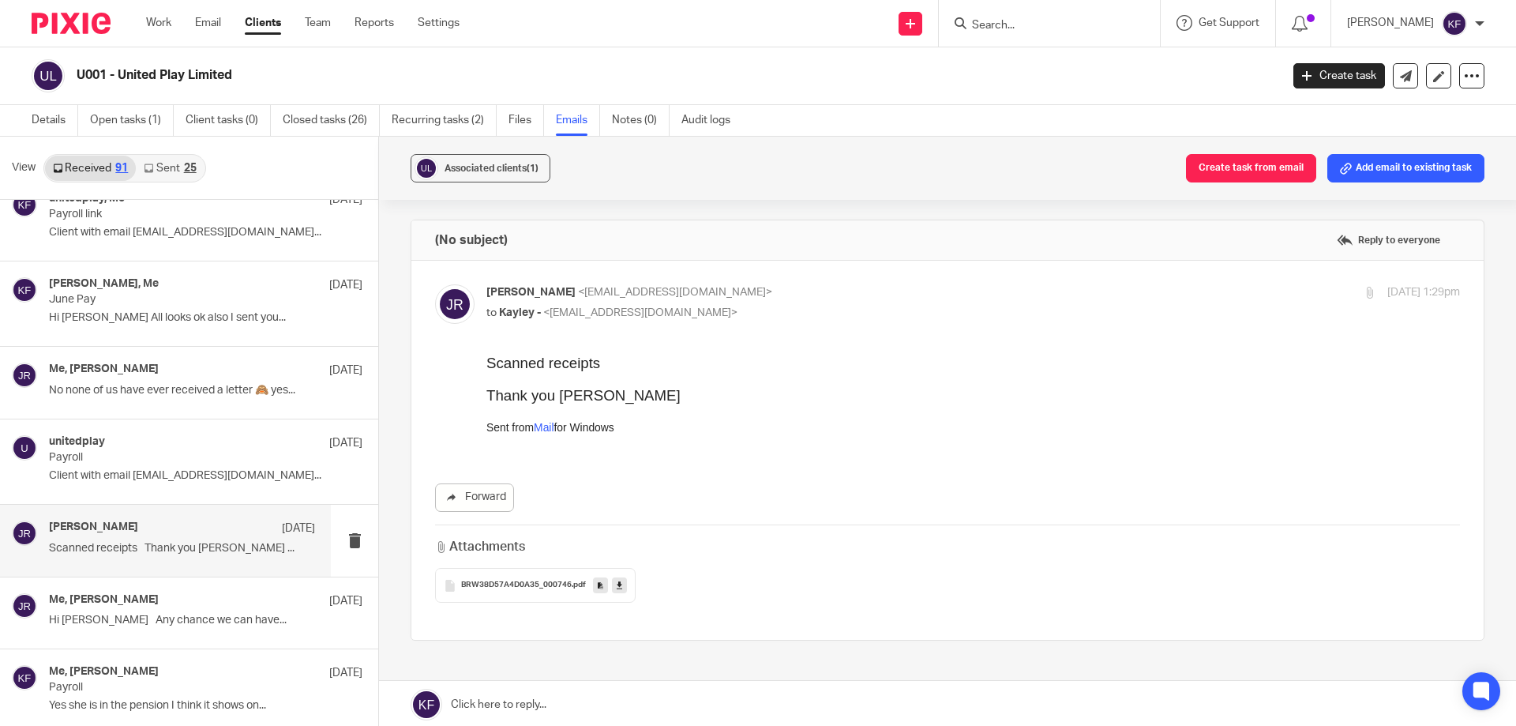
scroll to position [0, 0]
click at [165, 460] on p "Payroll" at bounding box center [155, 457] width 213 height 13
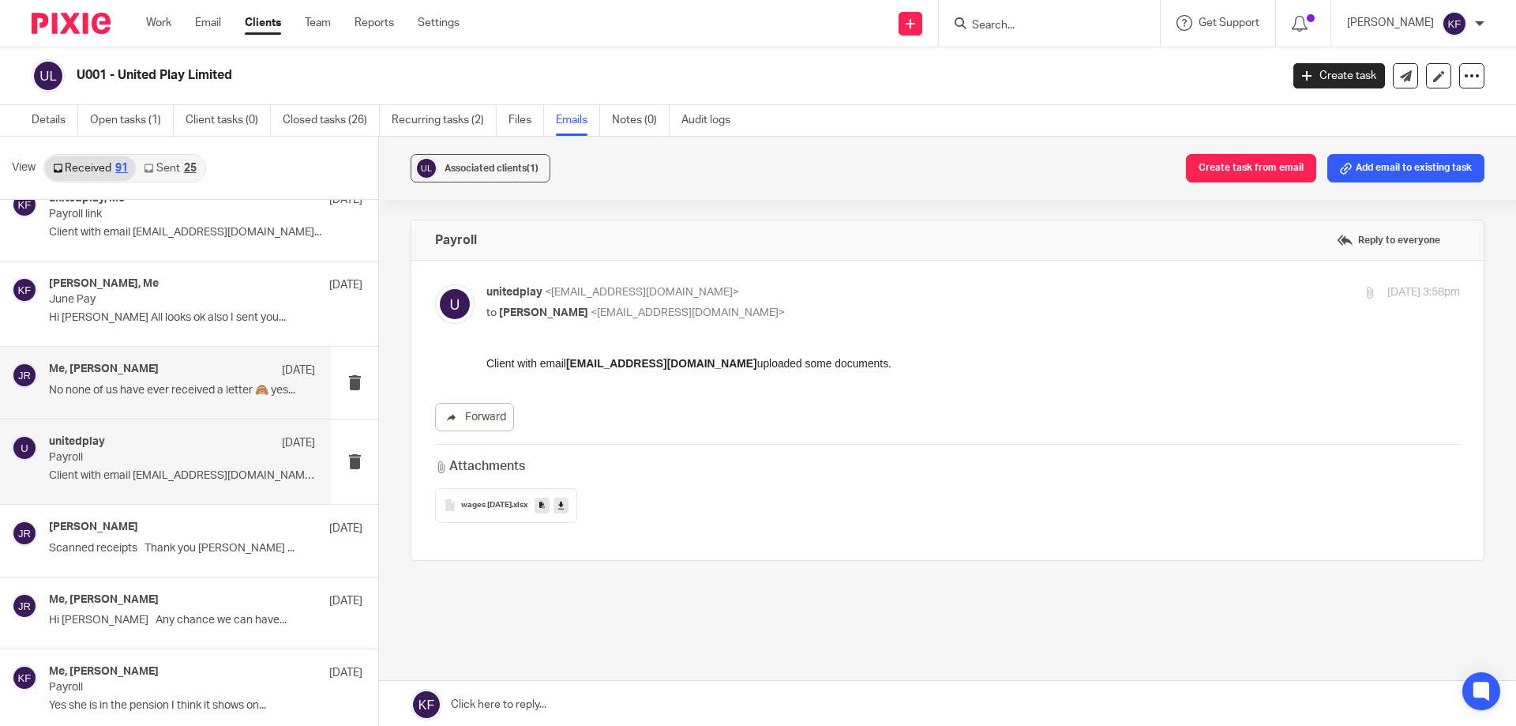
click at [173, 394] on p "No none of us have ever received a letter 🙈 yes..." at bounding box center [182, 390] width 266 height 13
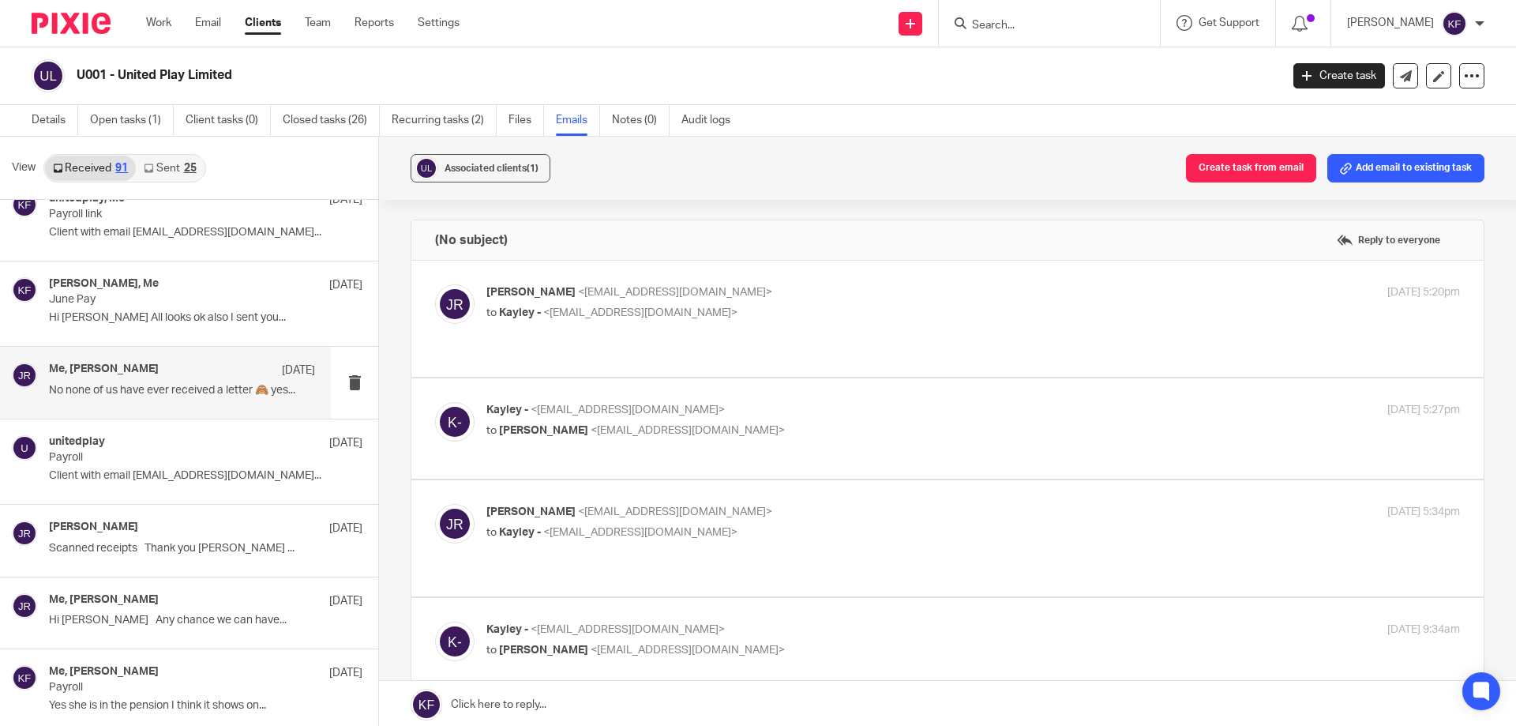
click at [729, 306] on p "to Kayley - <kayley@rtaccountancyservices.co.uk>" at bounding box center [810, 313] width 649 height 17
checkbox input "true"
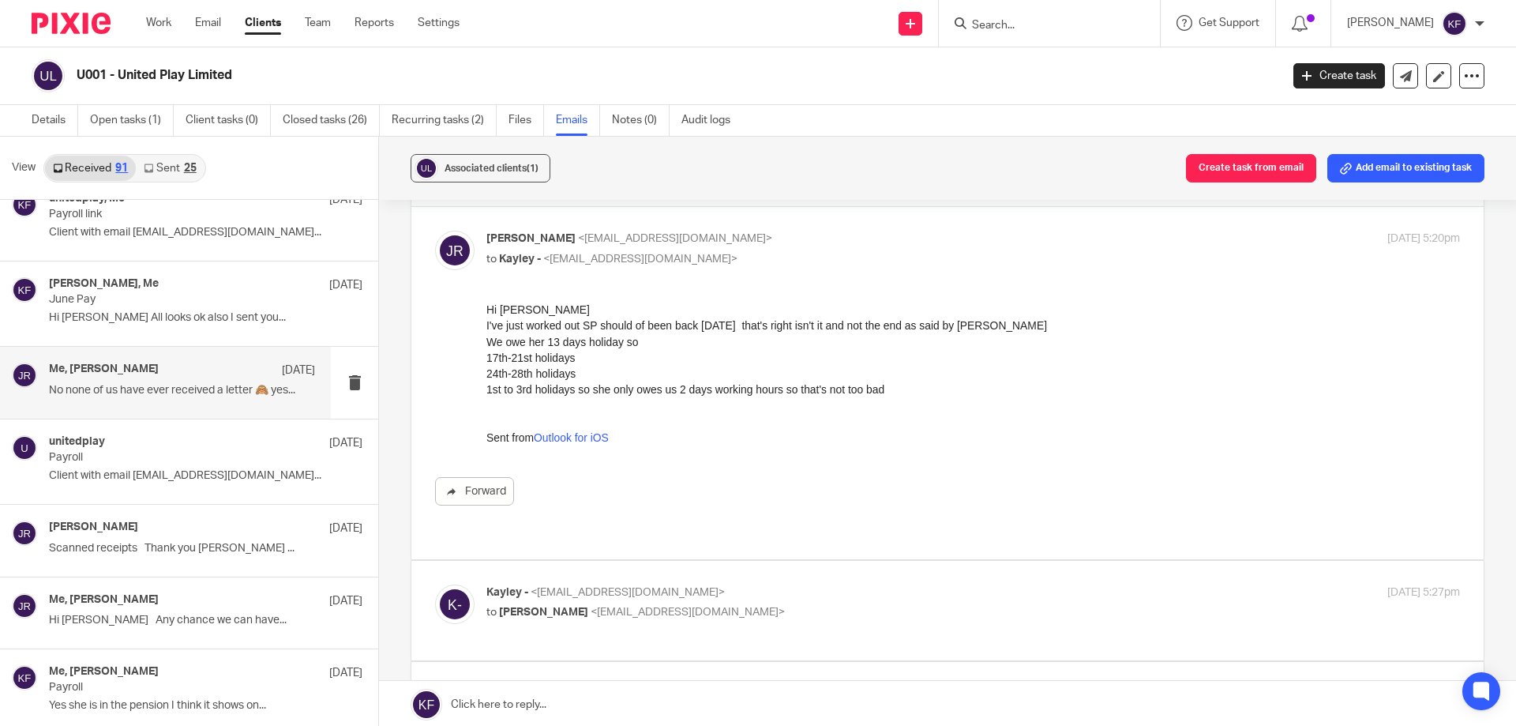
scroll to position [79, 0]
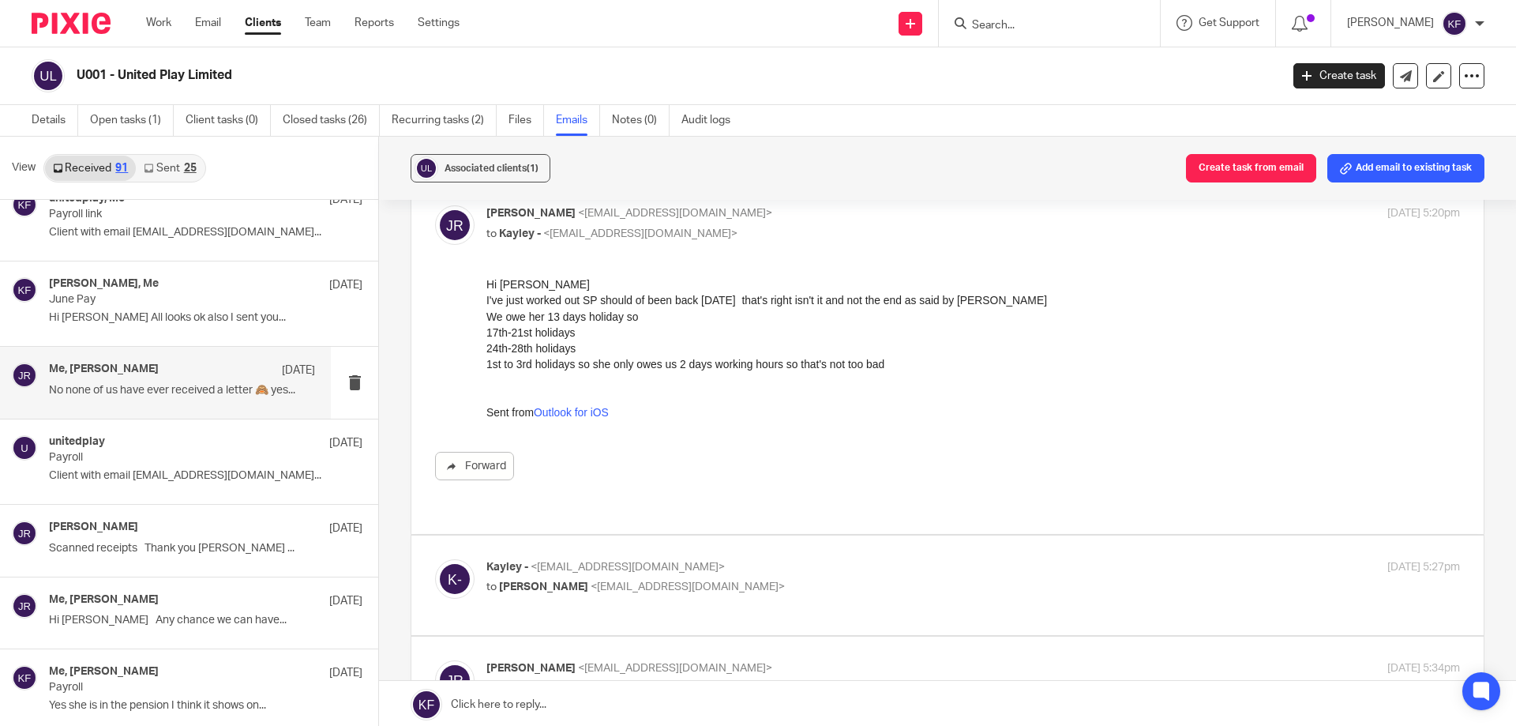
click at [836, 579] on p "to Jane riley <unitedplay@hotmail.co.uk>" at bounding box center [810, 587] width 649 height 17
checkbox input "true"
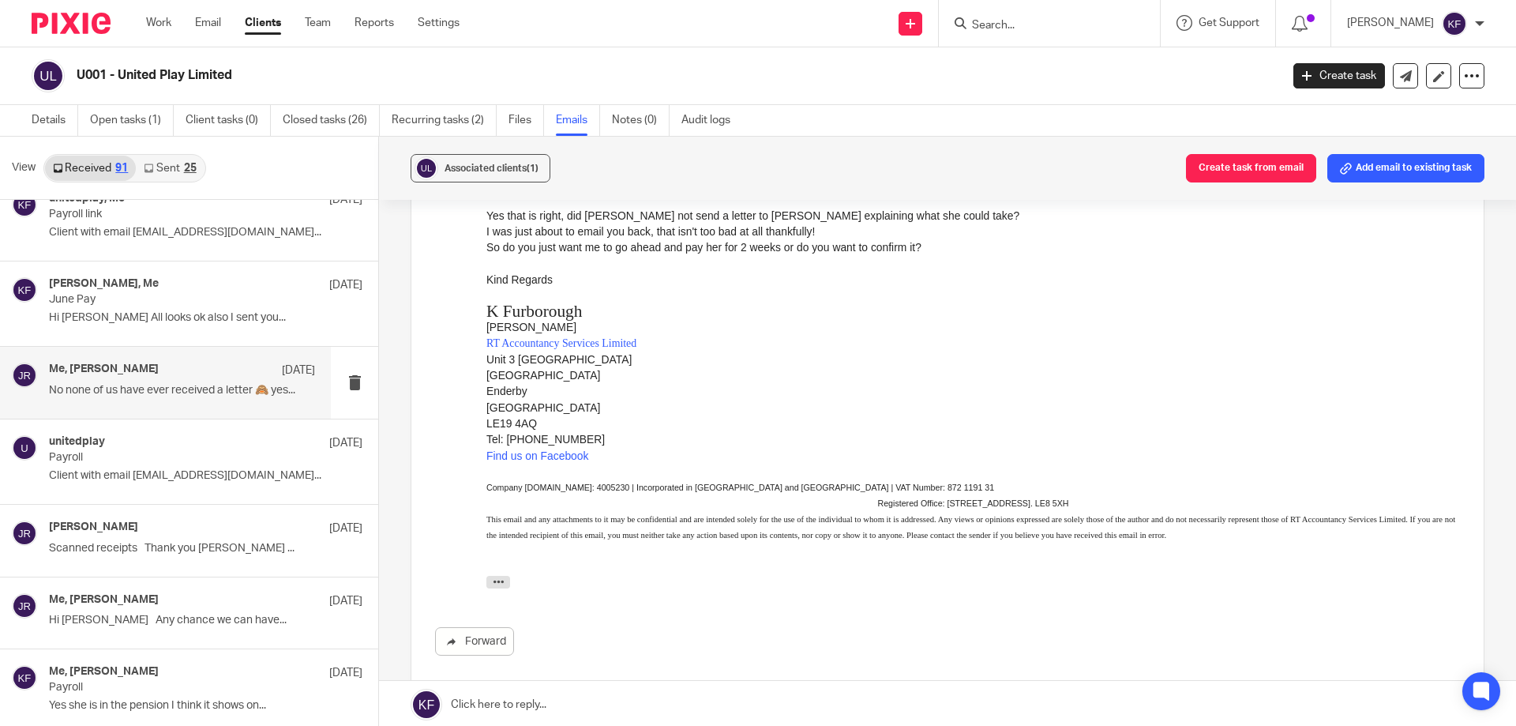
scroll to position [632, 0]
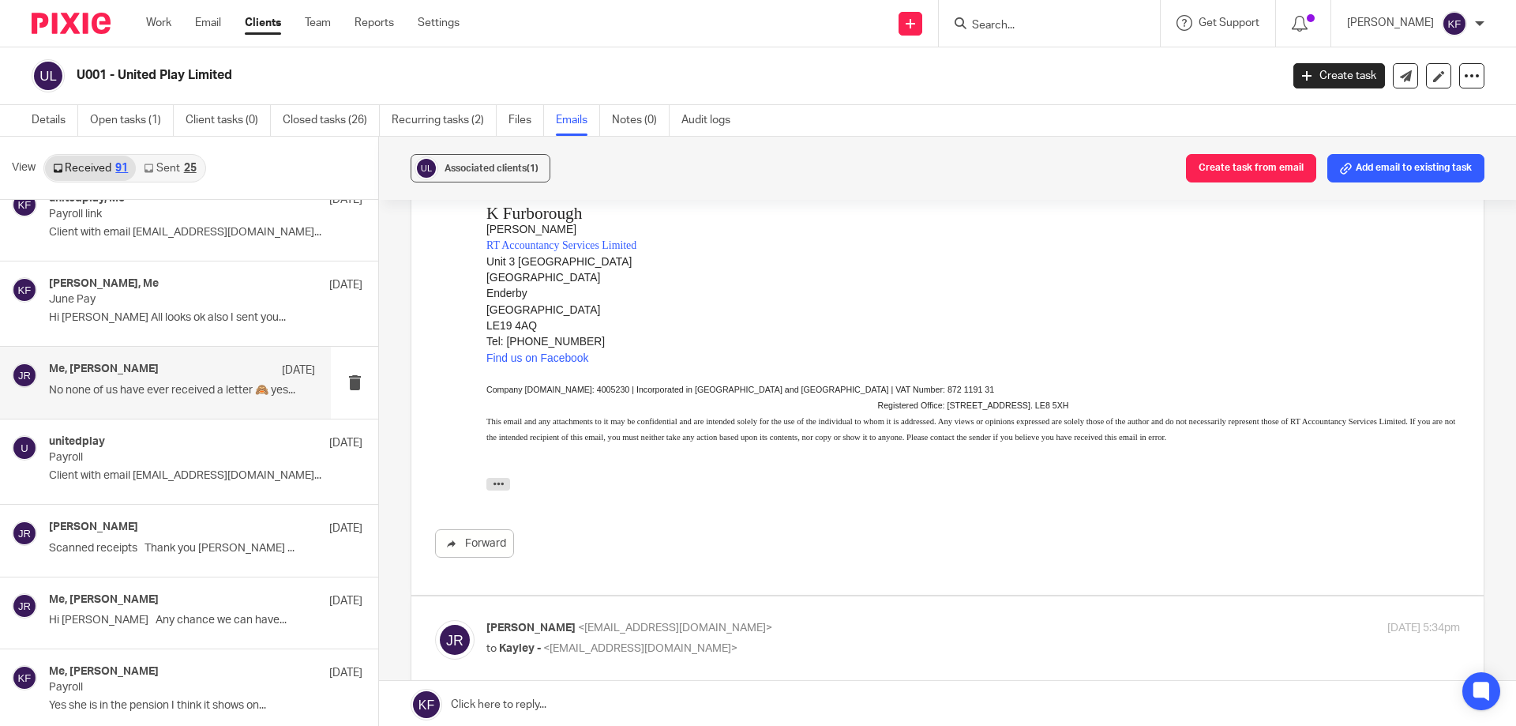
click at [839, 640] on p "to Kayley - <kayley@rtaccountancyservices.co.uk>" at bounding box center [810, 648] width 649 height 17
checkbox input "true"
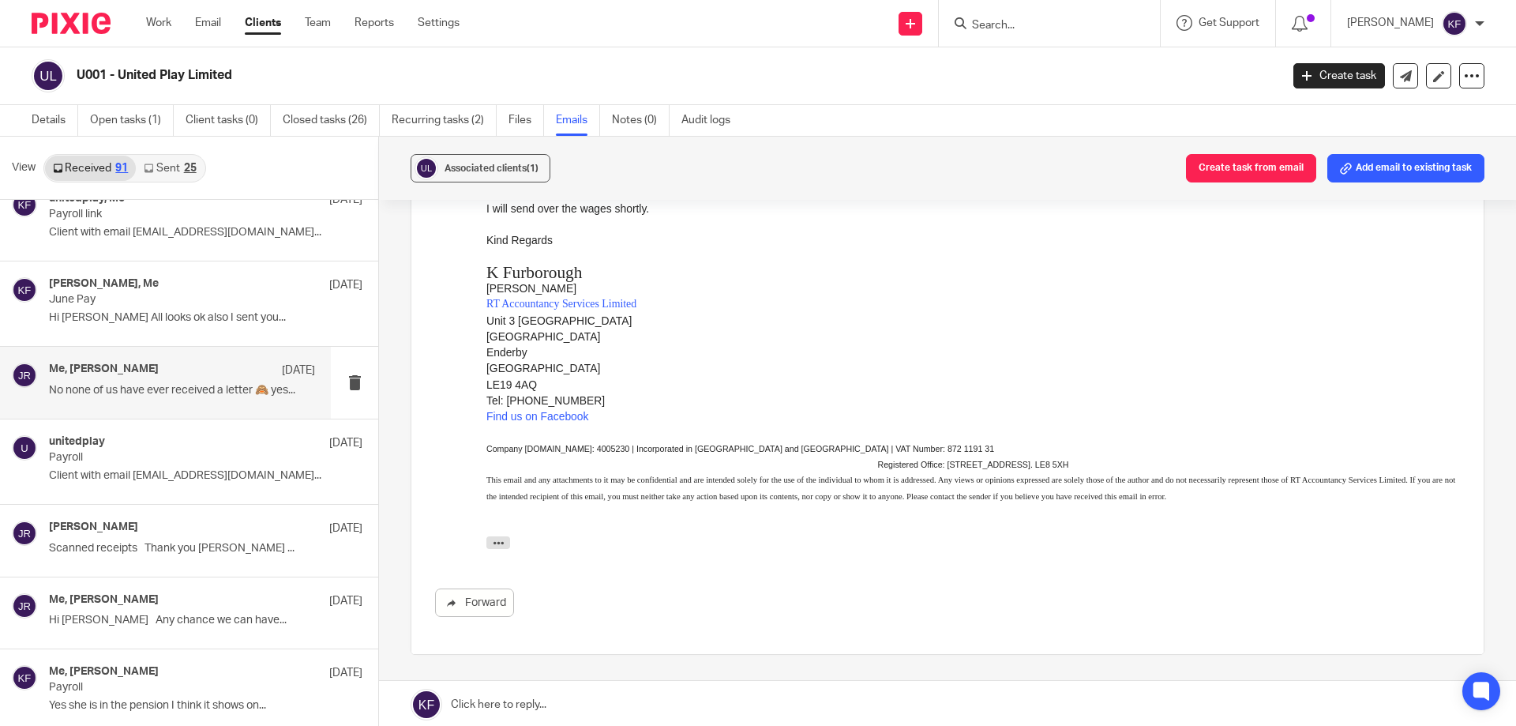
scroll to position [2132, 0]
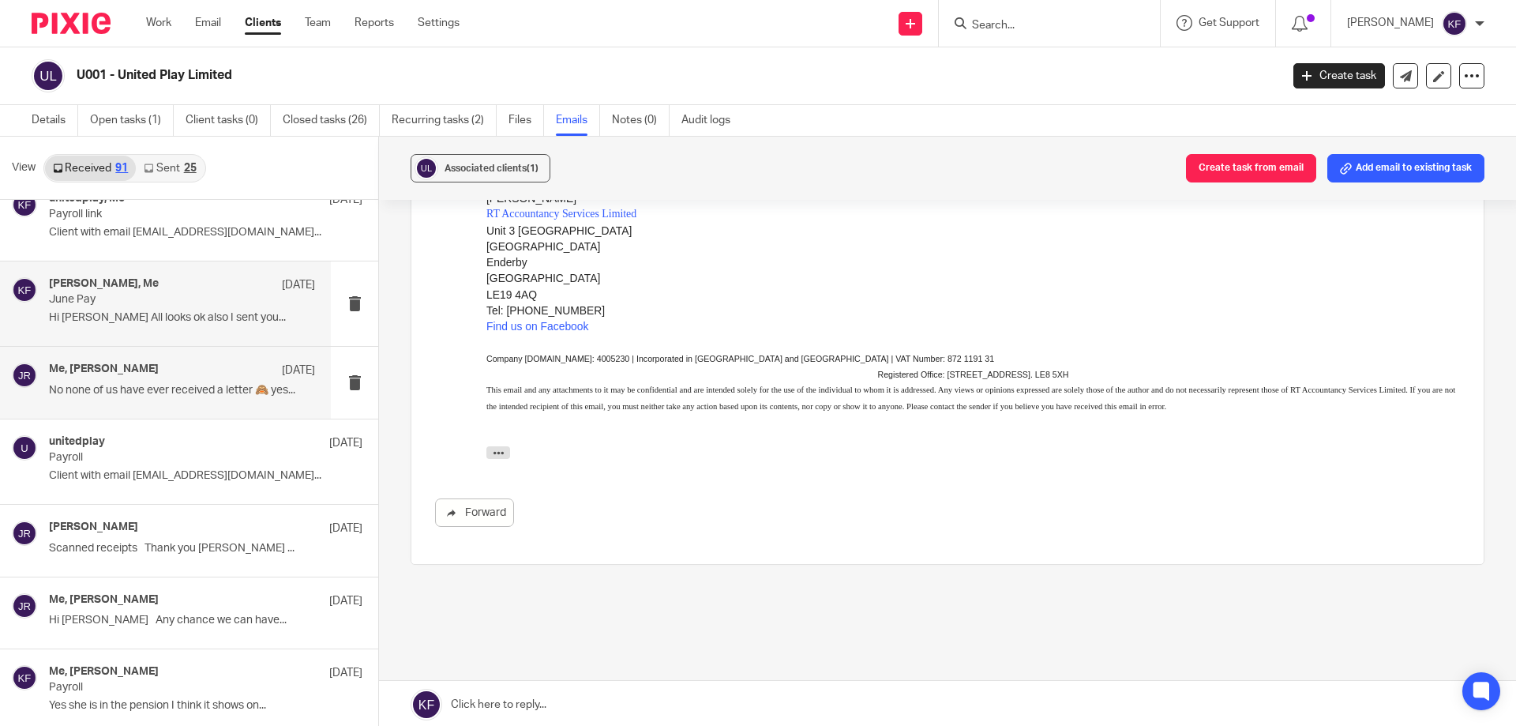
click at [124, 291] on div "Jane riley, Me 27 Jun 2024" at bounding box center [182, 285] width 266 height 16
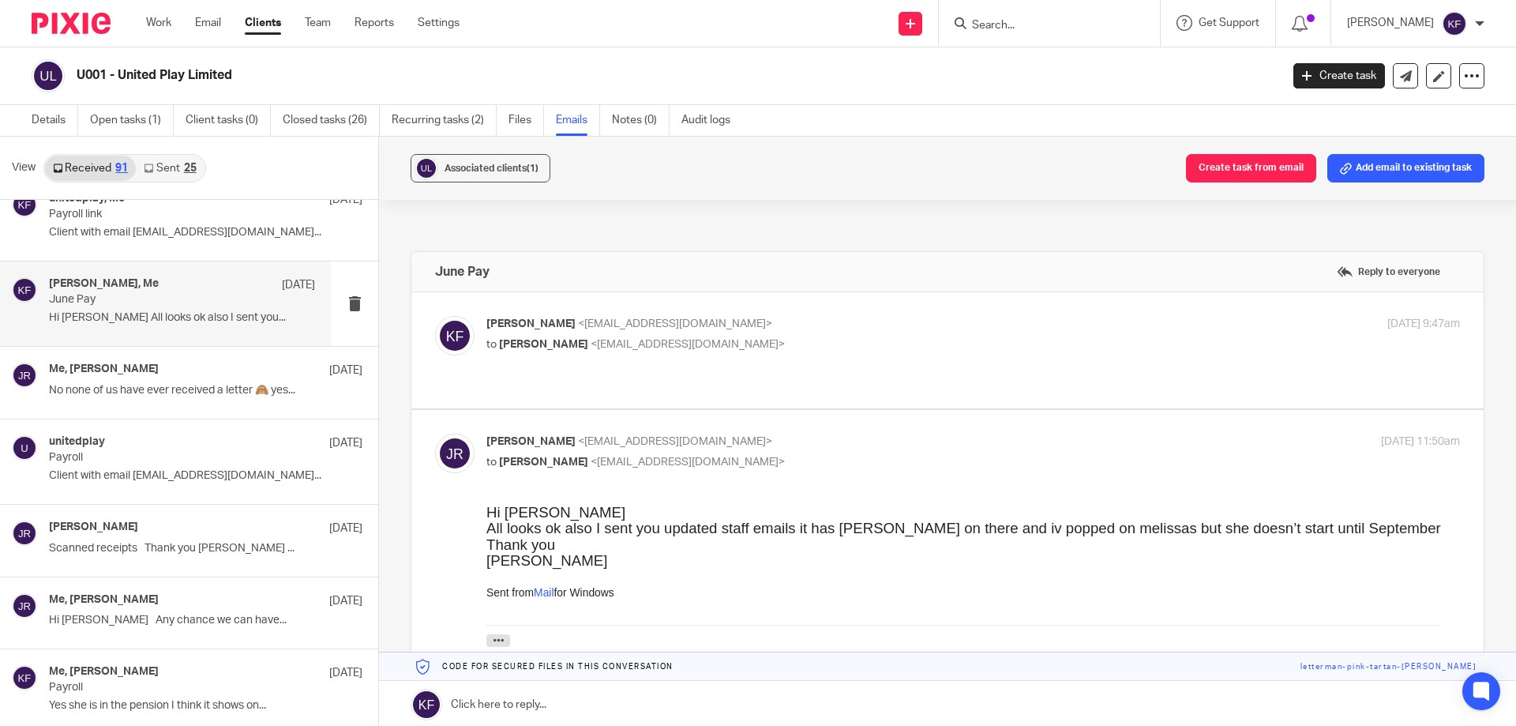
scroll to position [0, 0]
click at [630, 326] on span "<kayley@rtaccountancyservices.co.uk>" at bounding box center [675, 323] width 194 height 11
checkbox input "true"
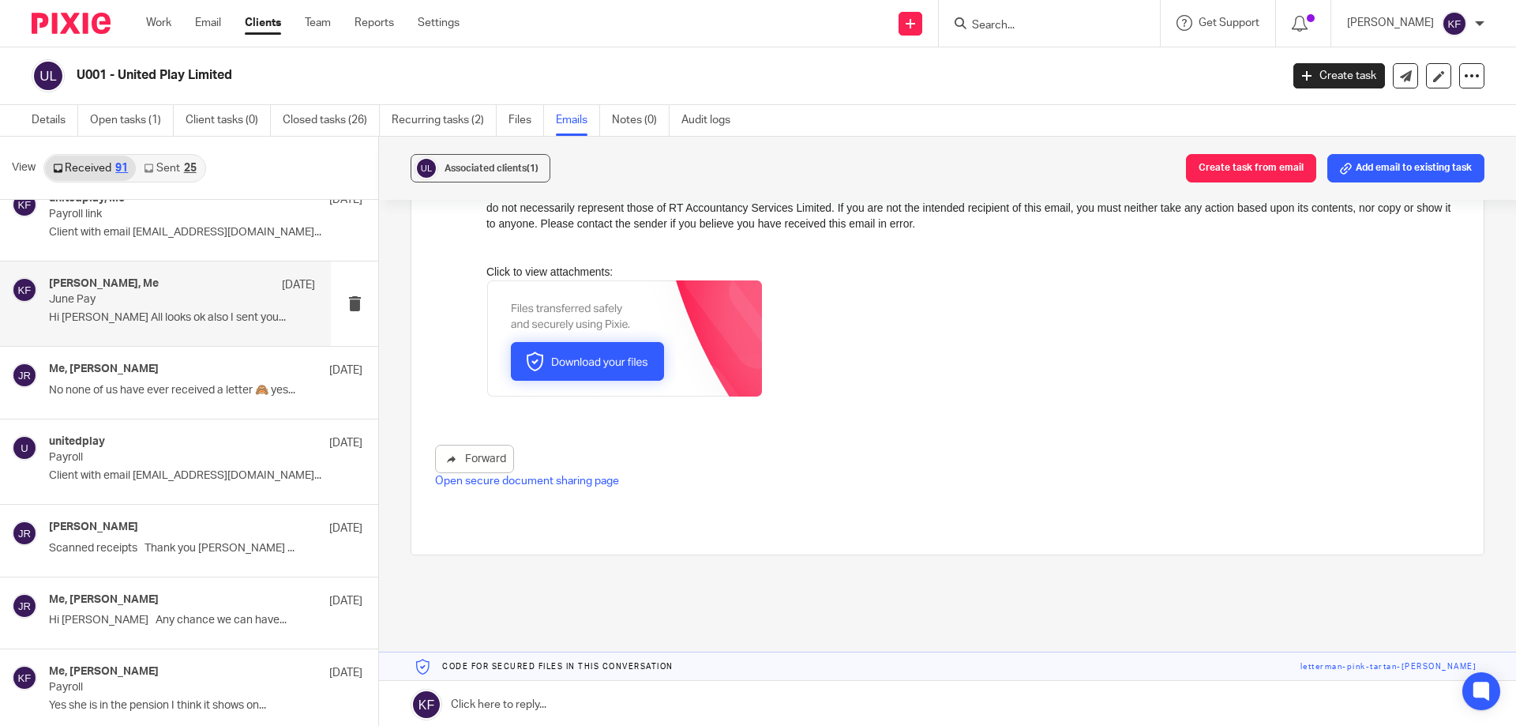
scroll to position [2, 0]
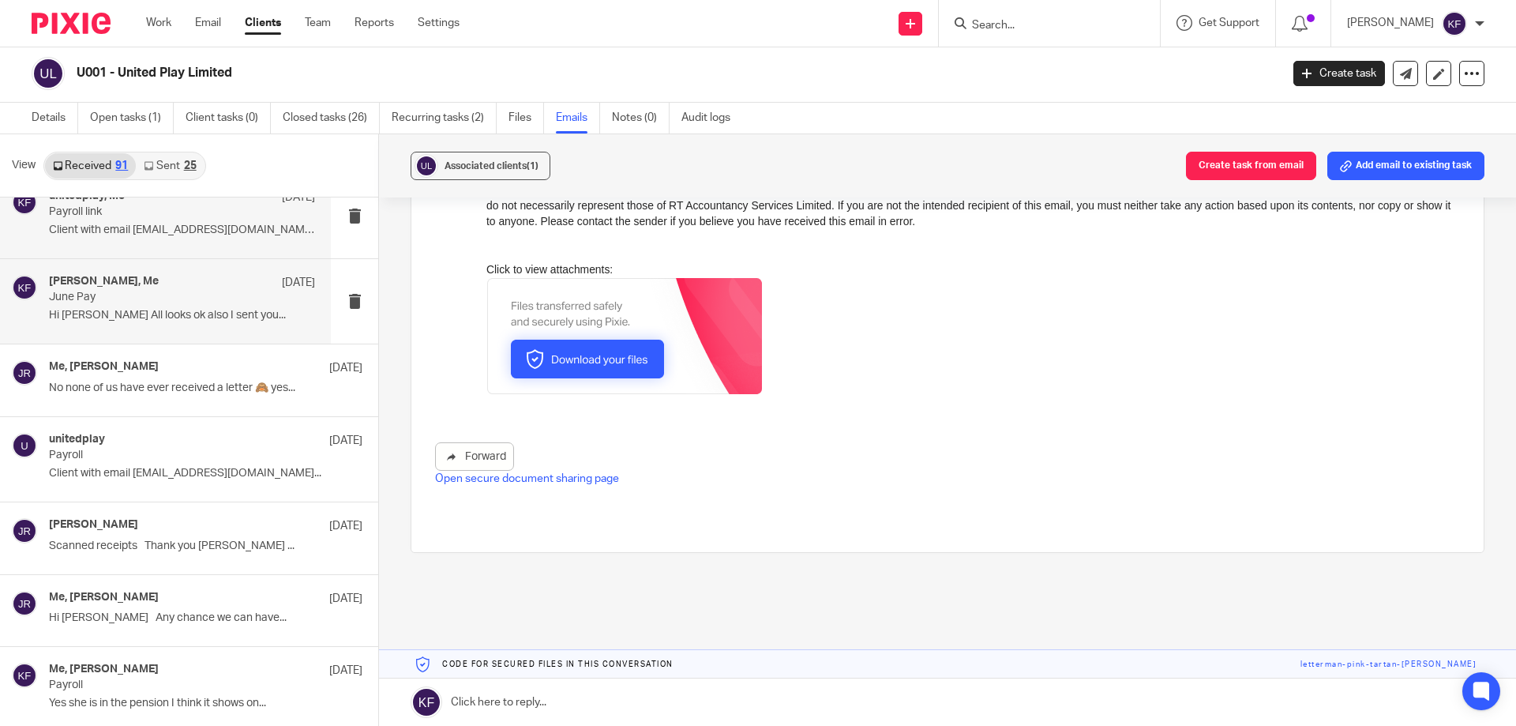
click at [164, 221] on div "unitedplay, Me 23 Jul 2024 Payroll link Client with email unitedplay@hotmail.co…" at bounding box center [182, 216] width 266 height 53
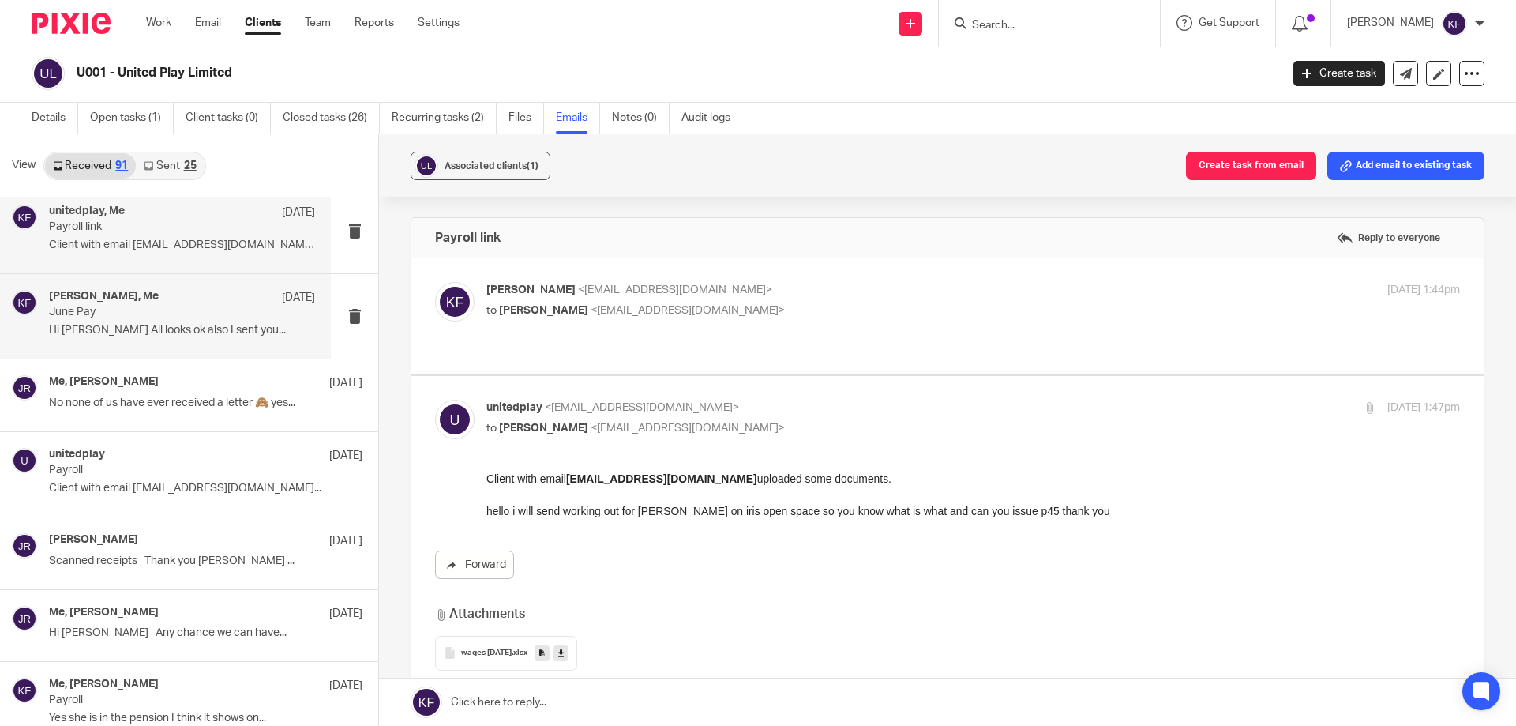
scroll to position [5524, 0]
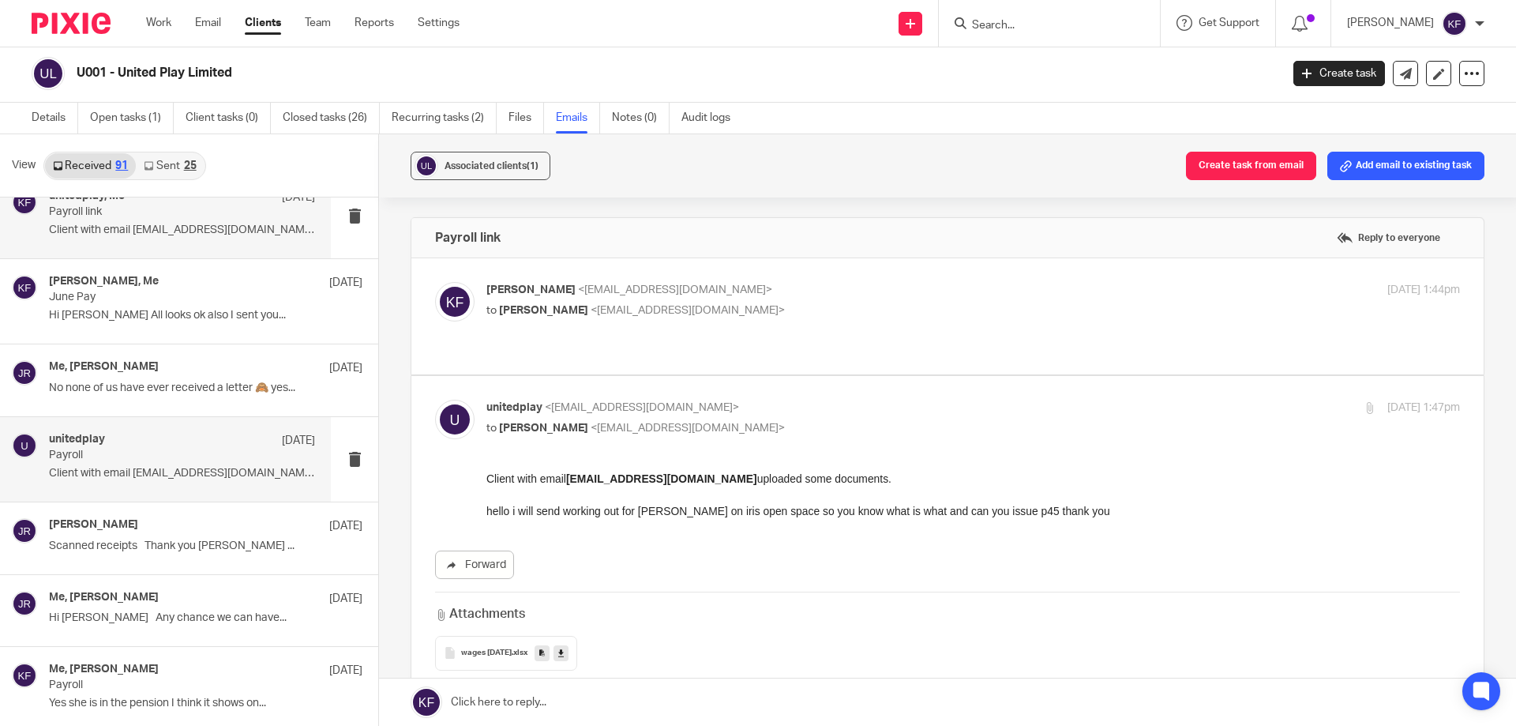
click at [206, 466] on div "unitedplay 26 Jun 2024 Payroll Client with email unitedplay@hotmail.co.uk..." at bounding box center [182, 459] width 266 height 53
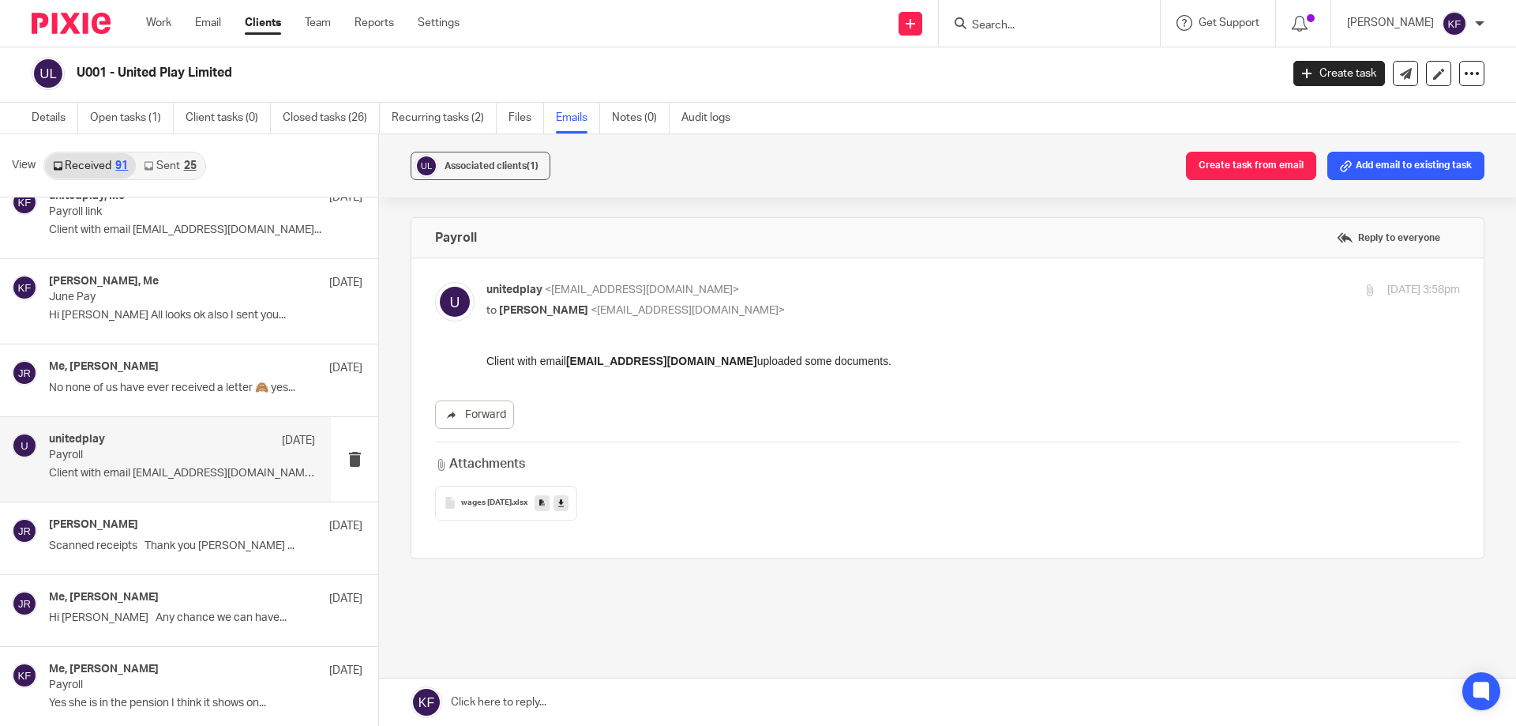
scroll to position [0, 0]
click at [494, 501] on span "wages may 24" at bounding box center [486, 502] width 51 height 9
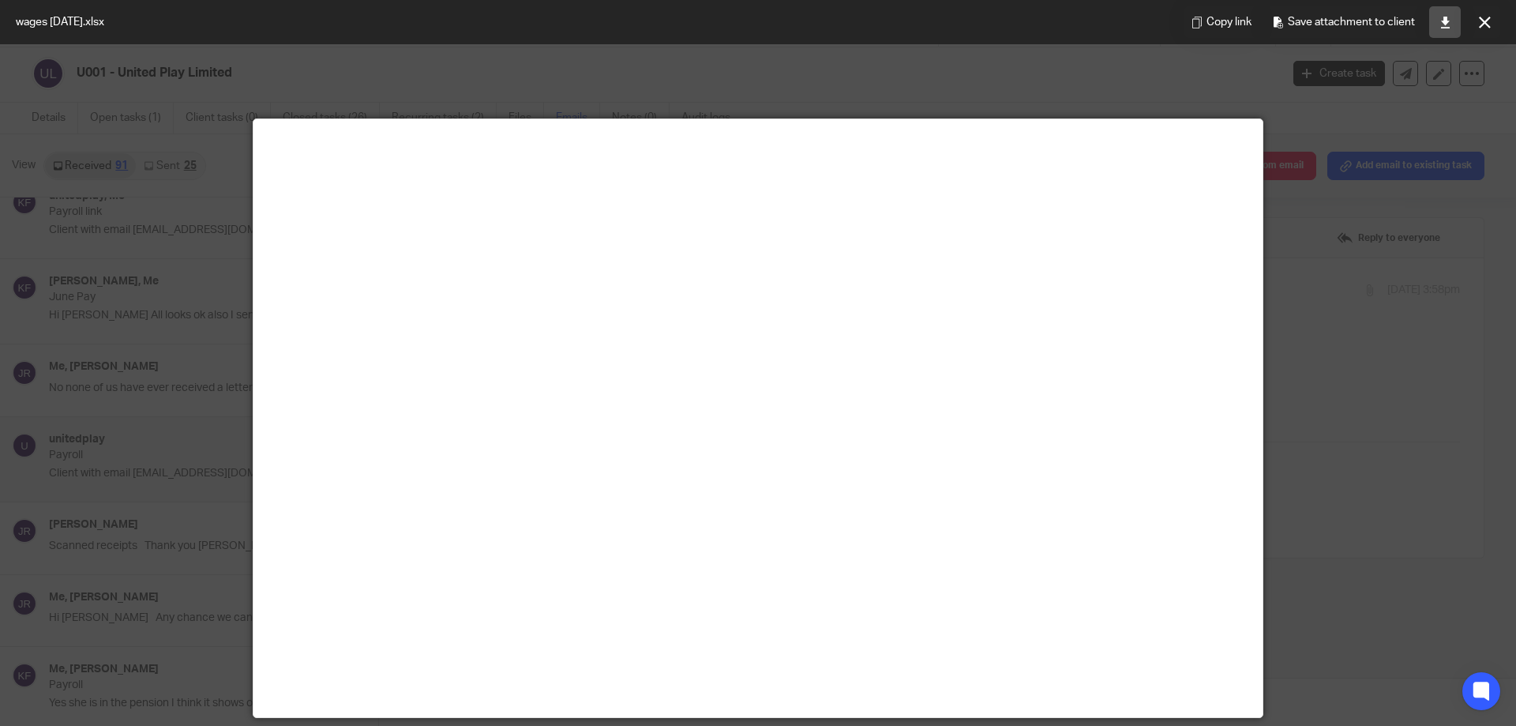
click at [1440, 24] on icon at bounding box center [1446, 23] width 12 height 12
click at [1486, 19] on icon at bounding box center [1485, 23] width 12 height 12
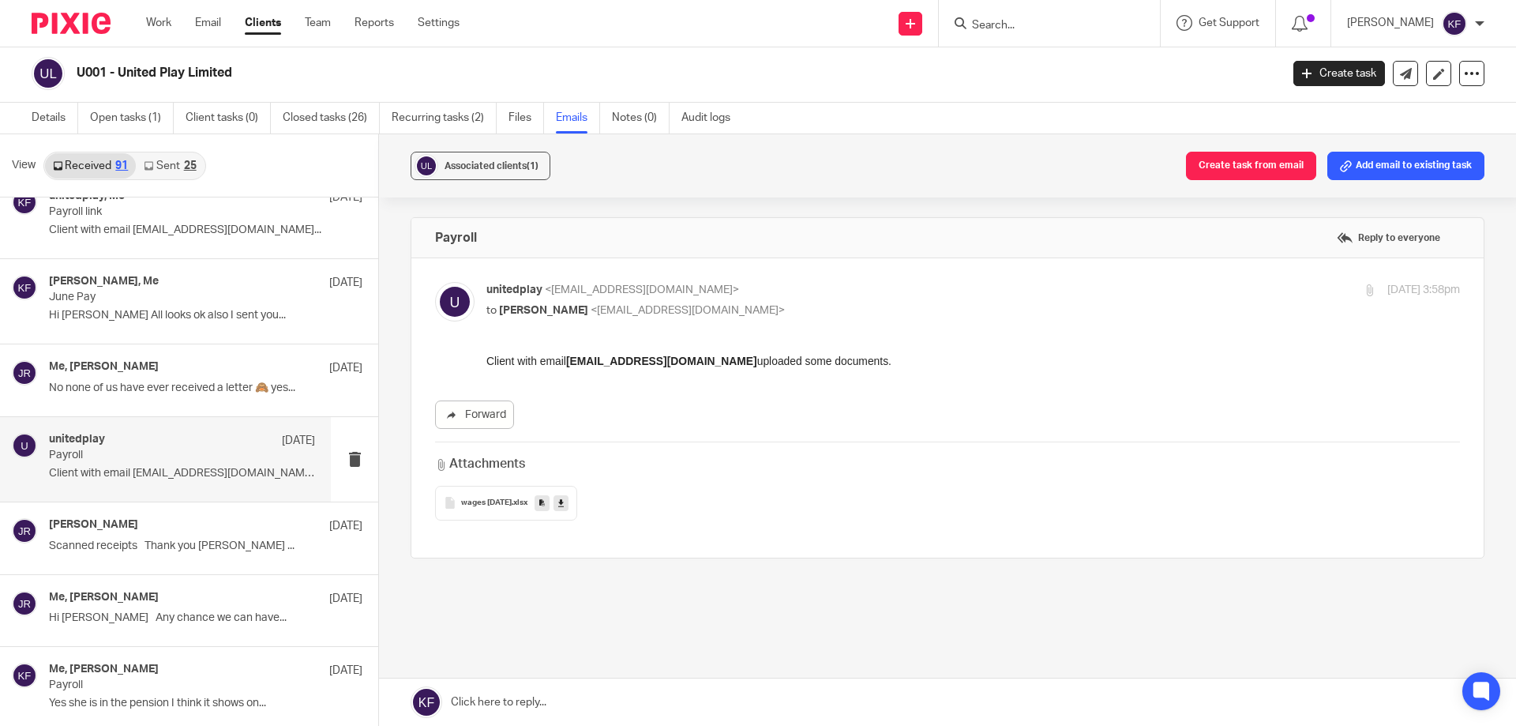
click at [73, 32] on img at bounding box center [71, 23] width 79 height 21
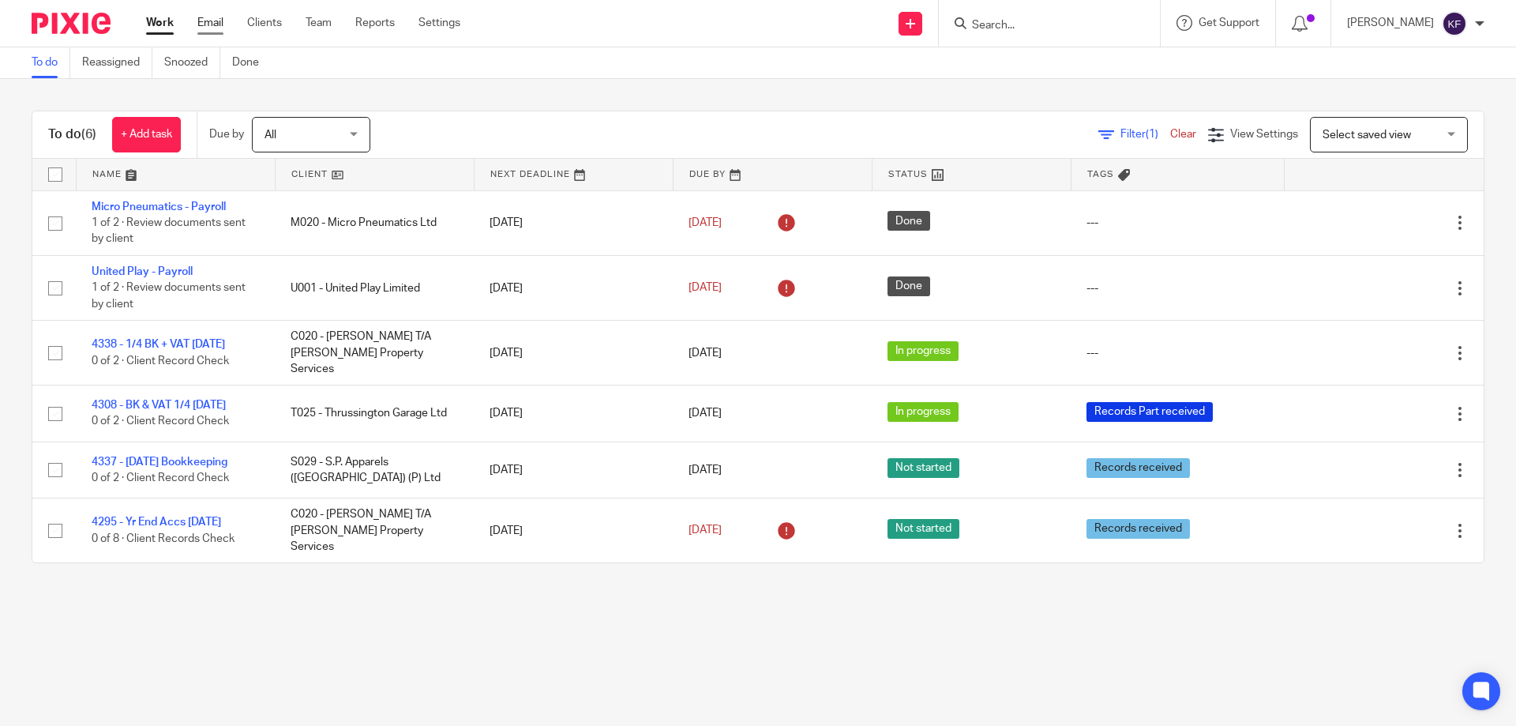
click at [221, 24] on link "Email" at bounding box center [210, 23] width 26 height 16
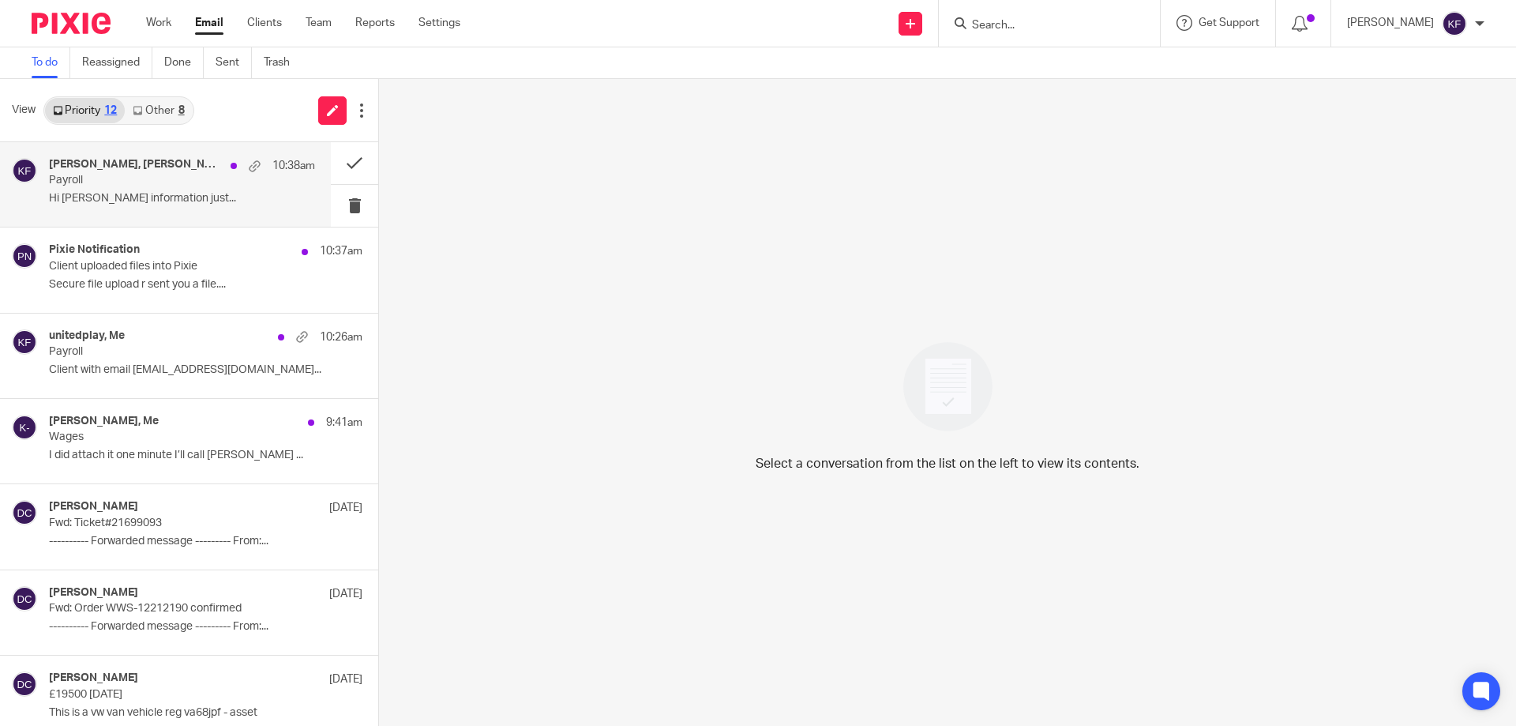
click at [140, 186] on p "Payroll" at bounding box center [155, 180] width 213 height 13
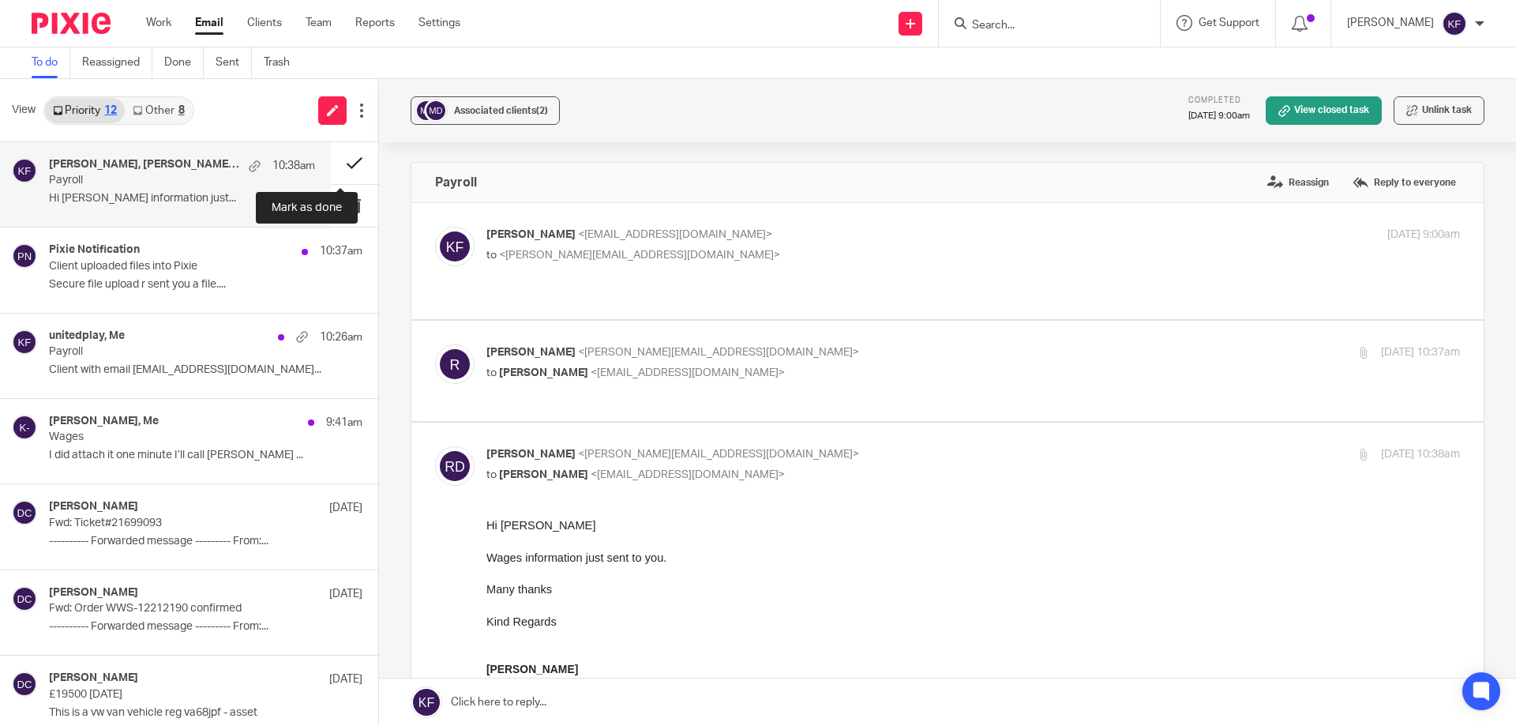
click at [340, 163] on button at bounding box center [354, 163] width 47 height 42
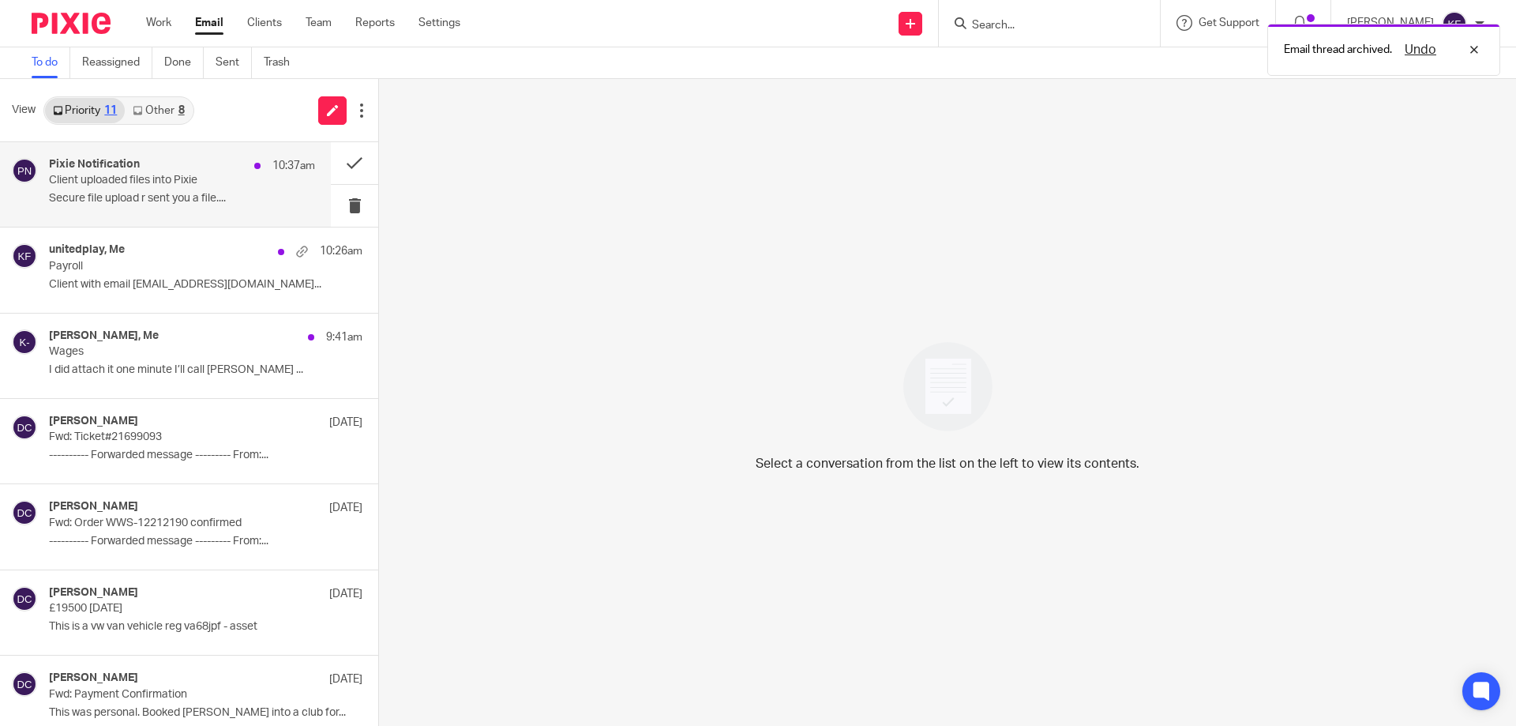
click at [156, 188] on div "Pixie Notification 10:37am Client uploaded files into Pixie Secure file upload …" at bounding box center [182, 184] width 266 height 53
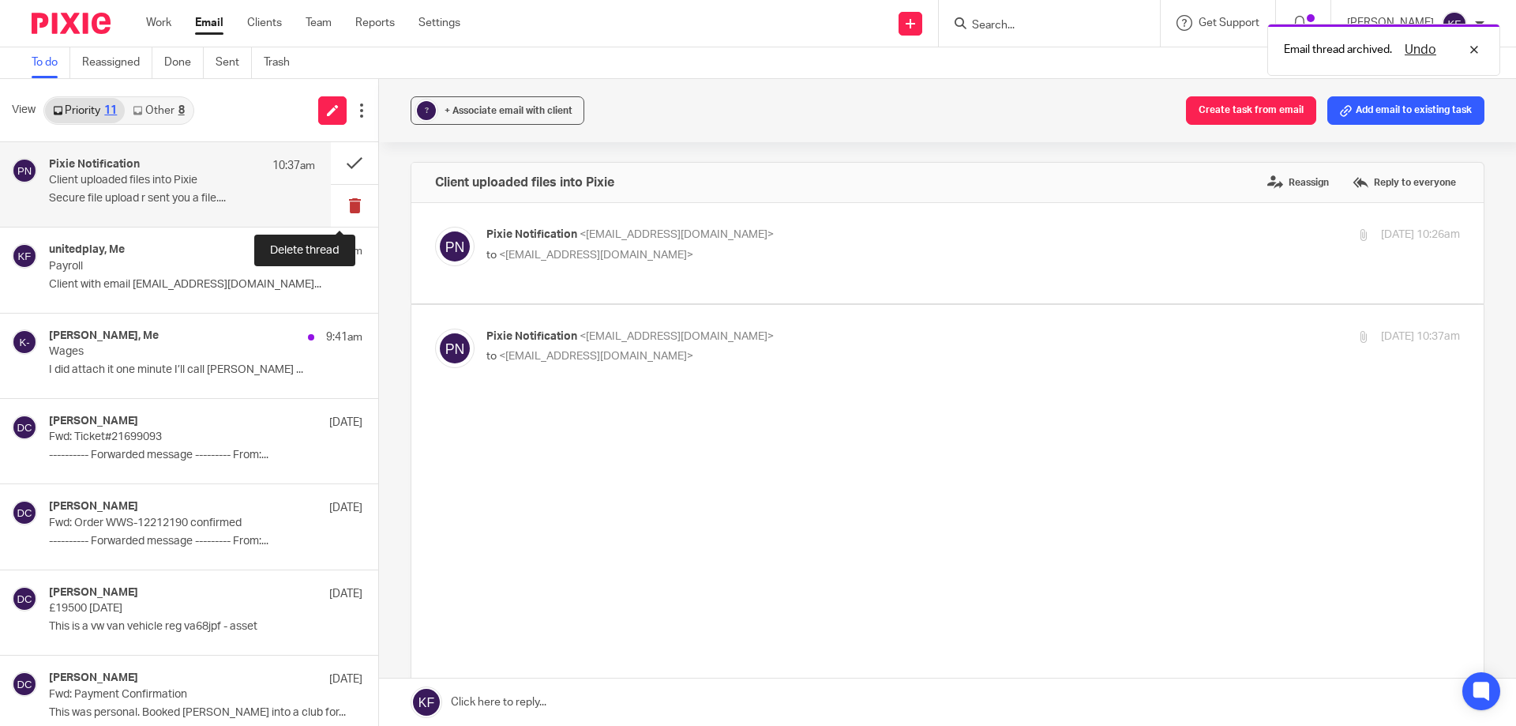
click at [343, 208] on button at bounding box center [354, 206] width 47 height 42
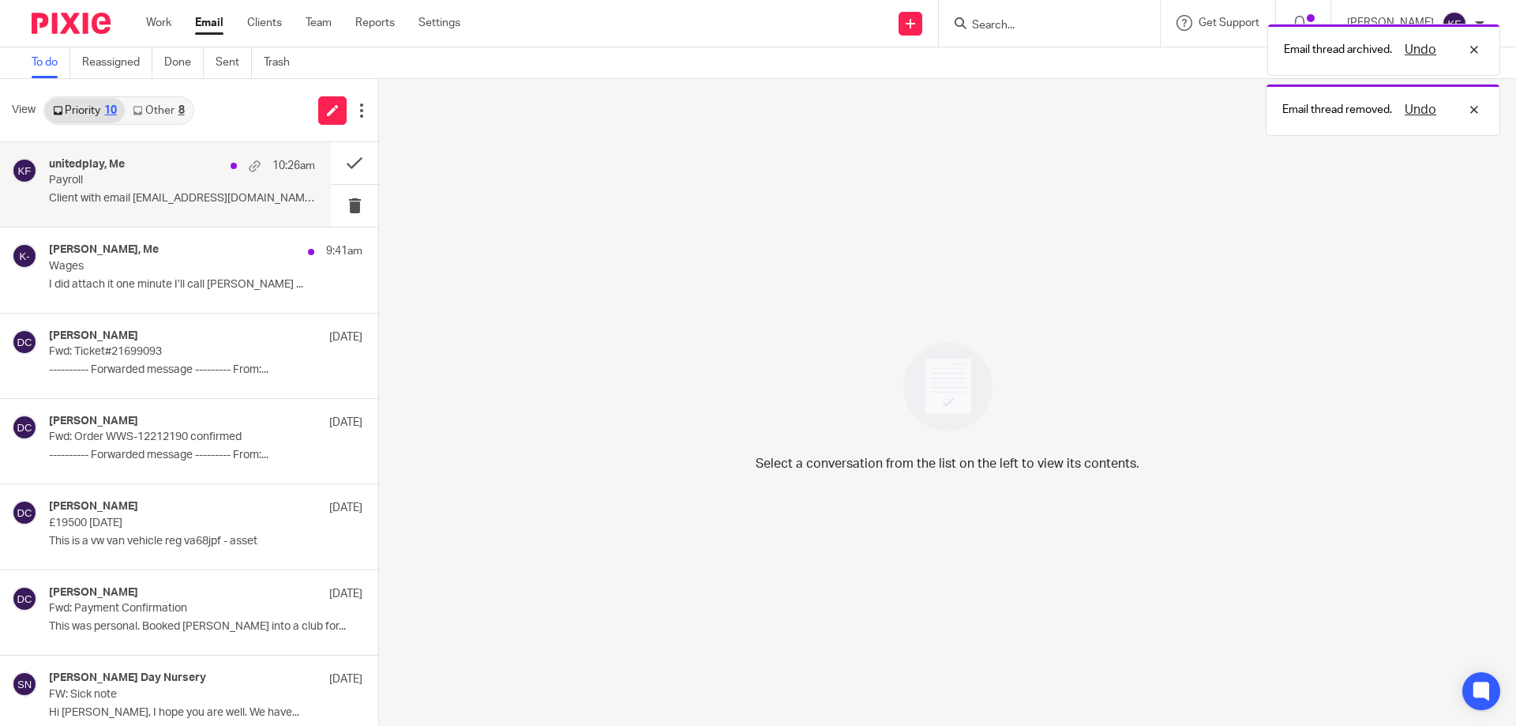
click at [160, 178] on p "Payroll" at bounding box center [155, 180] width 213 height 13
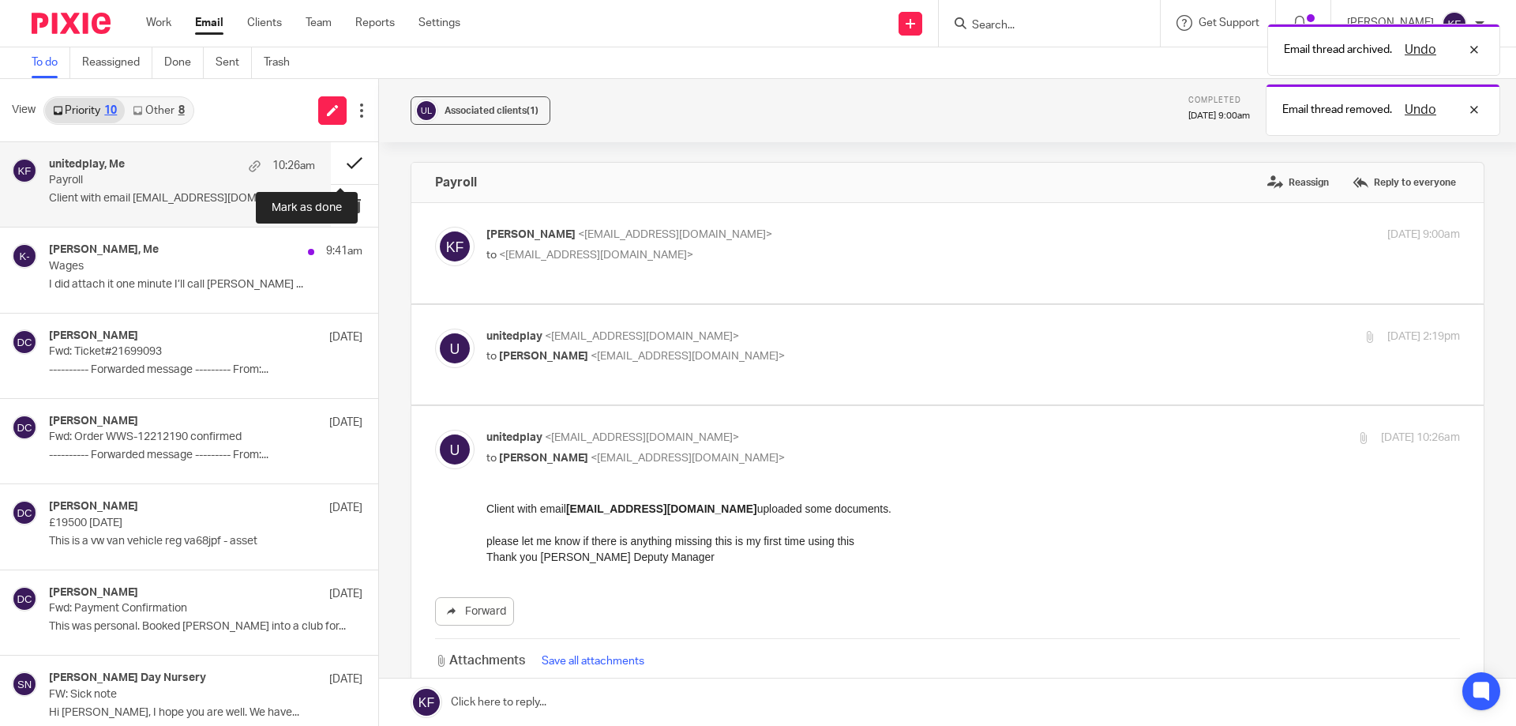
click at [341, 162] on button at bounding box center [354, 163] width 47 height 42
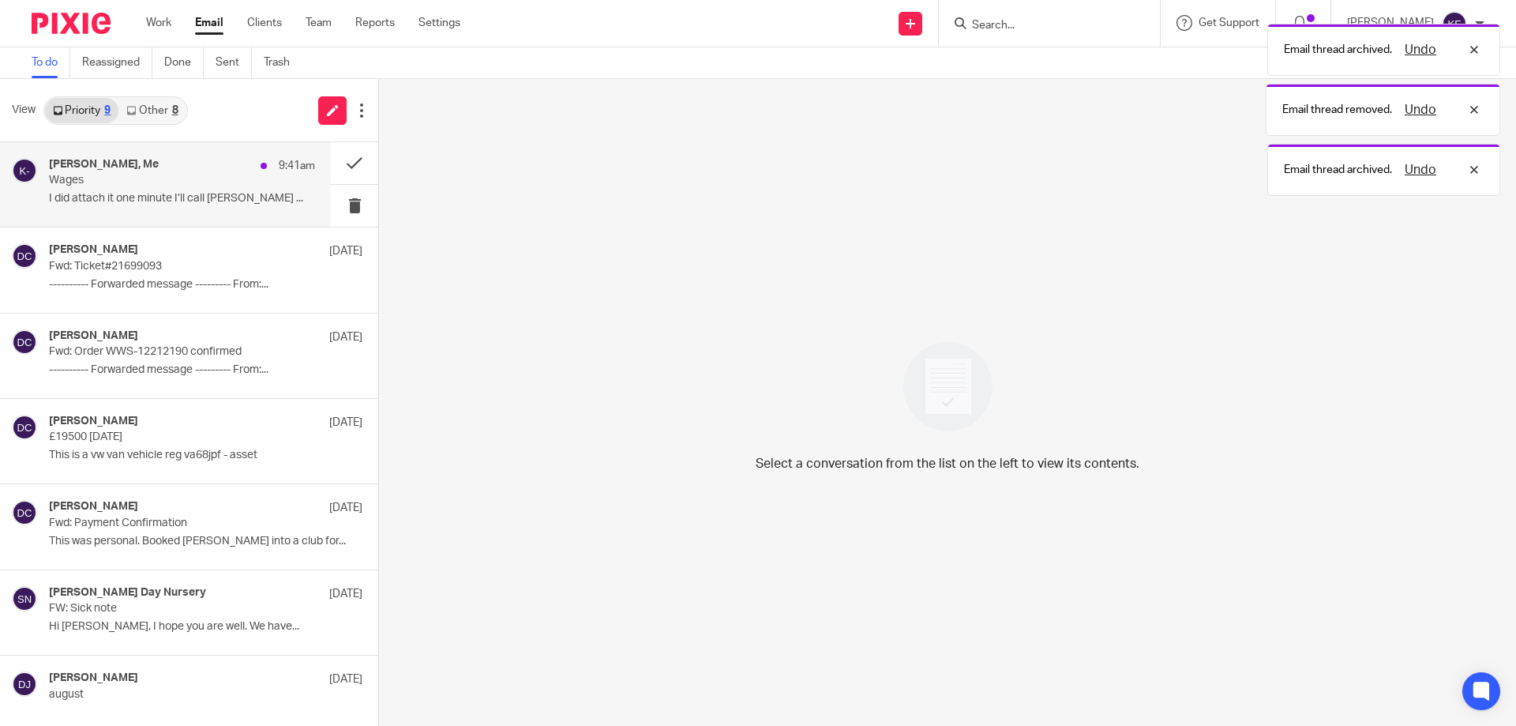
drag, startPoint x: 179, startPoint y: 184, endPoint x: 187, endPoint y: 185, distance: 7.9
click at [180, 184] on p "Wages" at bounding box center [155, 180] width 213 height 13
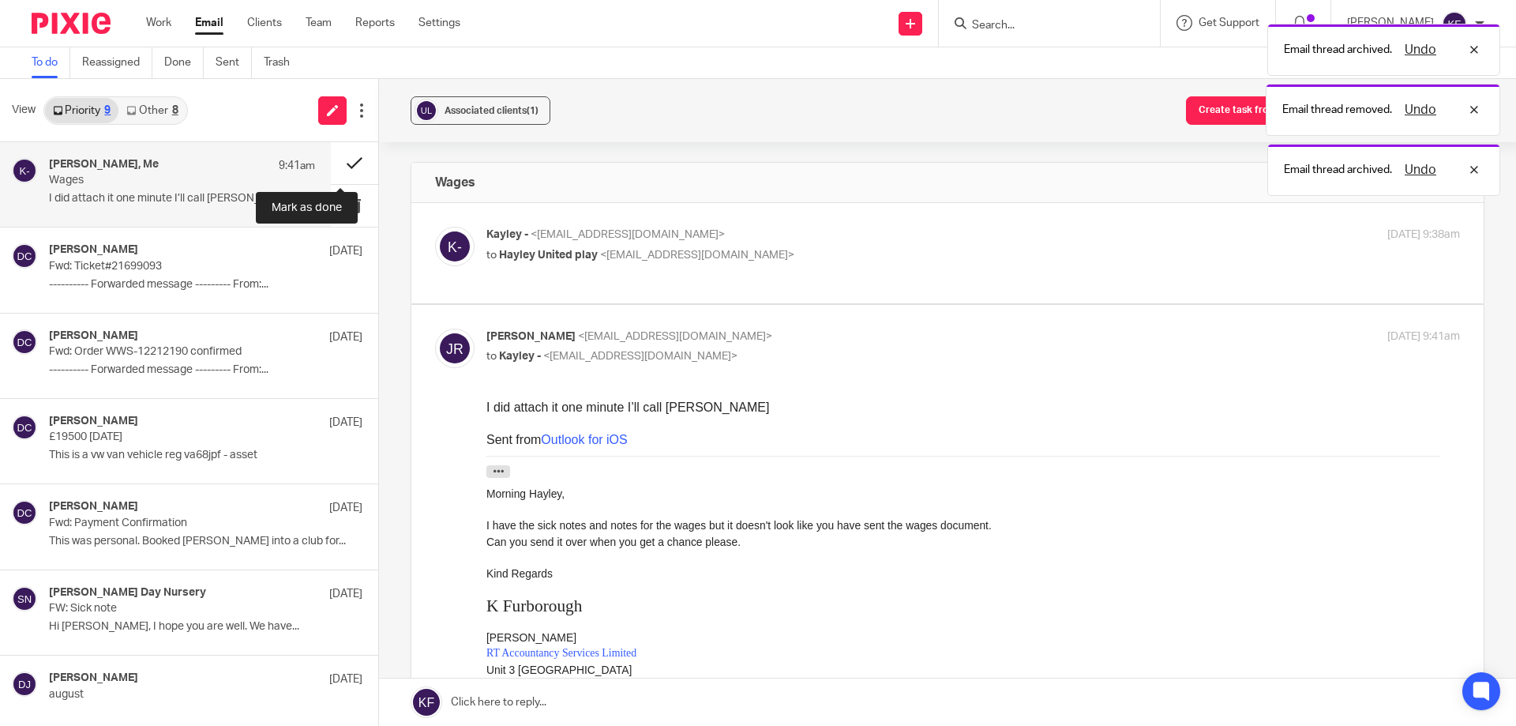
click at [344, 161] on button at bounding box center [354, 163] width 47 height 42
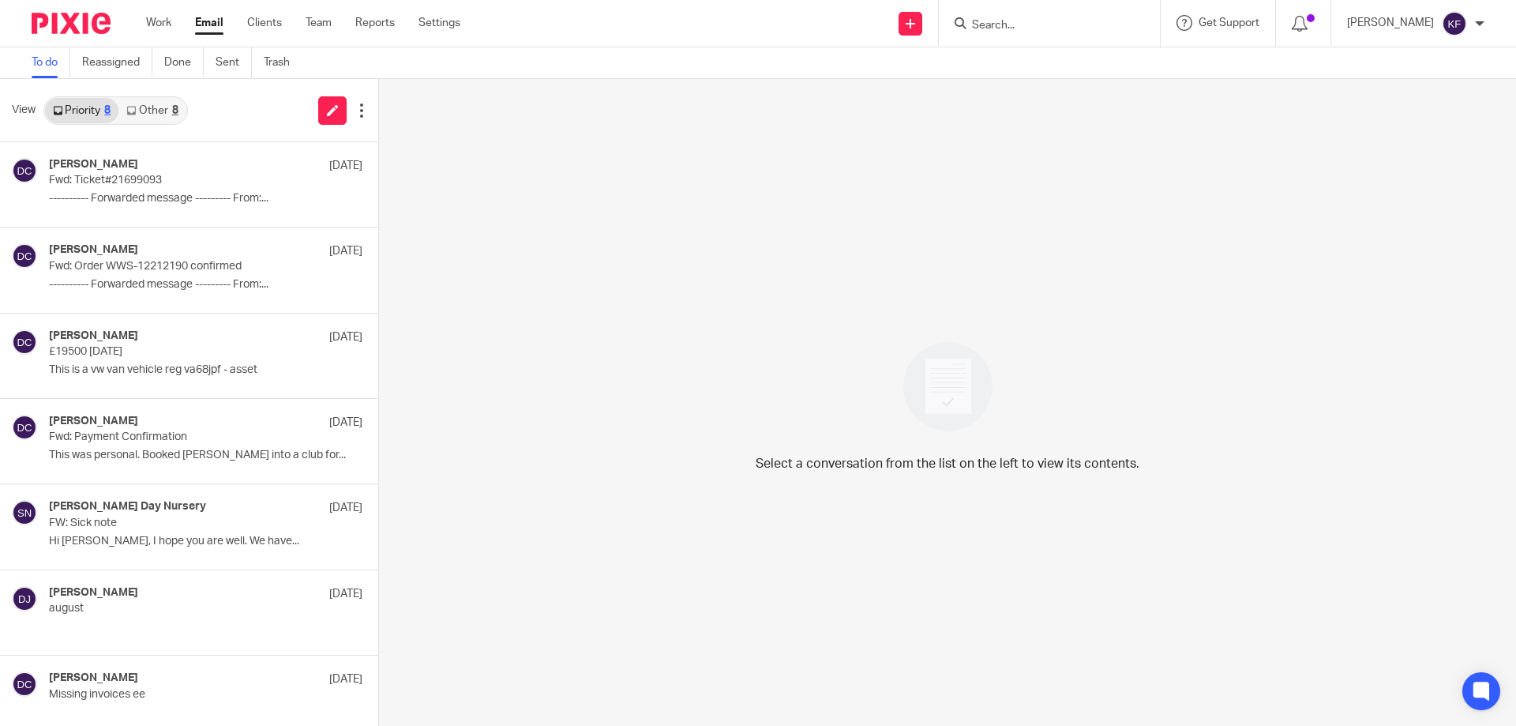
click at [74, 26] on img at bounding box center [71, 23] width 79 height 21
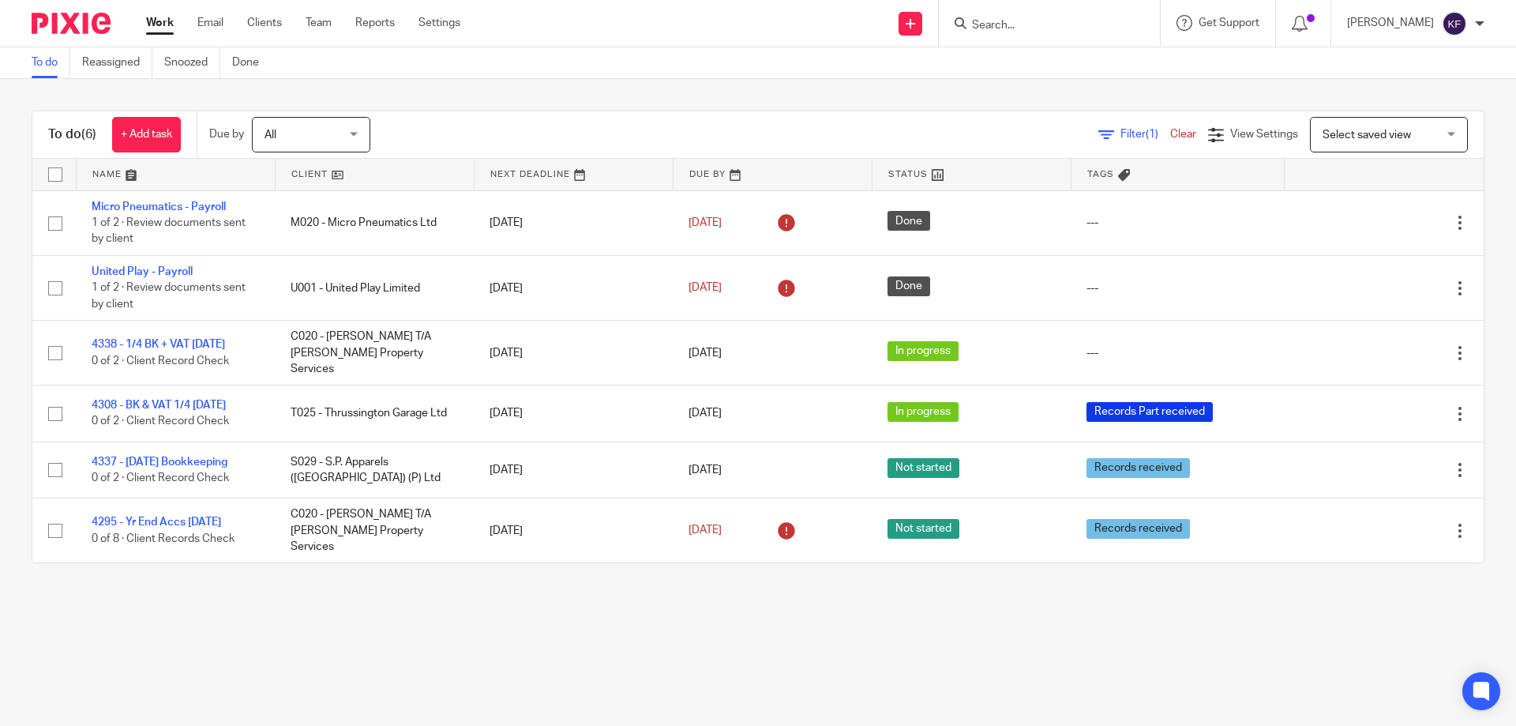
click at [997, 26] on input "Search" at bounding box center [1042, 26] width 142 height 14
type input "united"
click at [1010, 58] on link at bounding box center [1114, 68] width 295 height 36
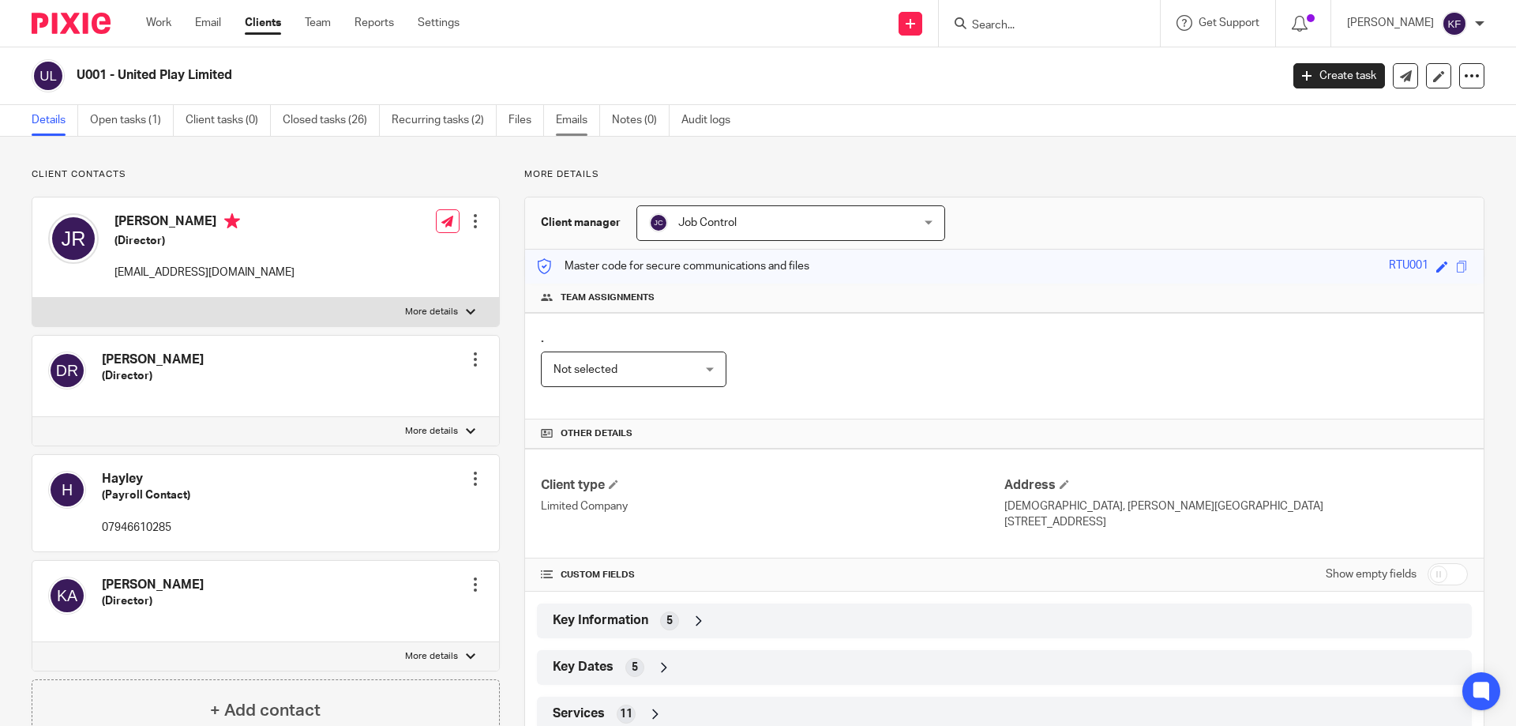
click at [564, 124] on link "Emails" at bounding box center [578, 120] width 44 height 31
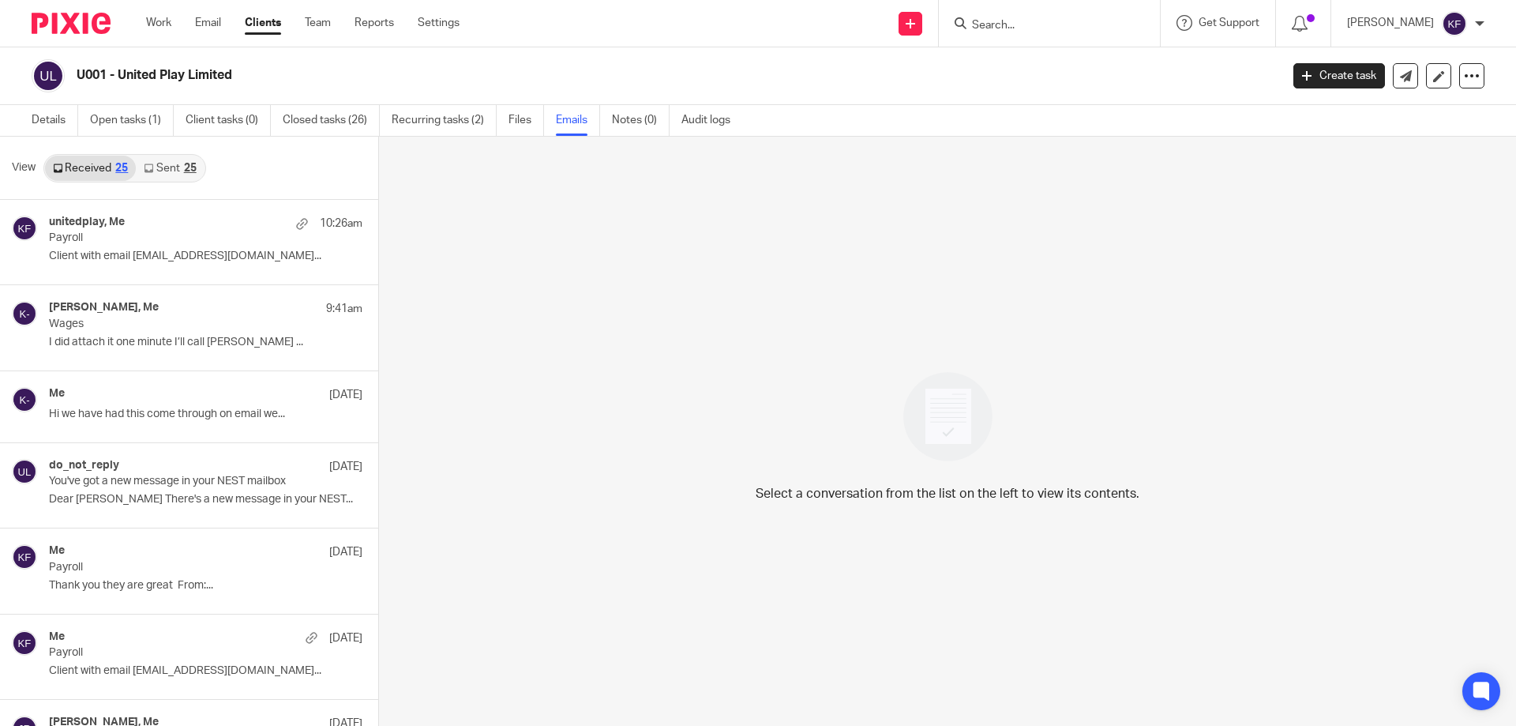
click at [163, 169] on link "Sent 25" at bounding box center [170, 168] width 68 height 25
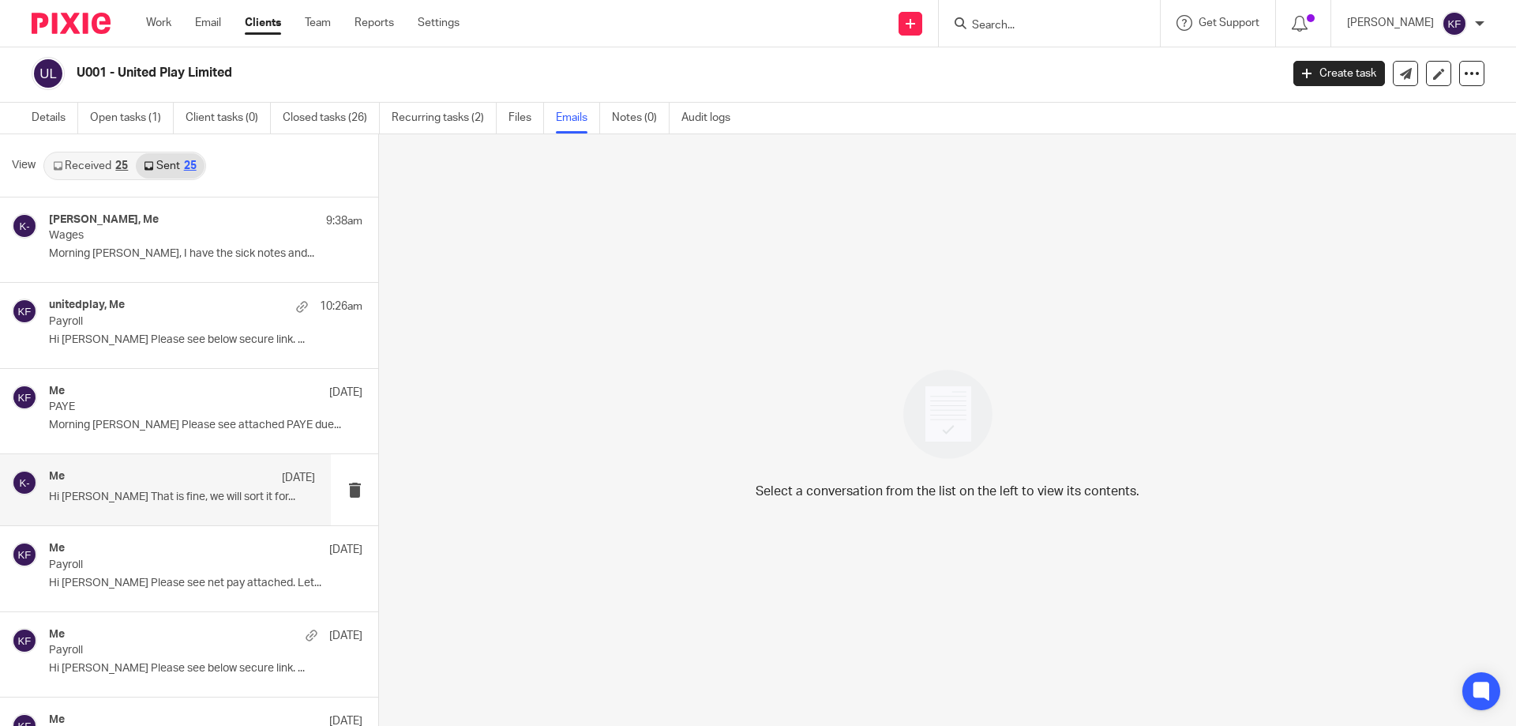
scroll to position [79, 0]
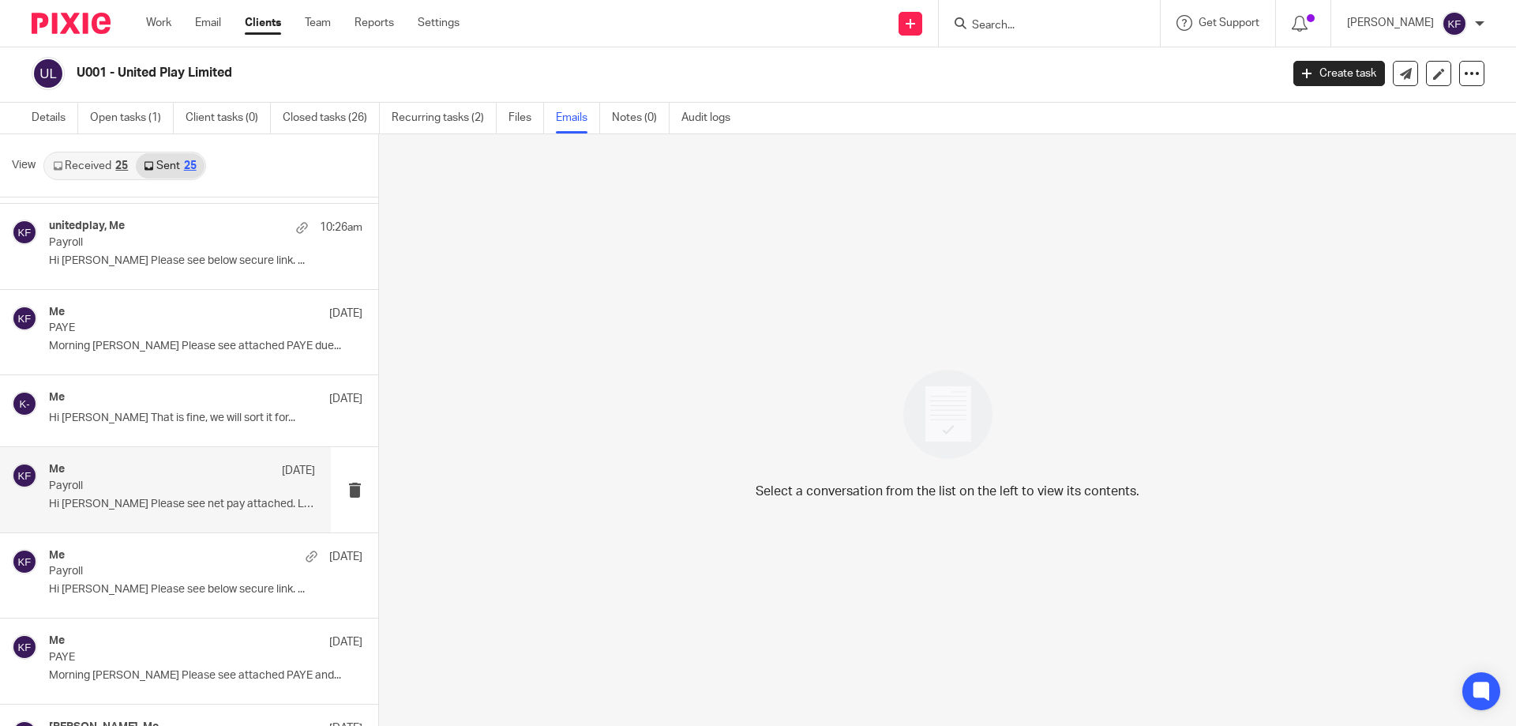
click at [235, 508] on p "Hi [PERSON_NAME] Please see net pay attached. Let..." at bounding box center [182, 504] width 266 height 13
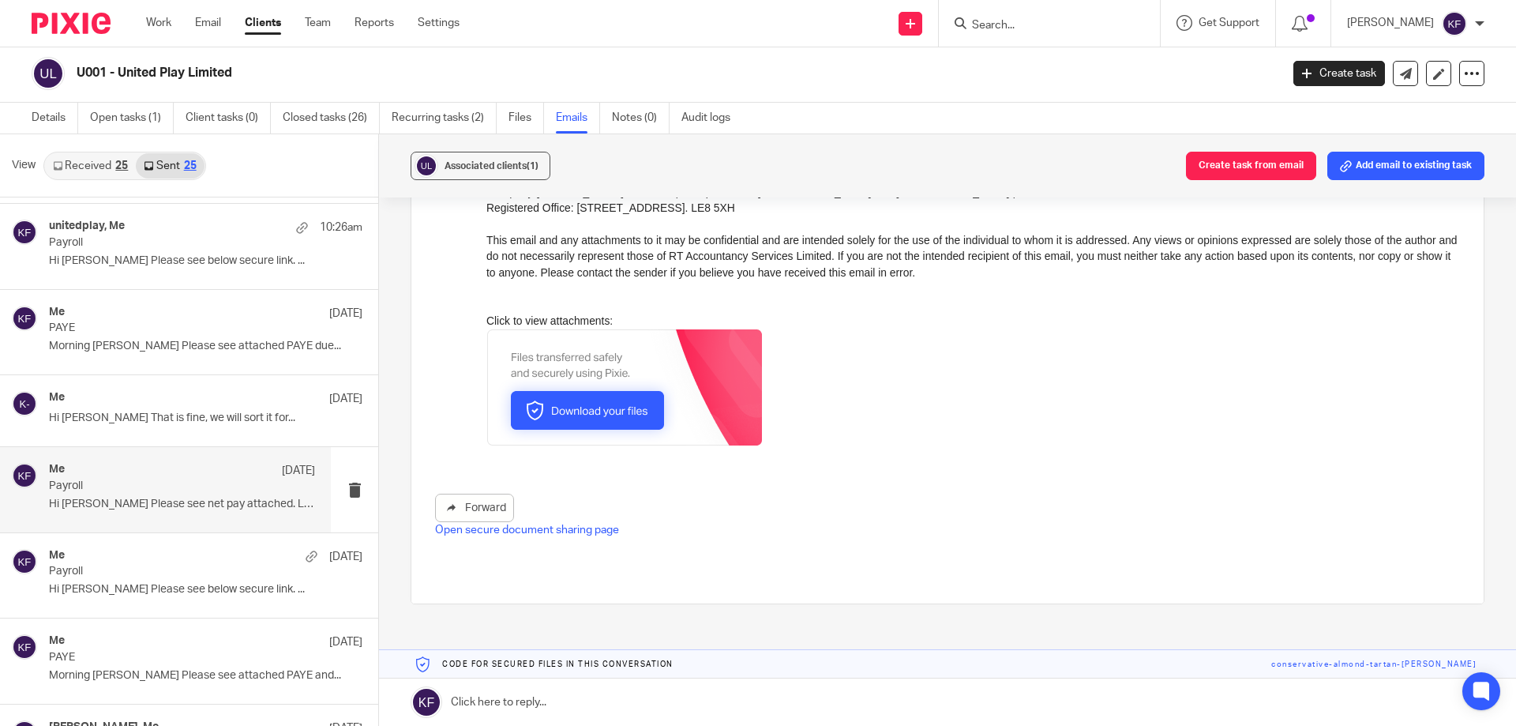
scroll to position [869, 0]
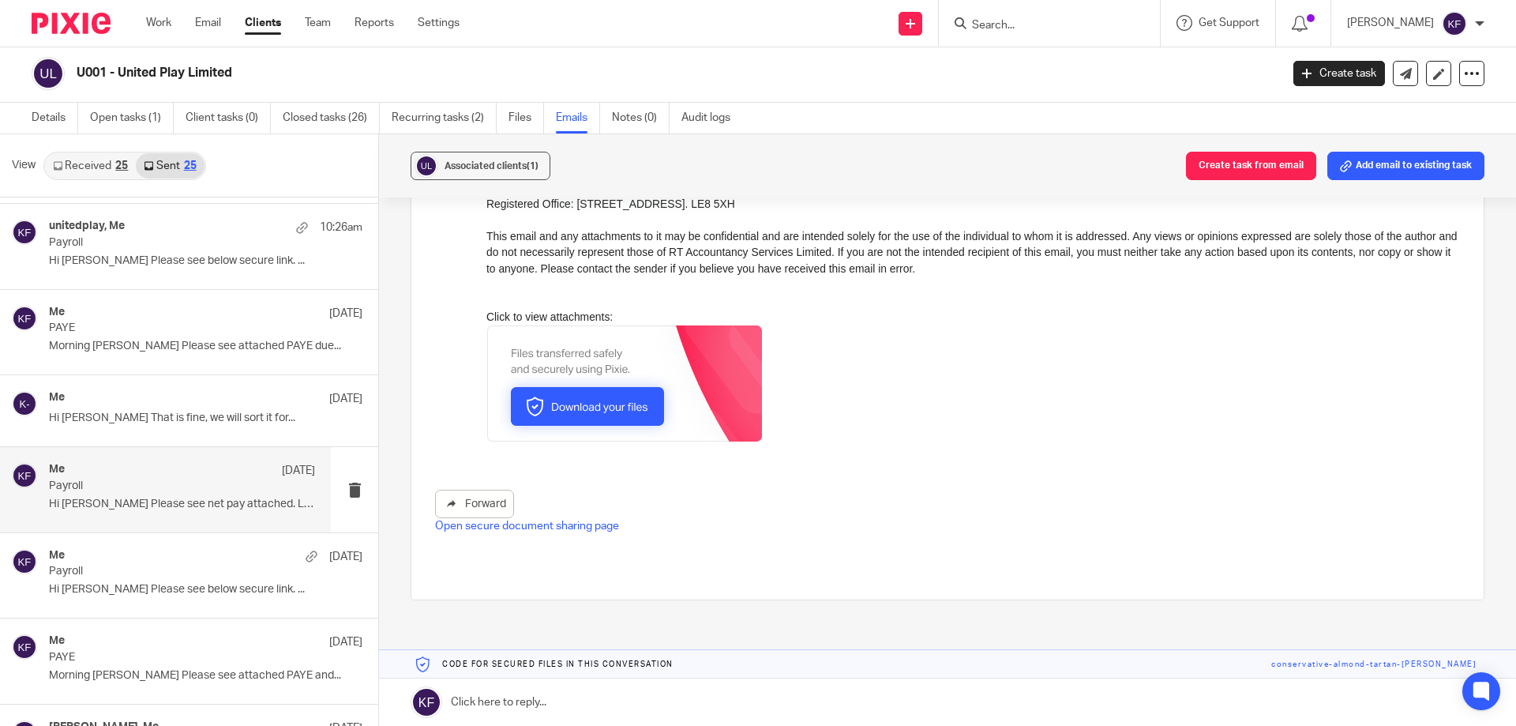
click at [507, 122] on ul "Details Open tasks (1) Client tasks (0) Closed tasks (26) Recurring tasks (2) F…" at bounding box center [393, 118] width 723 height 31
click at [519, 119] on link "Files" at bounding box center [527, 118] width 36 height 31
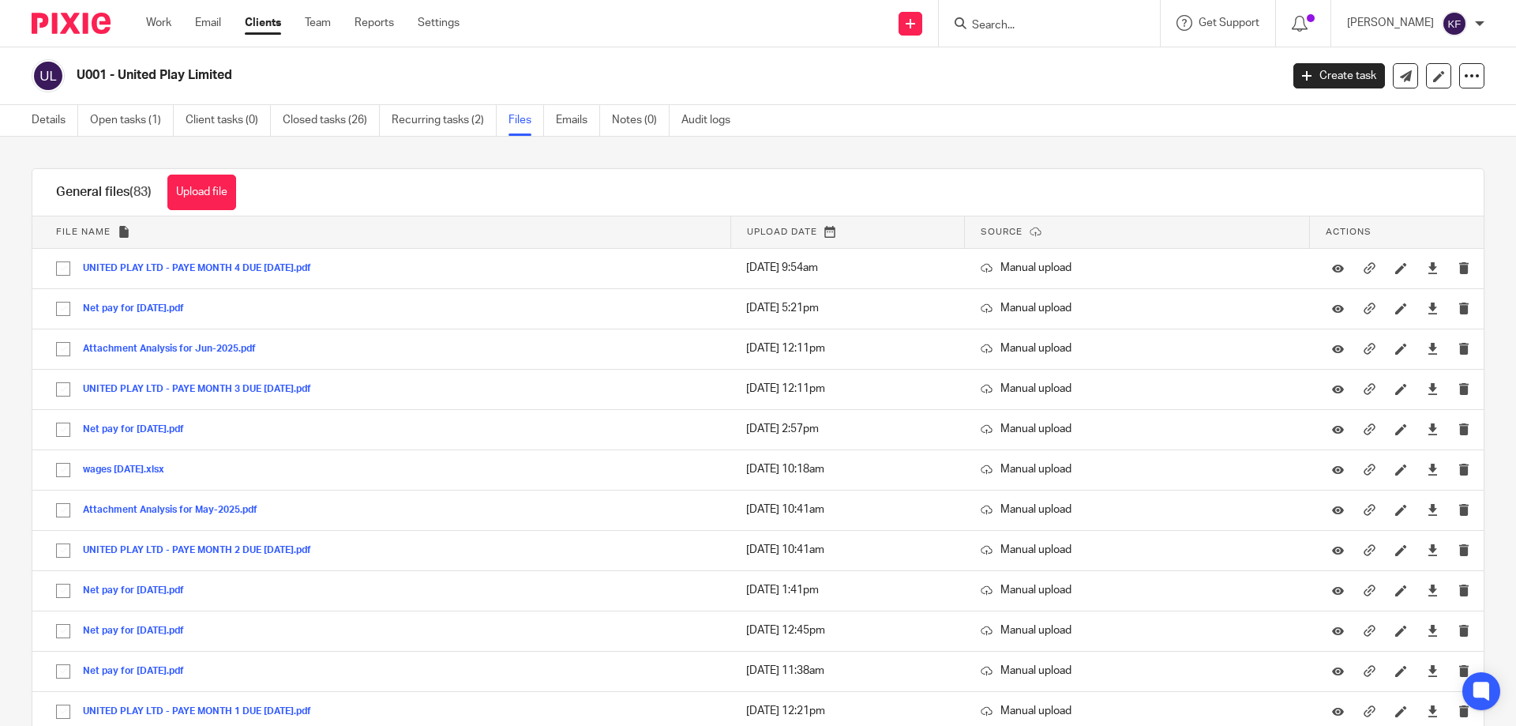
click at [33, 10] on div at bounding box center [65, 23] width 130 height 47
click at [62, 26] on img at bounding box center [71, 23] width 79 height 21
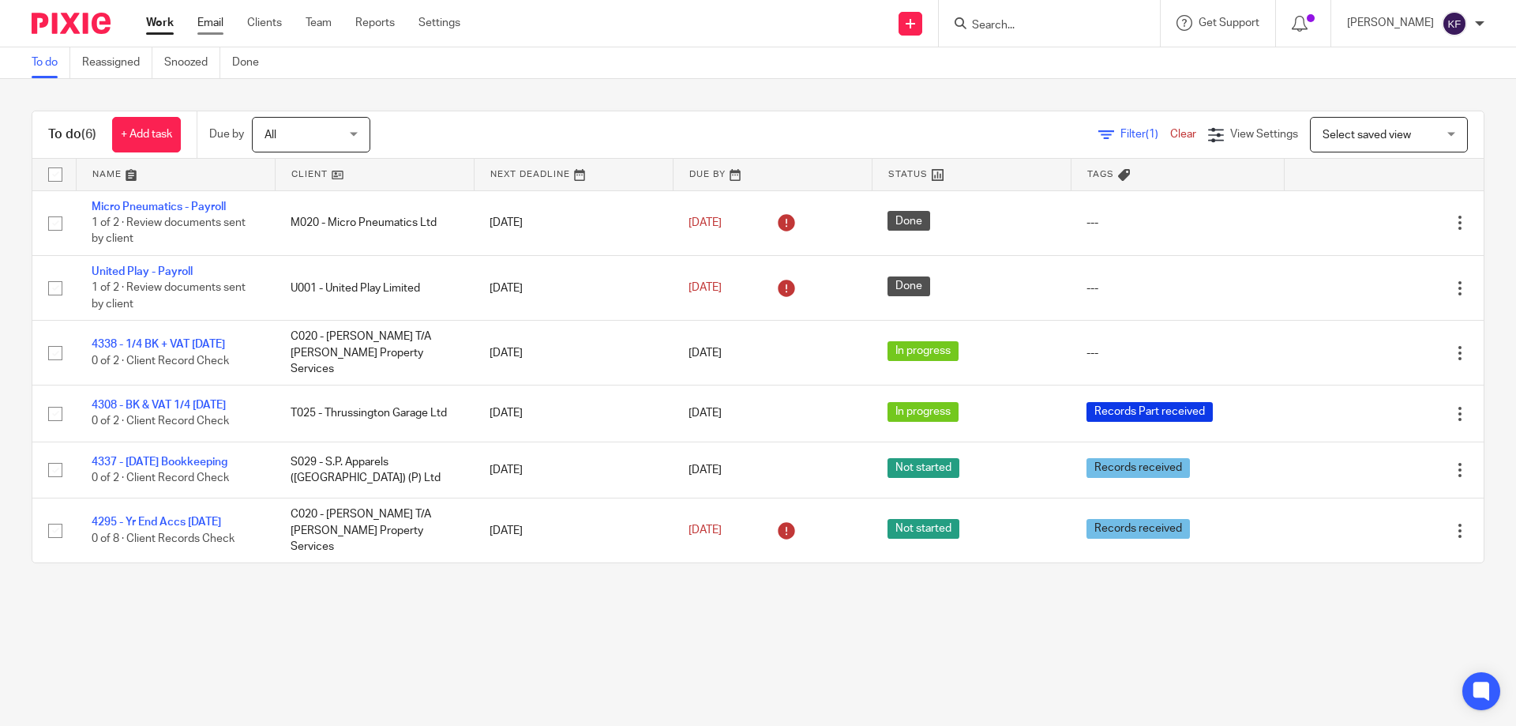
click at [212, 17] on link "Email" at bounding box center [210, 23] width 26 height 16
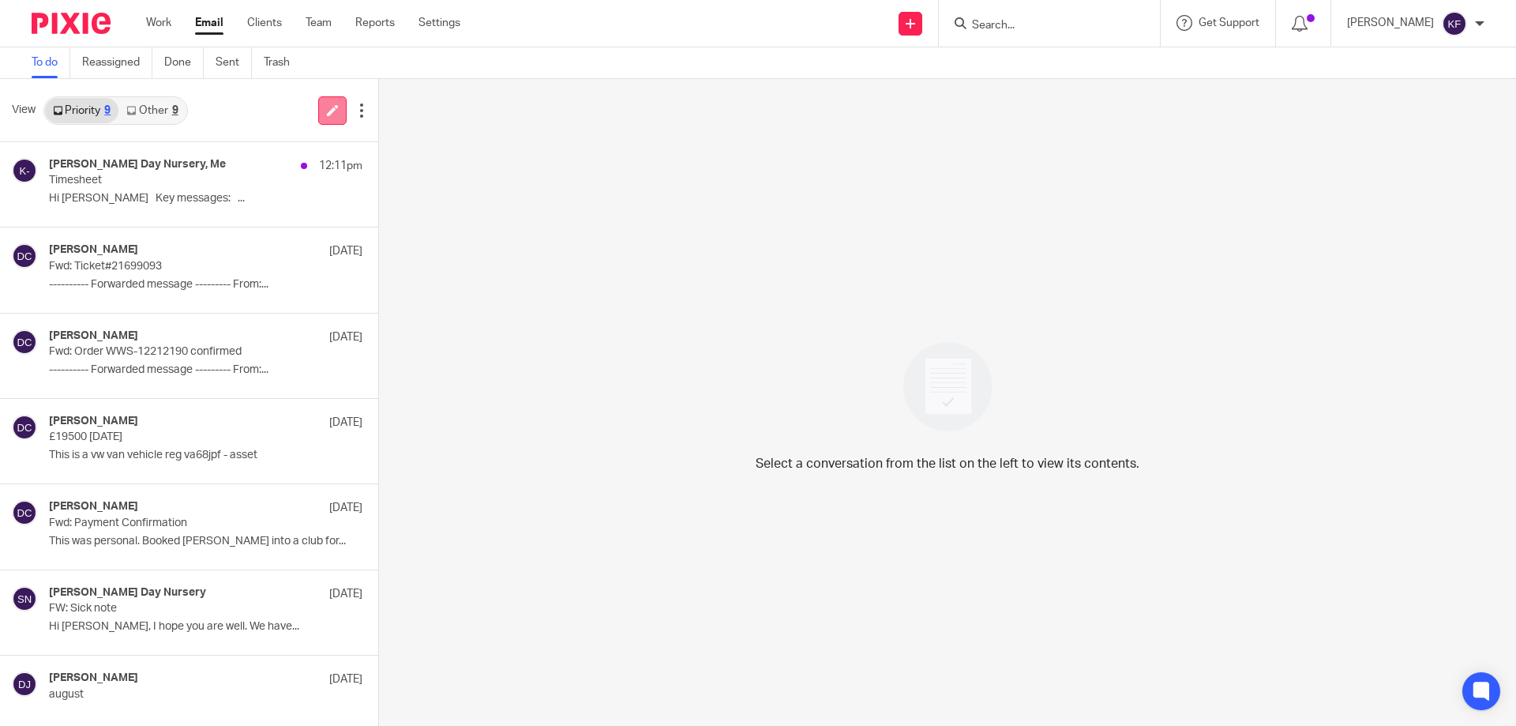
click at [329, 115] on icon at bounding box center [333, 110] width 12 height 12
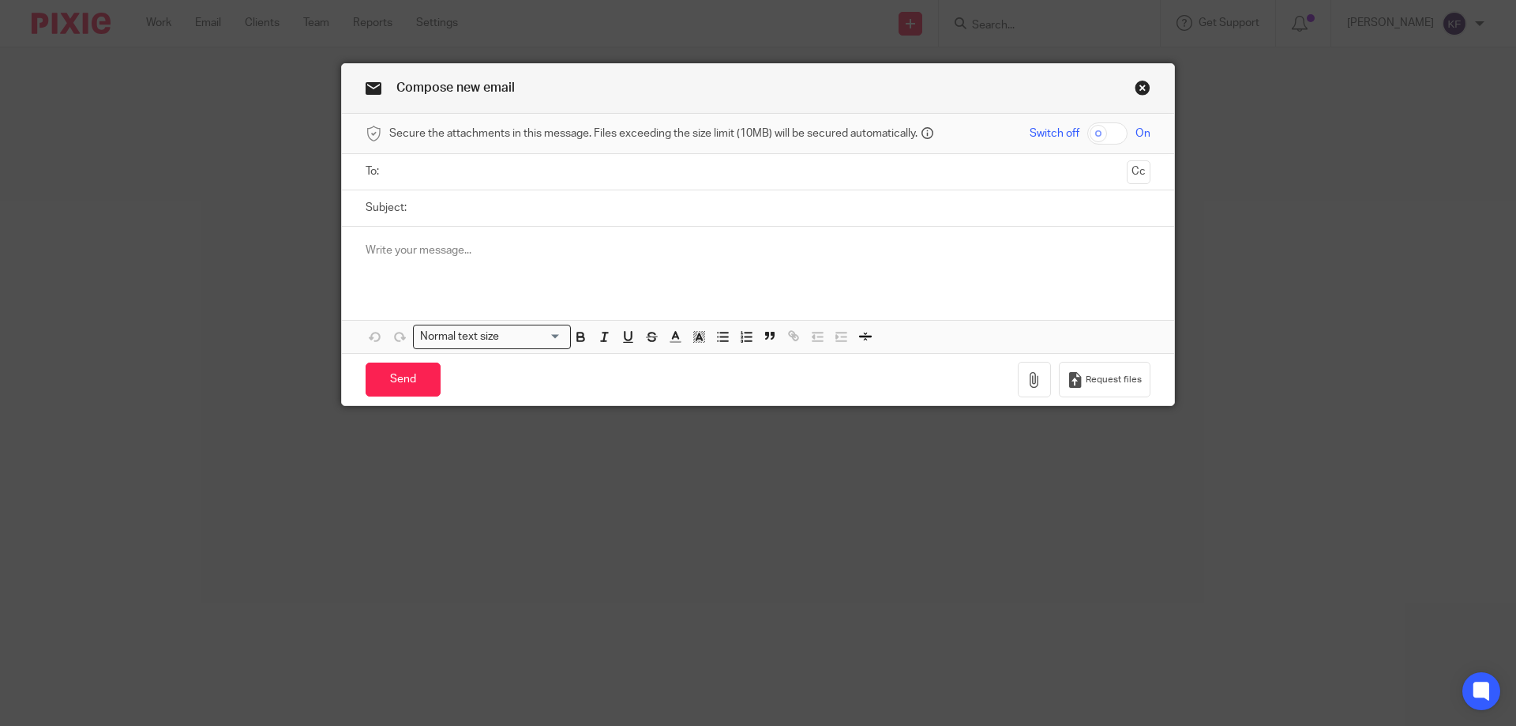
click at [697, 175] on input "text" at bounding box center [758, 172] width 726 height 18
type input "united"
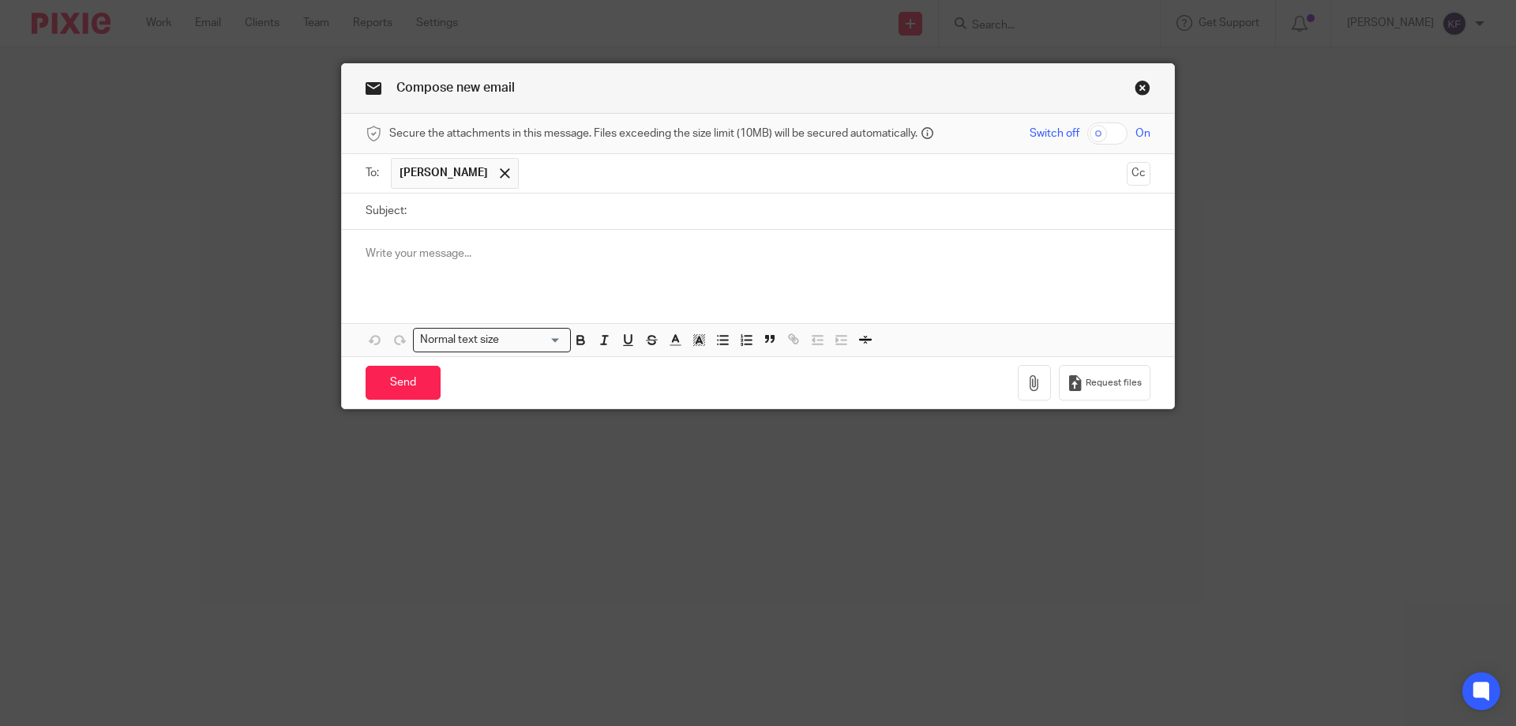
drag, startPoint x: 688, startPoint y: 225, endPoint x: 979, endPoint y: 183, distance: 294.4
click at [1110, 137] on input "checkbox" at bounding box center [1108, 133] width 40 height 22
checkbox input "true"
click at [864, 221] on input "Subject:" at bounding box center [783, 211] width 736 height 36
type input "Wages"
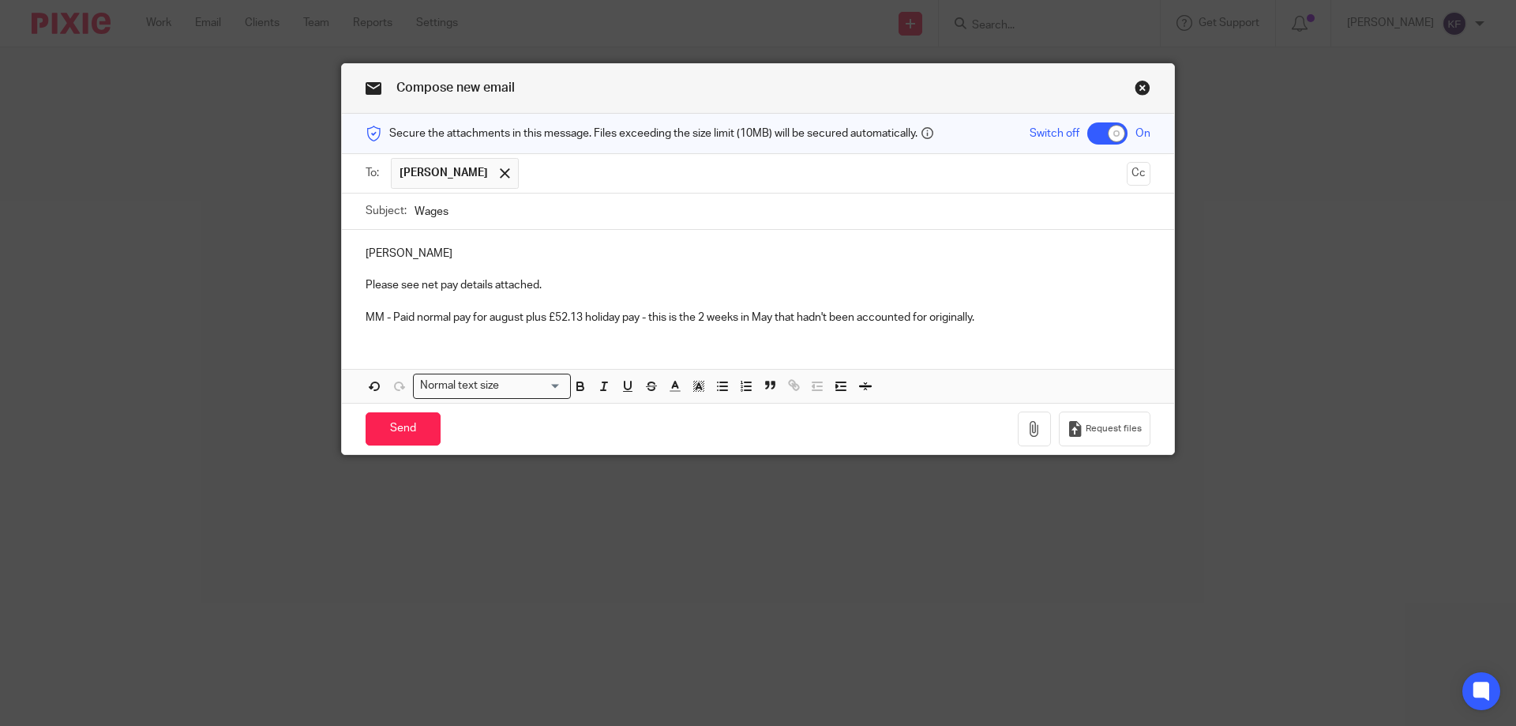
click at [821, 340] on div "Afternoon Hayley Please see net pay details attached. MM - Paid normal pay for …" at bounding box center [758, 316] width 832 height 173
click at [1011, 318] on p "MM - Paid normal pay for august plus £52.13 holiday pay - this is the 2 weeks i…" at bounding box center [758, 318] width 785 height 16
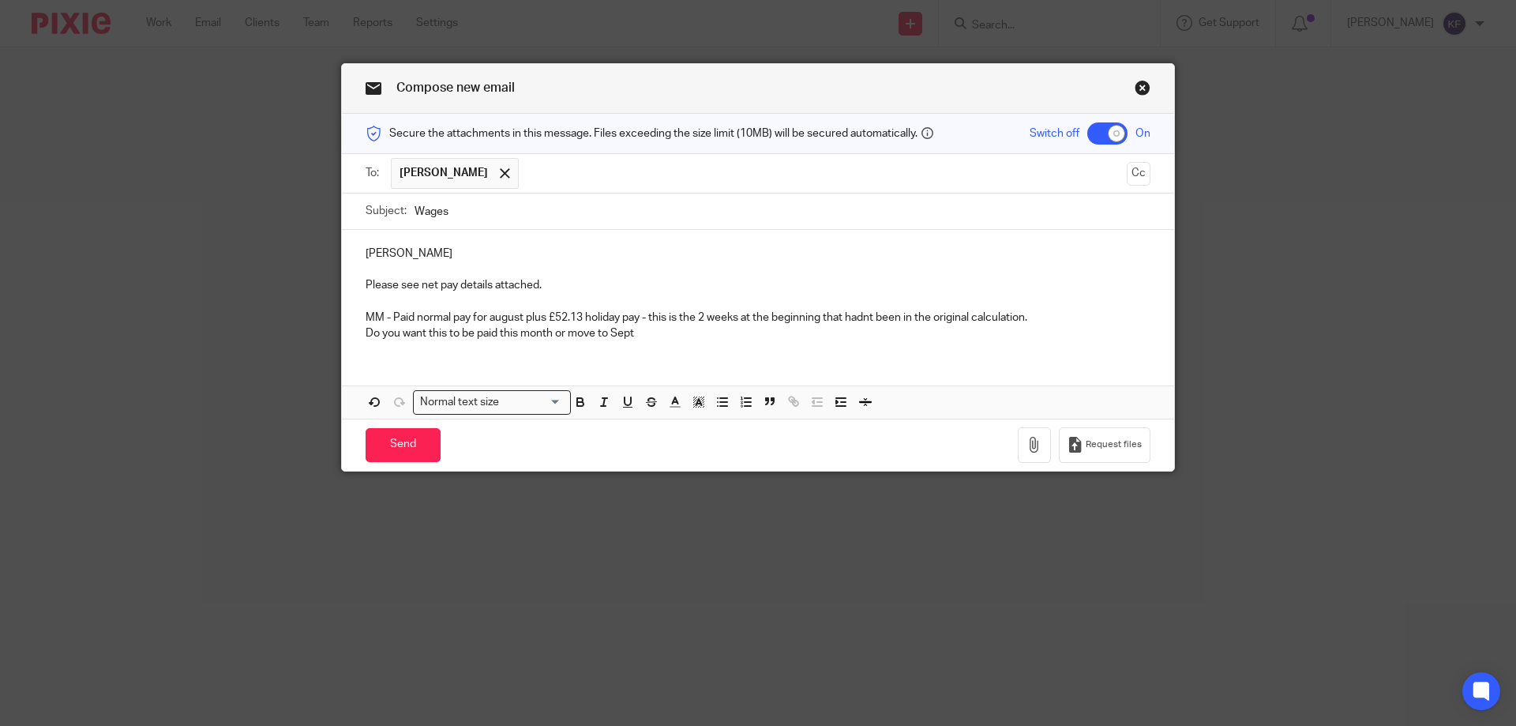
click at [825, 315] on p "MM - Paid normal pay for august plus £52.13 holiday pay - this is the 2 weeks a…" at bounding box center [758, 318] width 785 height 16
click at [498, 336] on p "Do you want this to be paid this month or move to Sept" at bounding box center [758, 333] width 785 height 16
click at [529, 338] on p "Do you want this to be paid this month or move to Sept" at bounding box center [758, 333] width 785 height 16
click at [520, 332] on p "Do you want this to be paid this month or move to Sept" at bounding box center [758, 333] width 785 height 16
drag, startPoint x: 565, startPoint y: 332, endPoint x: 514, endPoint y: 330, distance: 50.6
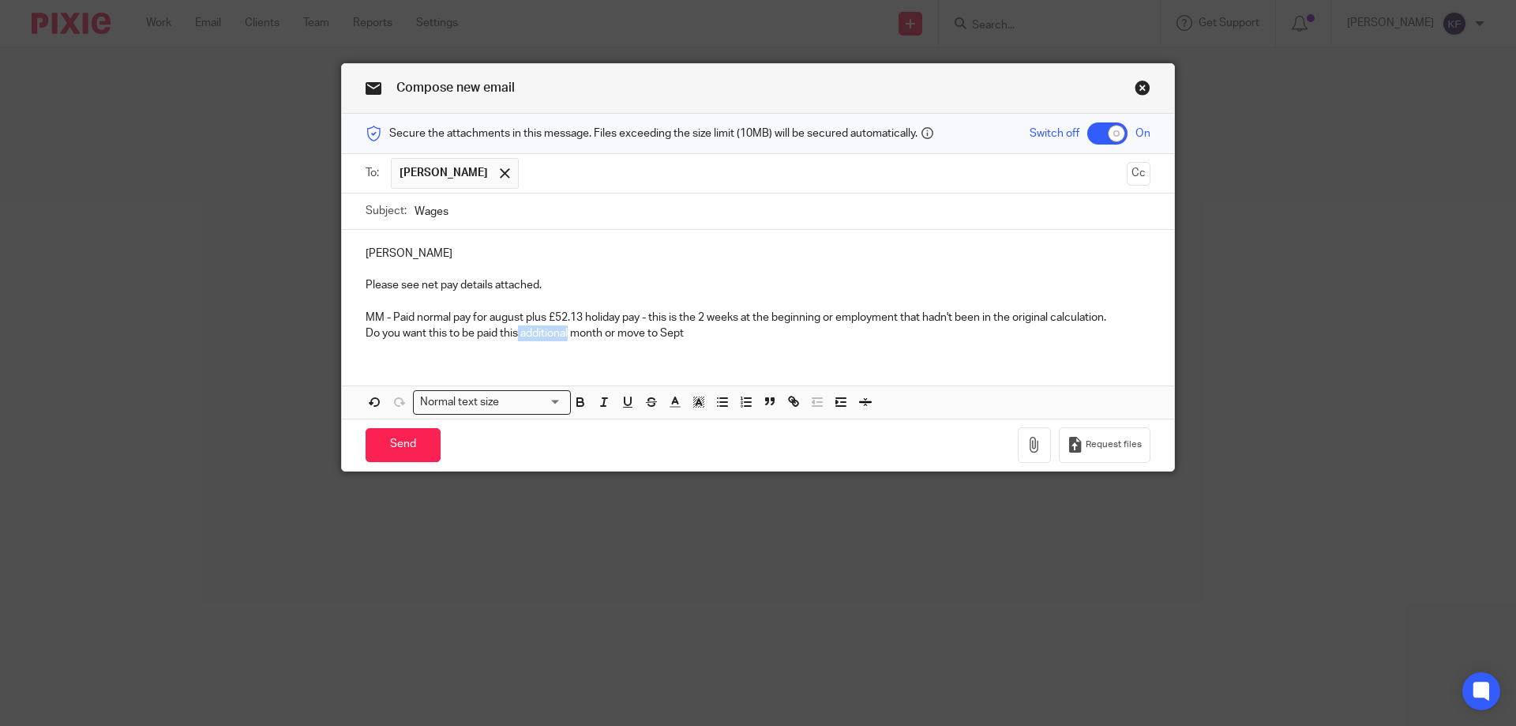
click at [514, 330] on p "Do you want this to be paid this additional month or move to Sept" at bounding box center [758, 333] width 785 height 16
click at [736, 353] on div "Afternoon Hayley Please see net pay details attached. MM - Paid normal pay for …" at bounding box center [758, 292] width 832 height 124
drag, startPoint x: 684, startPoint y: 341, endPoint x: 329, endPoint y: 334, distance: 355.5
click at [329, 334] on div "Compose new email Secure the attachments in this message. Files exceeding the s…" at bounding box center [758, 363] width 1516 height 726
click at [622, 341] on p "You can pay the remaining holiday next month if you would" at bounding box center [758, 333] width 785 height 16
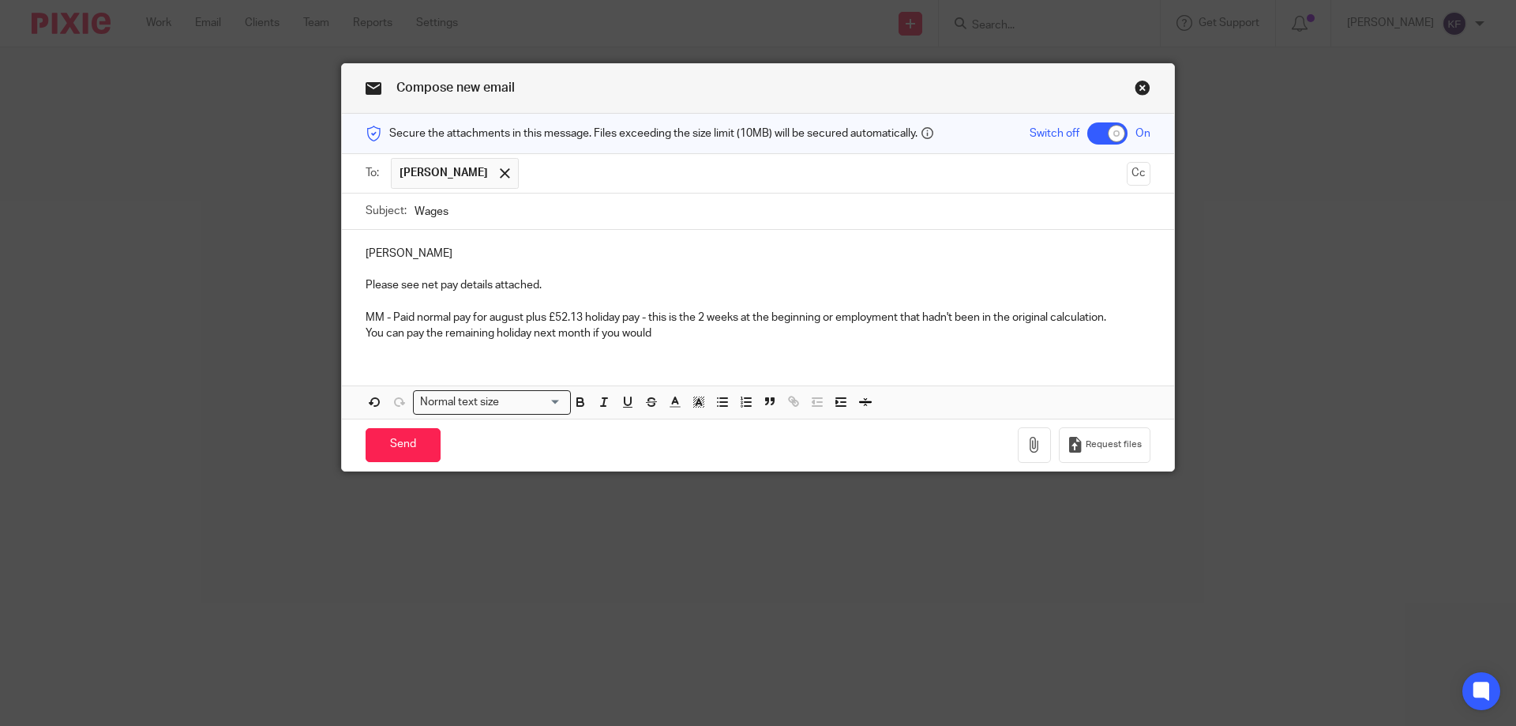
drag, startPoint x: 430, startPoint y: 314, endPoint x: 441, endPoint y: 314, distance: 11.8
click at [433, 314] on p "MM - Paid normal pay for august plus £52.13 holiday pay - this is the 2 weeks a…" at bounding box center [758, 318] width 785 height 16
click at [539, 317] on p "MM - Paid normal pay for august plus £52.13 holiday pay - this is the 2 weeks a…" at bounding box center [758, 318] width 785 height 16
drag, startPoint x: 520, startPoint y: 317, endPoint x: 648, endPoint y: 322, distance: 128.1
click at [648, 322] on p "MM - Paid normal pay for august plus £52.13 holiday pay - this is the 2 weeks a…" at bounding box center [758, 318] width 785 height 16
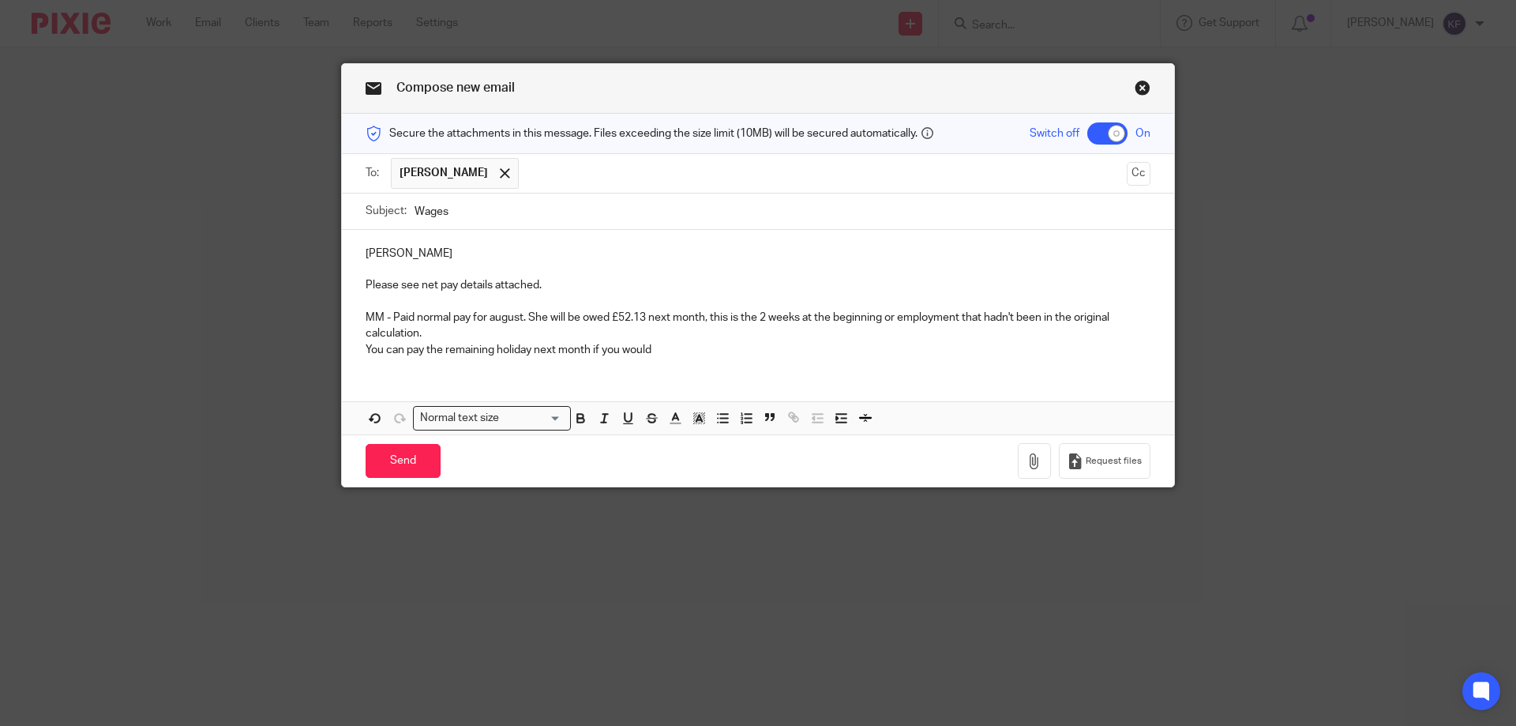
click at [738, 317] on p "MM - Paid normal pay for august. She will be owed £52.13 next month, this is th…" at bounding box center [758, 326] width 785 height 32
click at [647, 317] on p "MM - Paid normal pay for august. She will be owed £52.13 next month, this is fo…" at bounding box center [758, 326] width 785 height 32
click at [465, 330] on p "MM - Paid normal pay for august. She will be owed £52.13 holiday next month, th…" at bounding box center [758, 326] width 785 height 32
drag, startPoint x: 658, startPoint y: 349, endPoint x: 310, endPoint y: 347, distance: 347.5
click at [310, 347] on div "Compose new email Secure the attachments in this message. Files exceeding the s…" at bounding box center [758, 363] width 1516 height 726
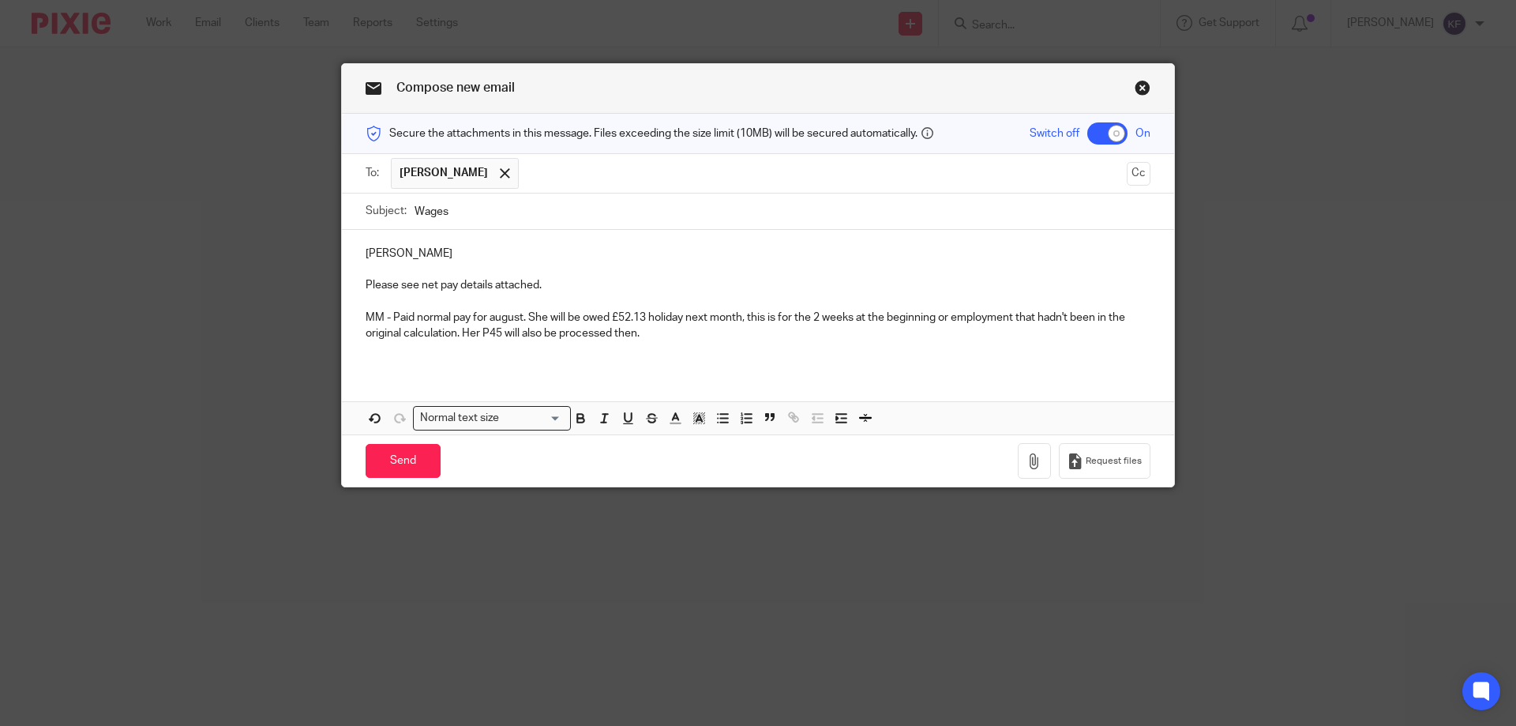
click at [586, 347] on p at bounding box center [758, 350] width 785 height 16
click at [490, 321] on p "MM - Paid normal pay for august. She will be owed £52.13 holiday next month, th…" at bounding box center [758, 326] width 785 height 32
click at [953, 314] on p "MM - Paid normal pay for August. She will be owed £52.13 holiday next month, th…" at bounding box center [758, 326] width 785 height 32
click at [464, 330] on p "MM - Paid normal pay for August. She will be owed £52.13 holiday next month, th…" at bounding box center [758, 326] width 785 height 32
click at [683, 342] on p at bounding box center [758, 350] width 785 height 16
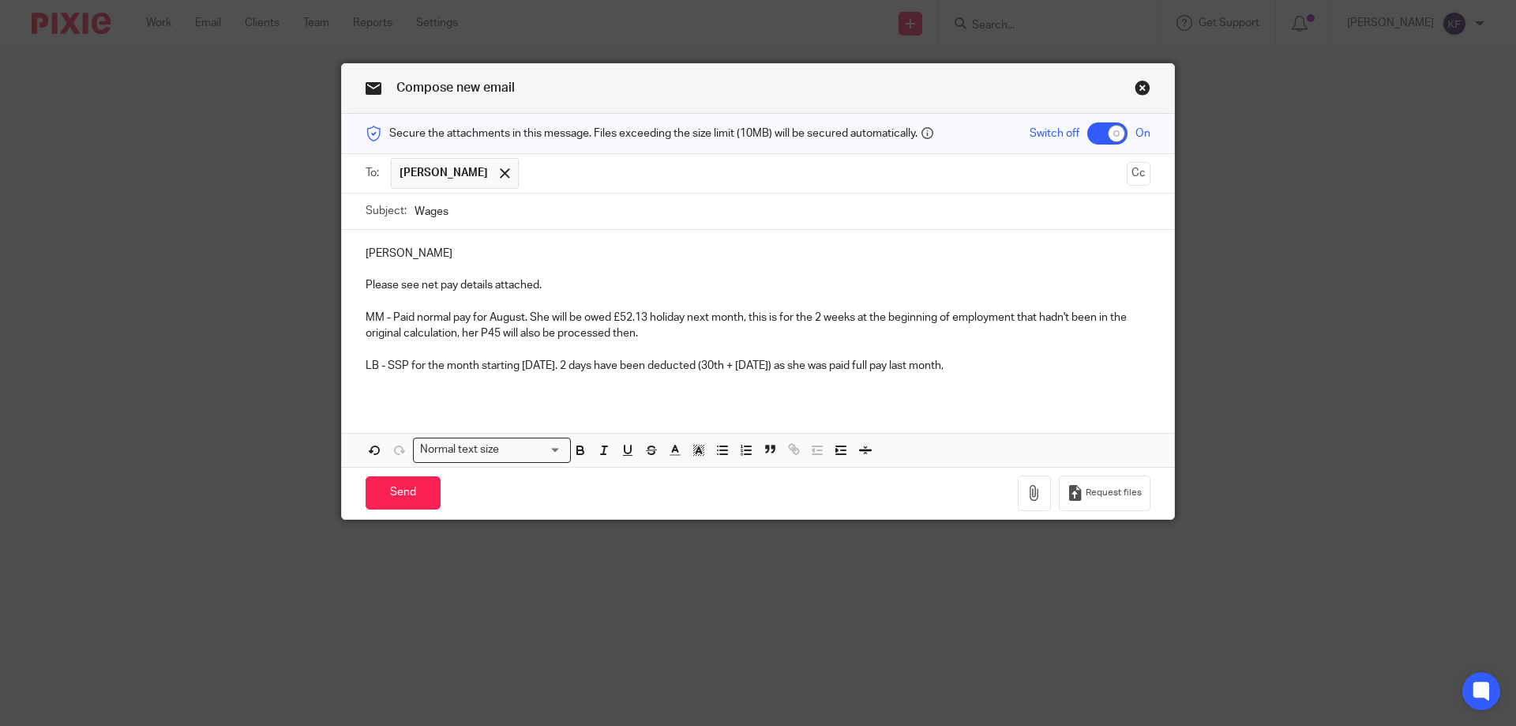
click at [567, 363] on p "LB - SSP for the month starting 30th July. 2 days have been deducted (30th + 31…" at bounding box center [758, 366] width 785 height 16
click at [1000, 367] on p "LB - SSP for the month starting 30th July. 2 days have been deducted (30th + 31…" at bounding box center [758, 366] width 785 height 16
click at [967, 366] on p "LB - SSP for the month starting 30th July. 2 days have been deducted (30th + 31…" at bounding box center [758, 366] width 785 height 16
click at [1001, 374] on p at bounding box center [758, 382] width 785 height 16
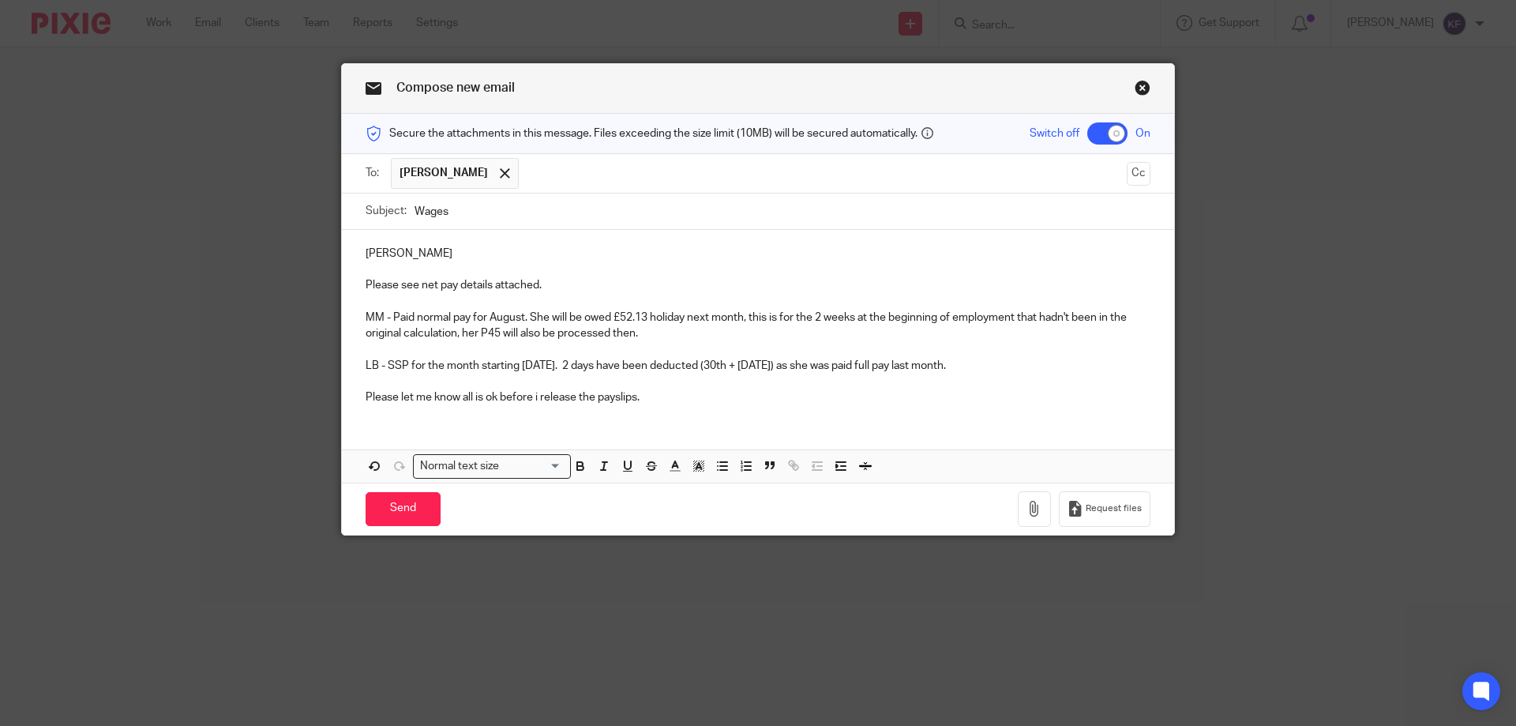
click at [519, 398] on p "Please let me know all is ok before i release the payslips." at bounding box center [758, 397] width 785 height 16
click at [702, 419] on div "Afternoon Hayley Please see net pay details attached. MM - Paid normal pay for …" at bounding box center [758, 356] width 832 height 253
click at [1031, 506] on icon "button" at bounding box center [1035, 509] width 16 height 16
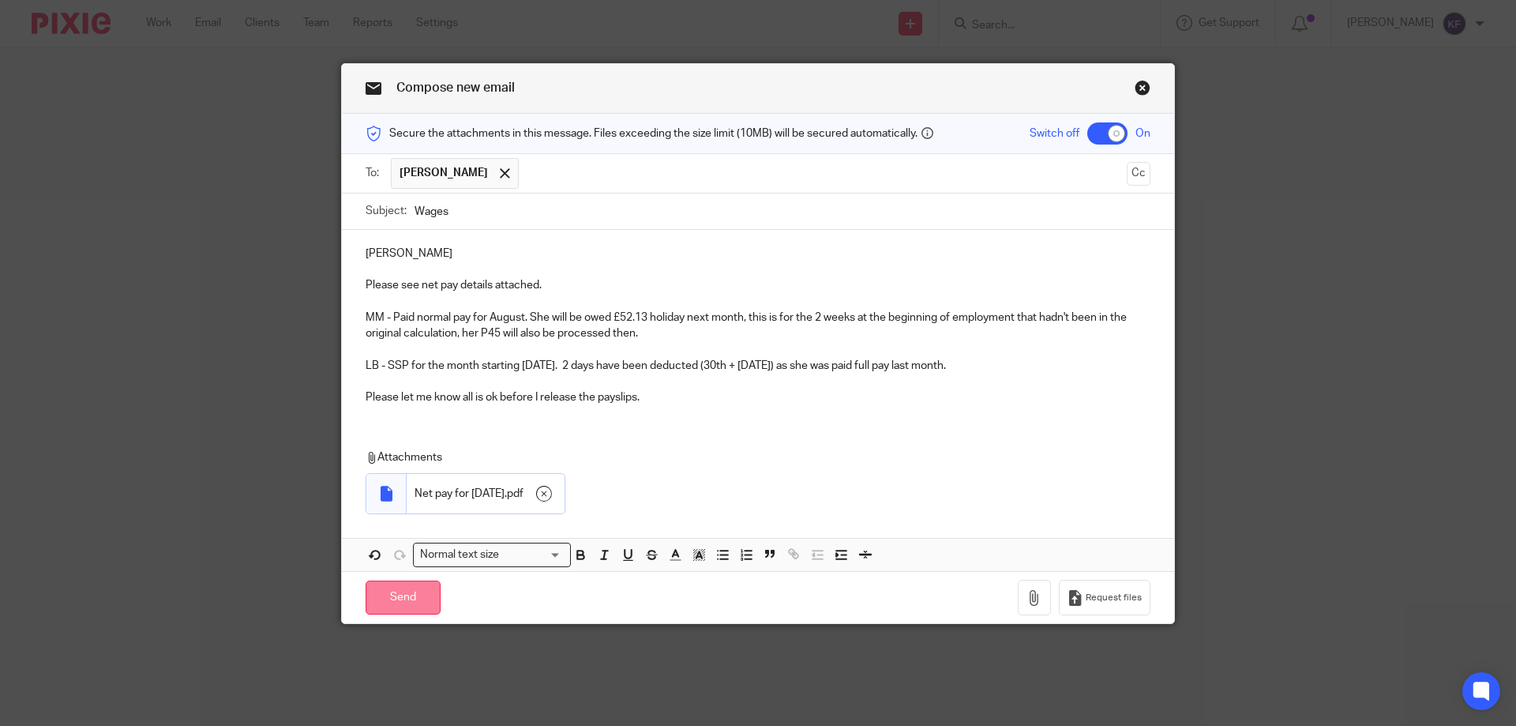
click at [397, 603] on input "Send" at bounding box center [403, 597] width 75 height 34
